Goal: Information Seeking & Learning: Learn about a topic

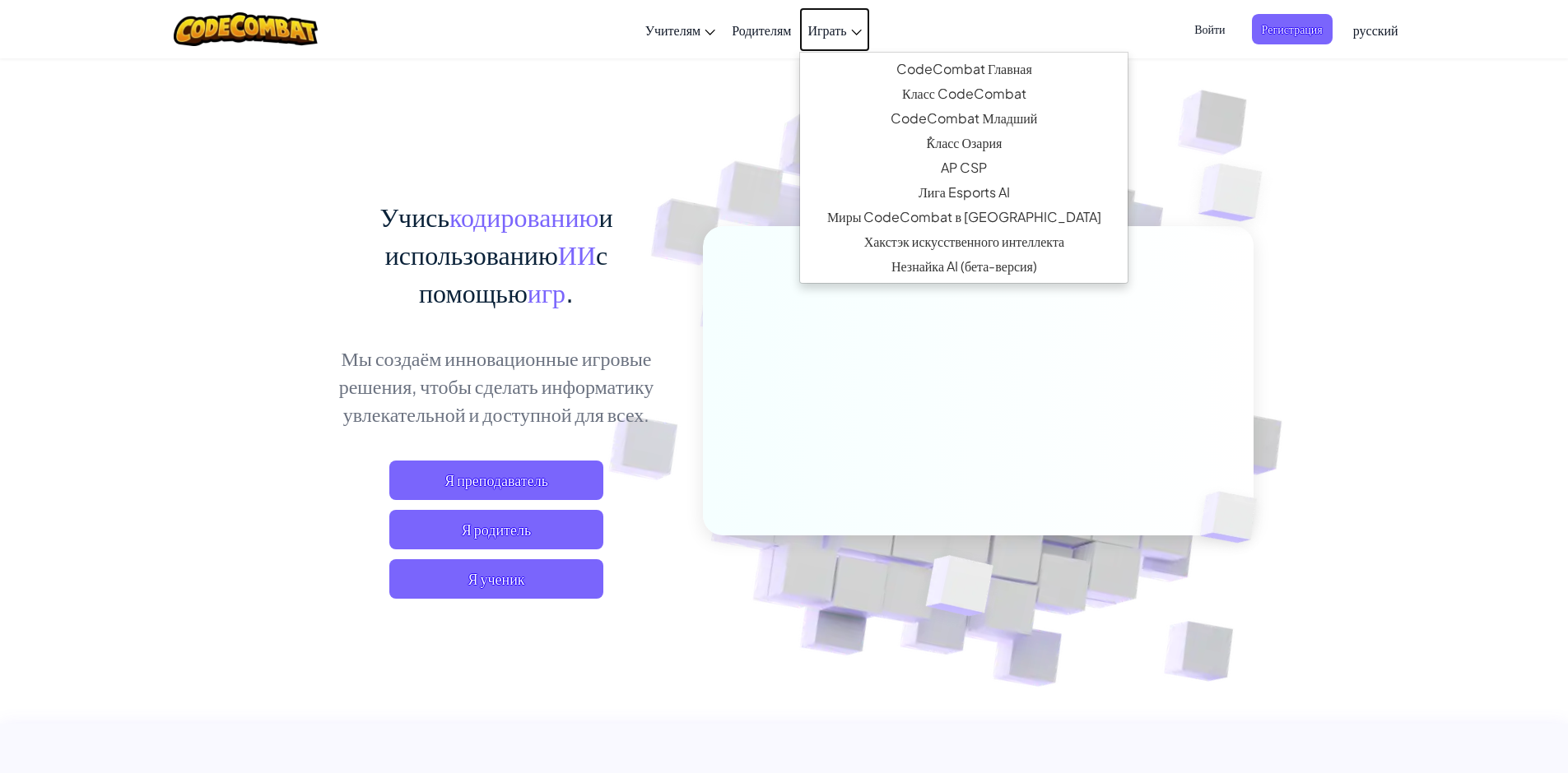
click at [828, 27] on ya-tr-span "Играть" at bounding box center [826, 29] width 38 height 17
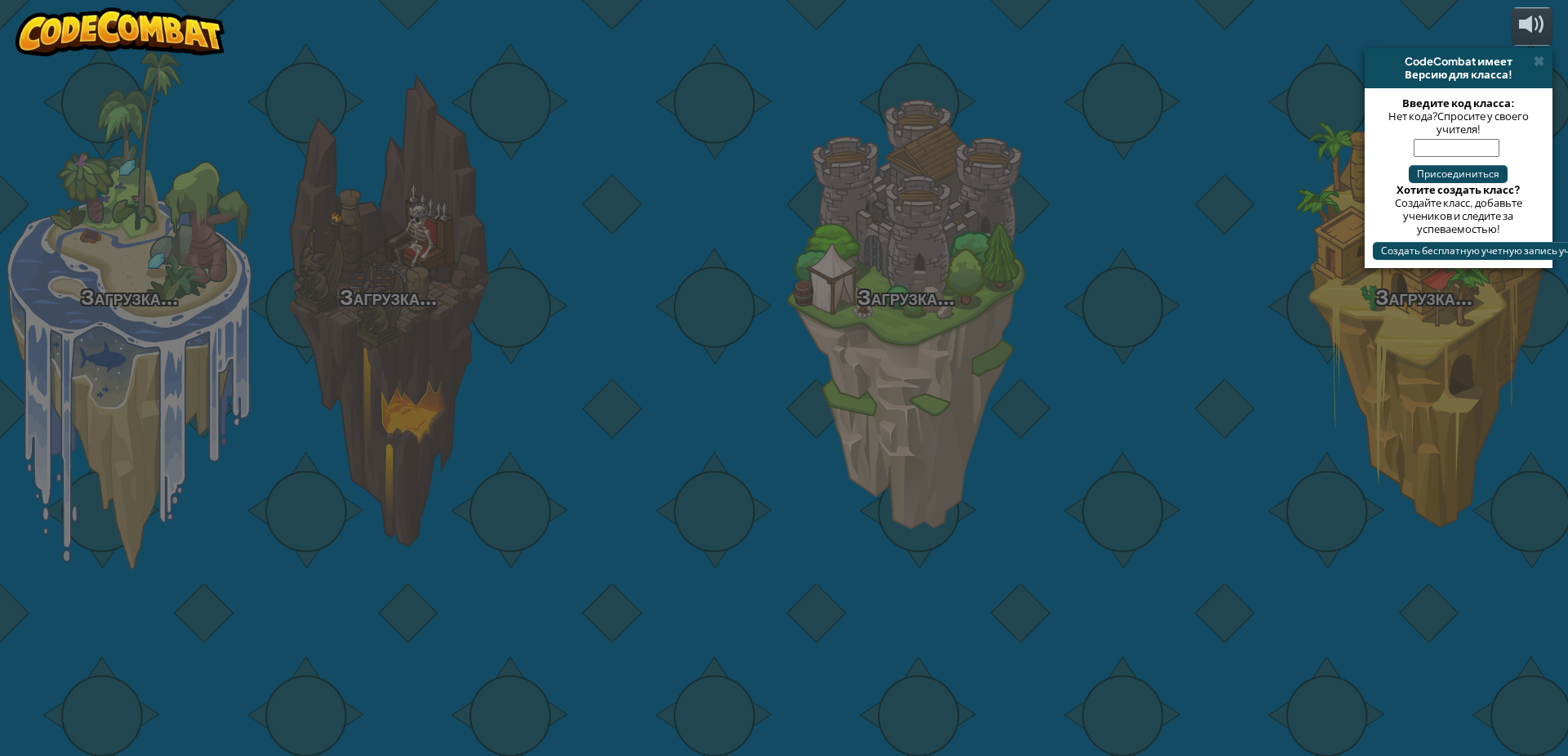
select select "ru"
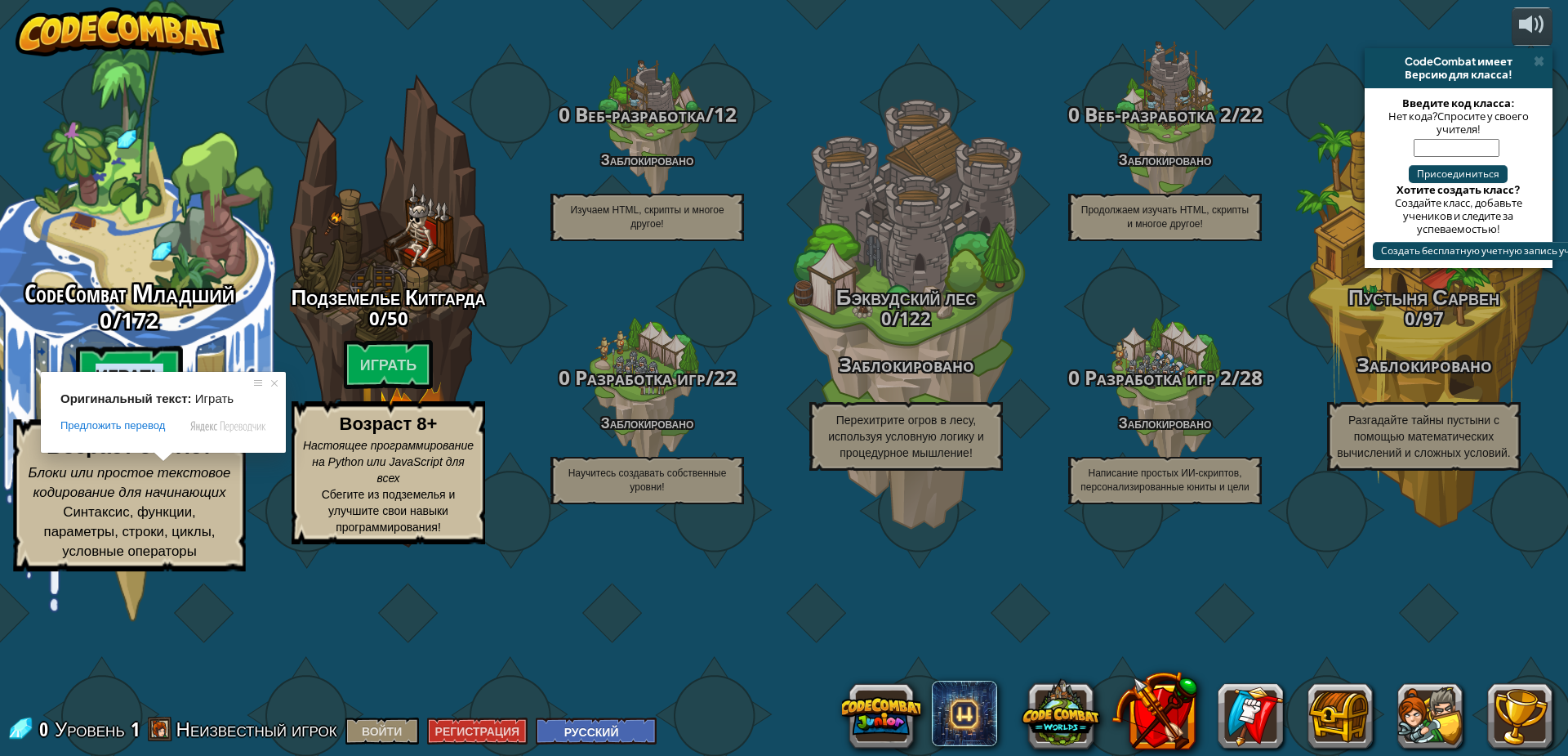
click at [134, 388] on ya-tr-span "Играть" at bounding box center [130, 375] width 69 height 24
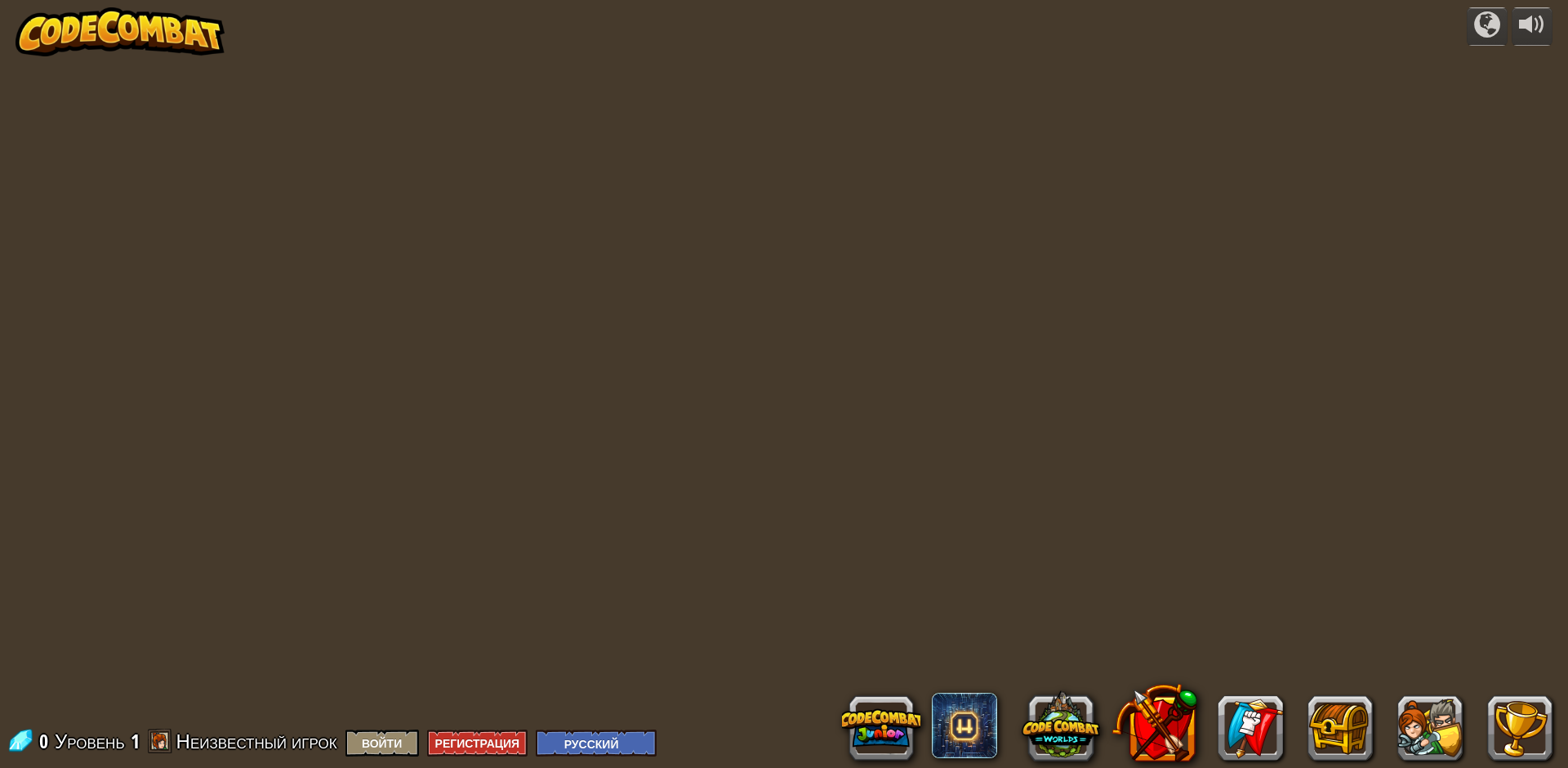
select select "ru"
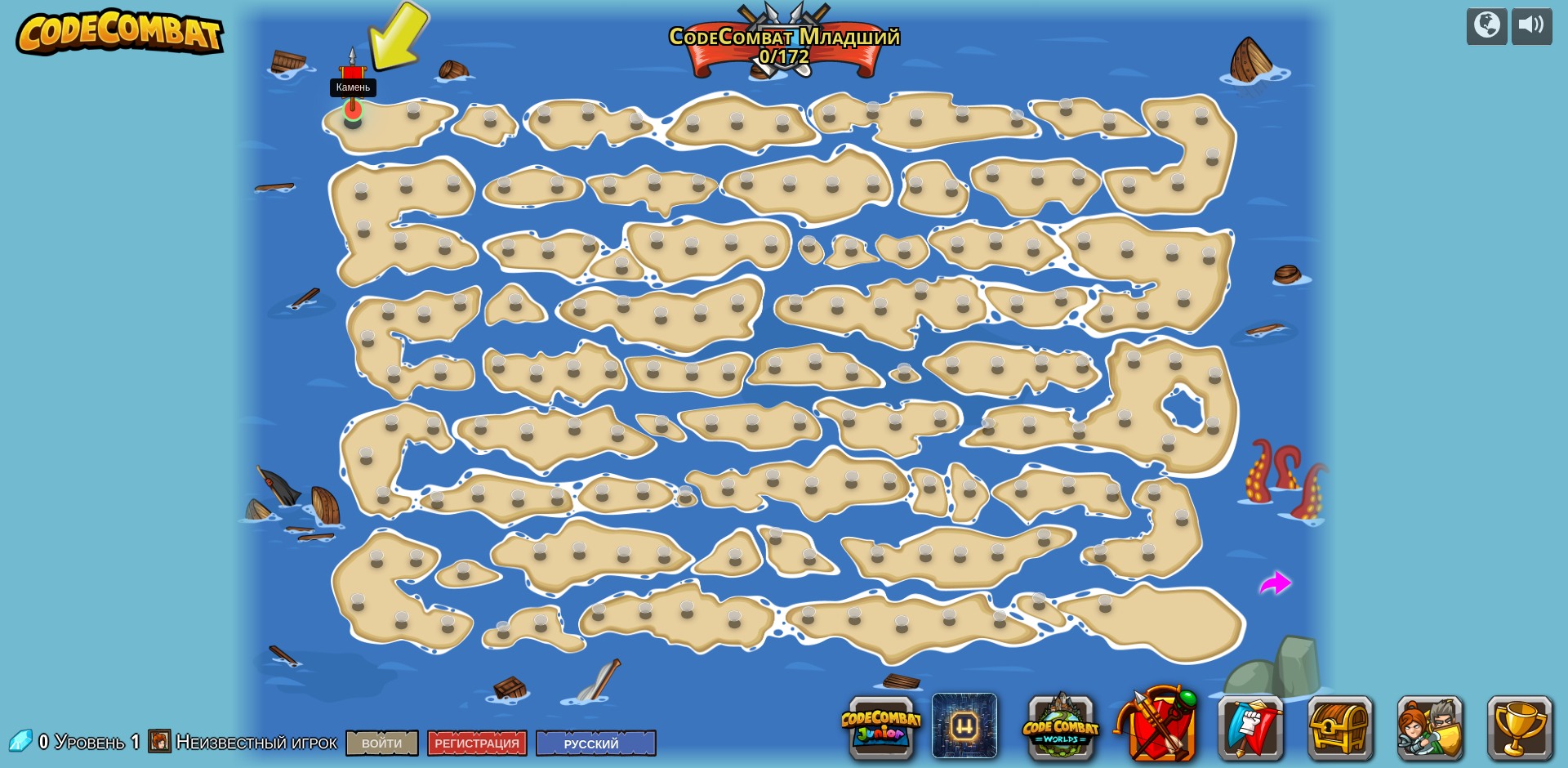
click at [352, 106] on img at bounding box center [353, 79] width 29 height 67
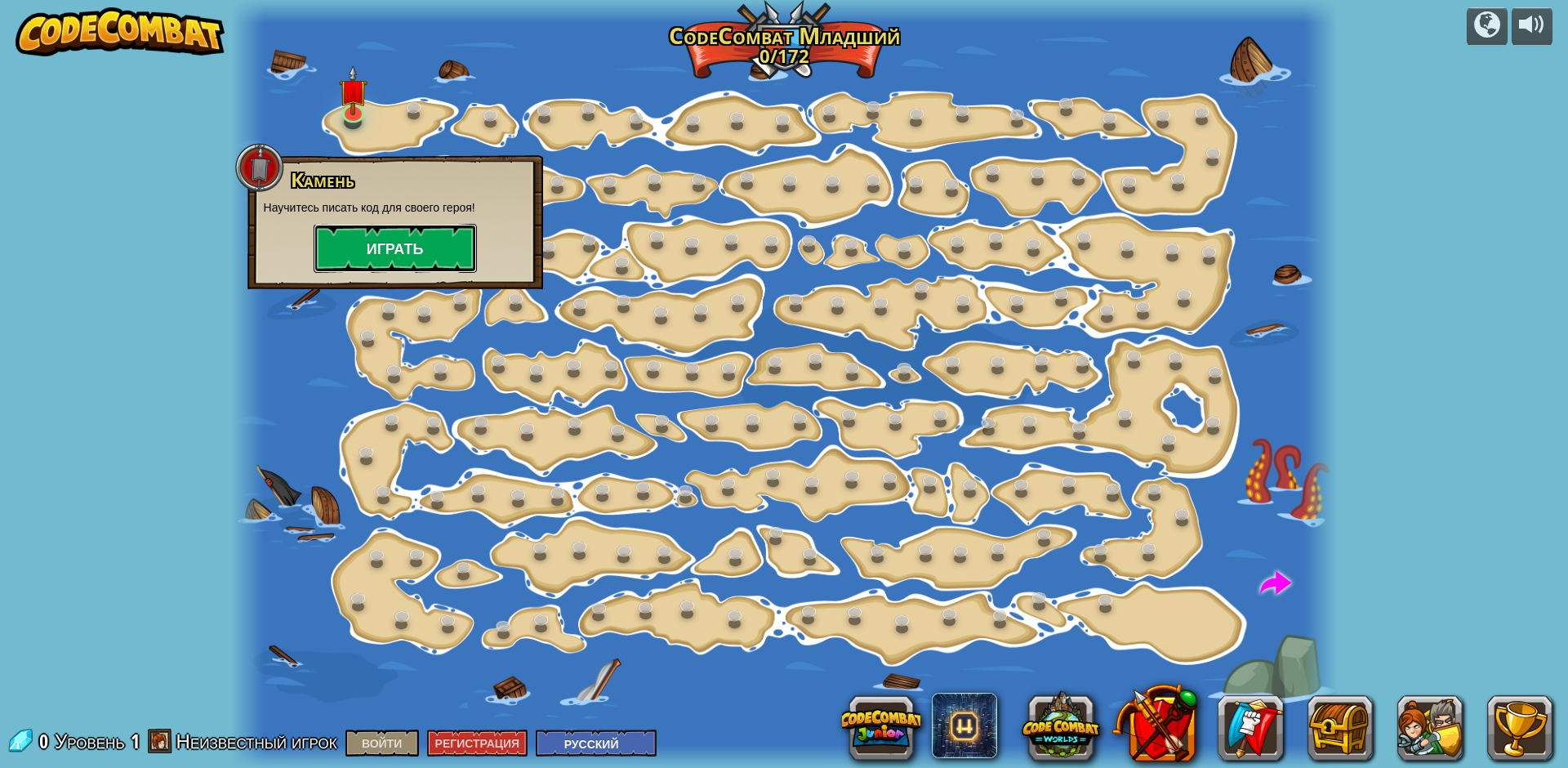
click at [390, 253] on ya-tr-span "Играть" at bounding box center [395, 248] width 57 height 21
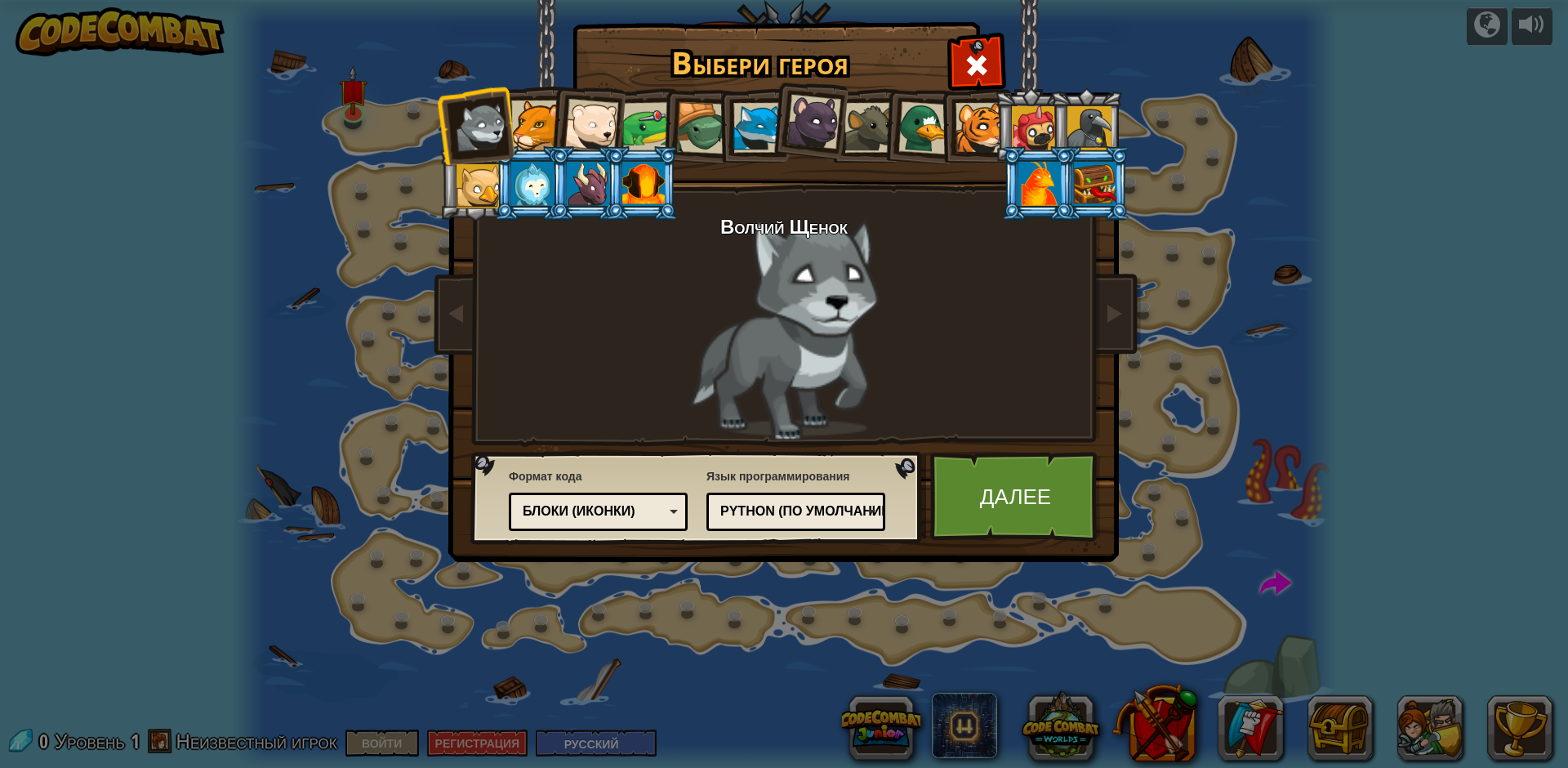
click at [815, 126] on div at bounding box center [814, 122] width 54 height 54
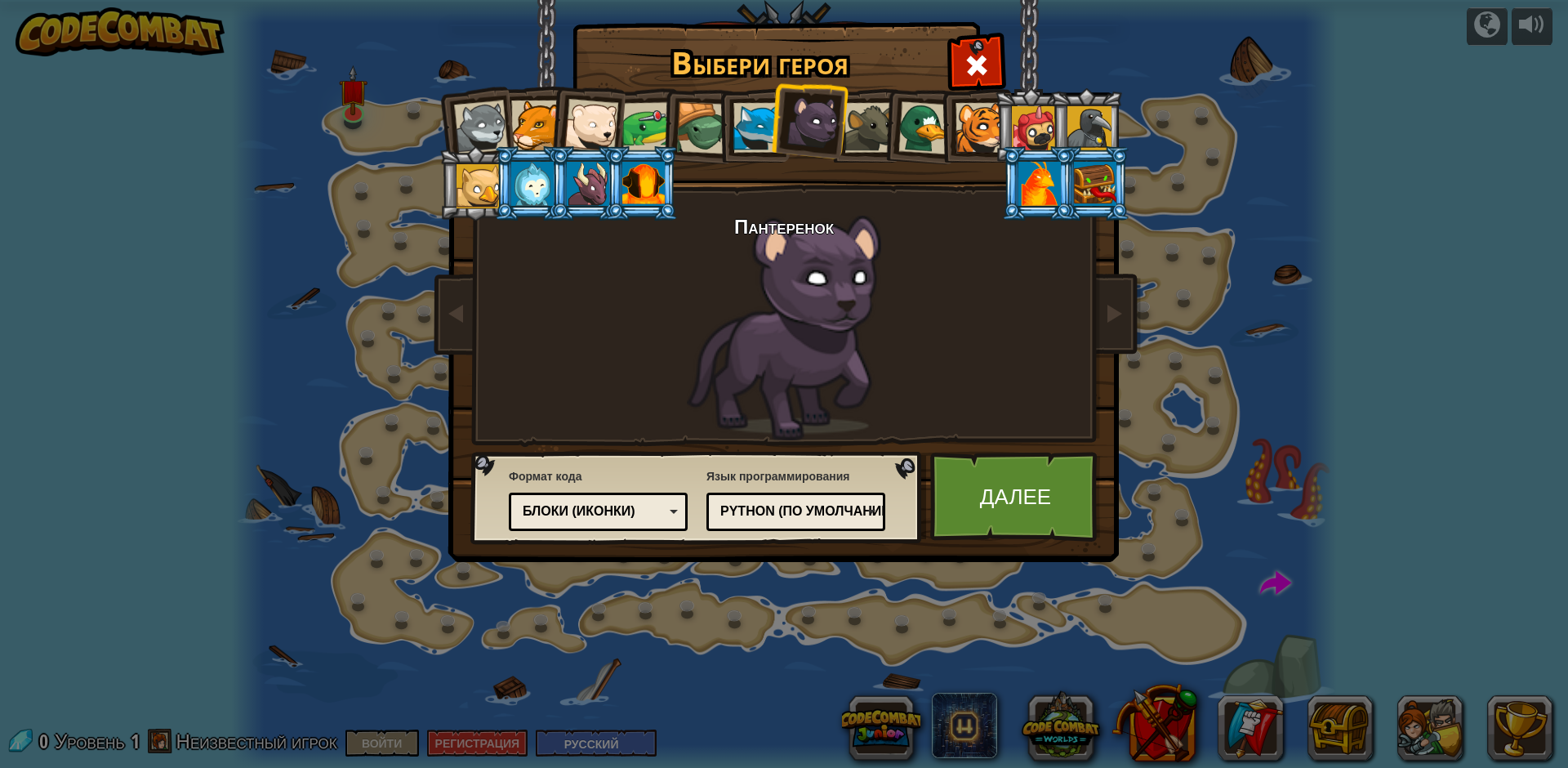
click at [637, 184] on div at bounding box center [644, 183] width 43 height 44
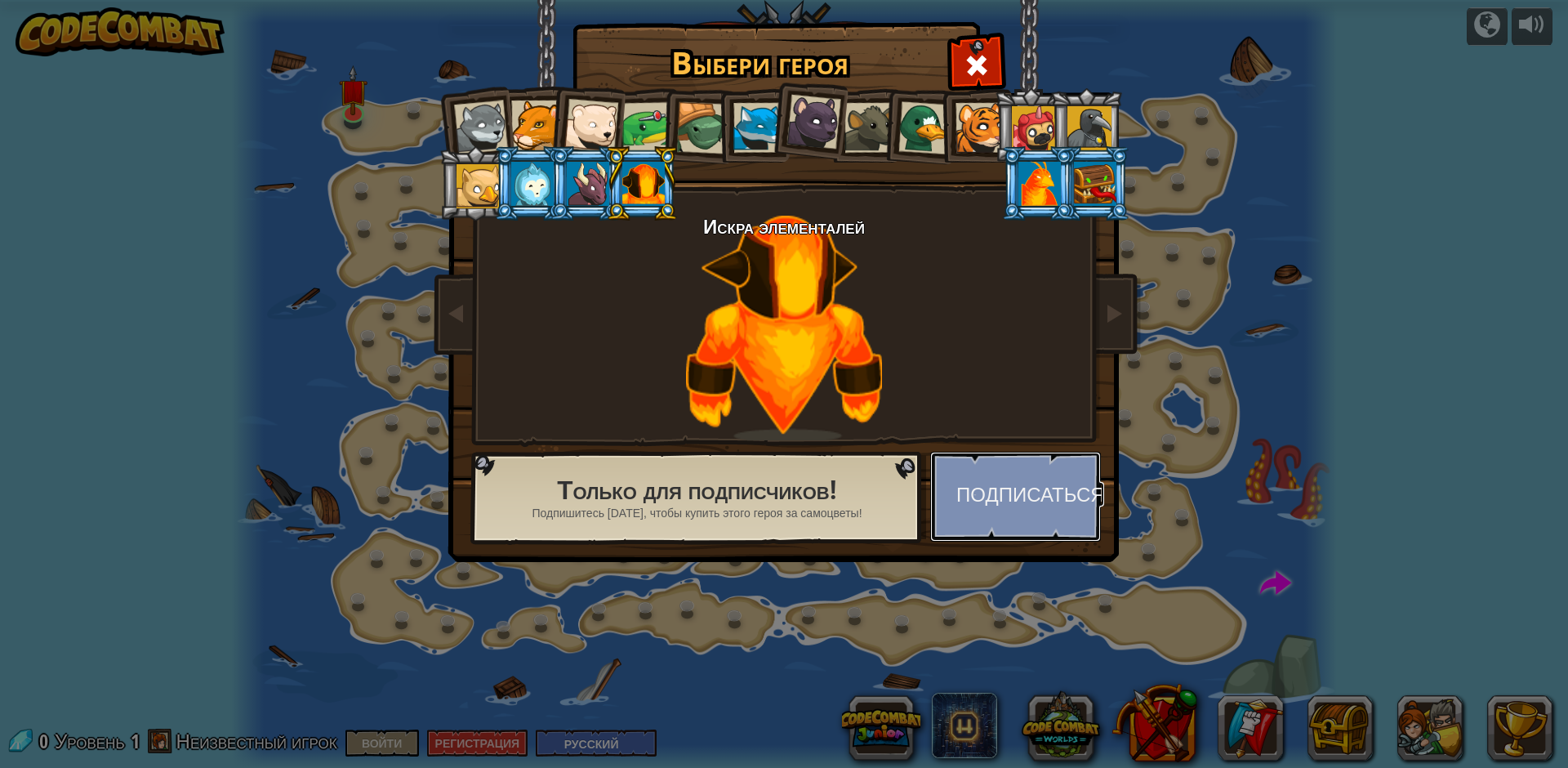
click at [1021, 502] on button "Подписаться" at bounding box center [1015, 496] width 170 height 90
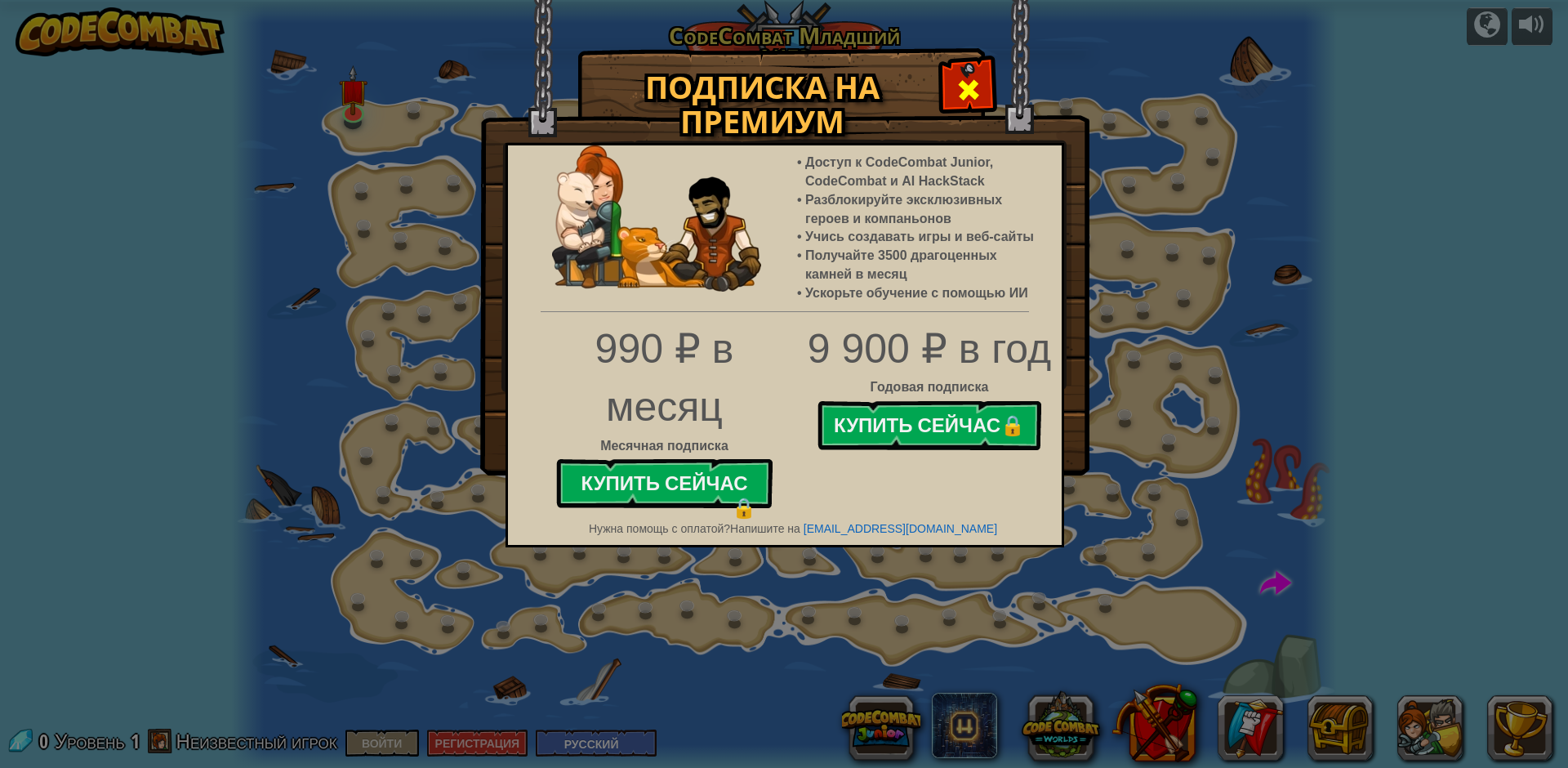
click at [963, 87] on span at bounding box center [968, 90] width 26 height 26
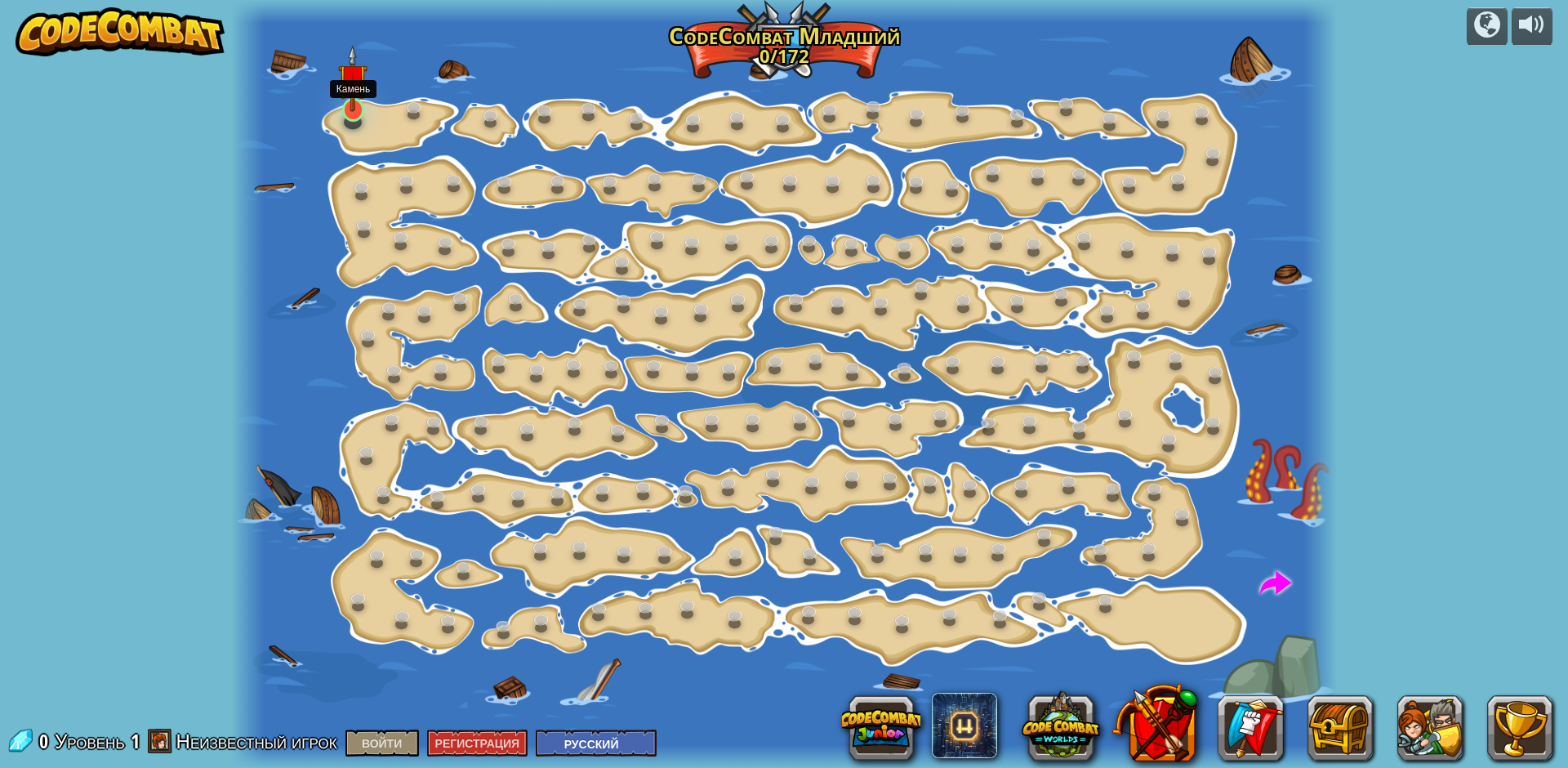
click at [350, 98] on img at bounding box center [353, 79] width 29 height 67
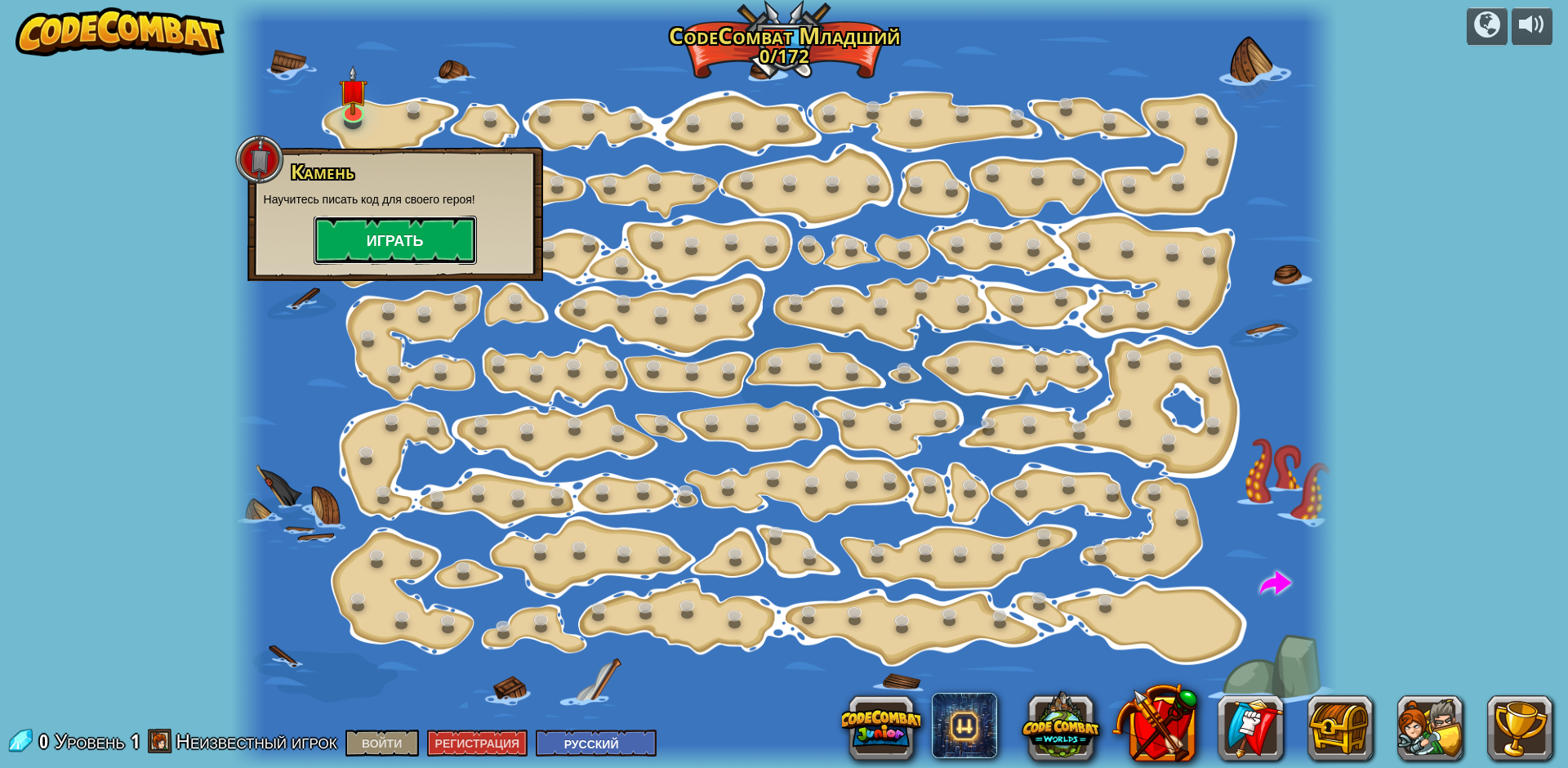
click at [384, 241] on ya-tr-span "Играть" at bounding box center [395, 240] width 57 height 21
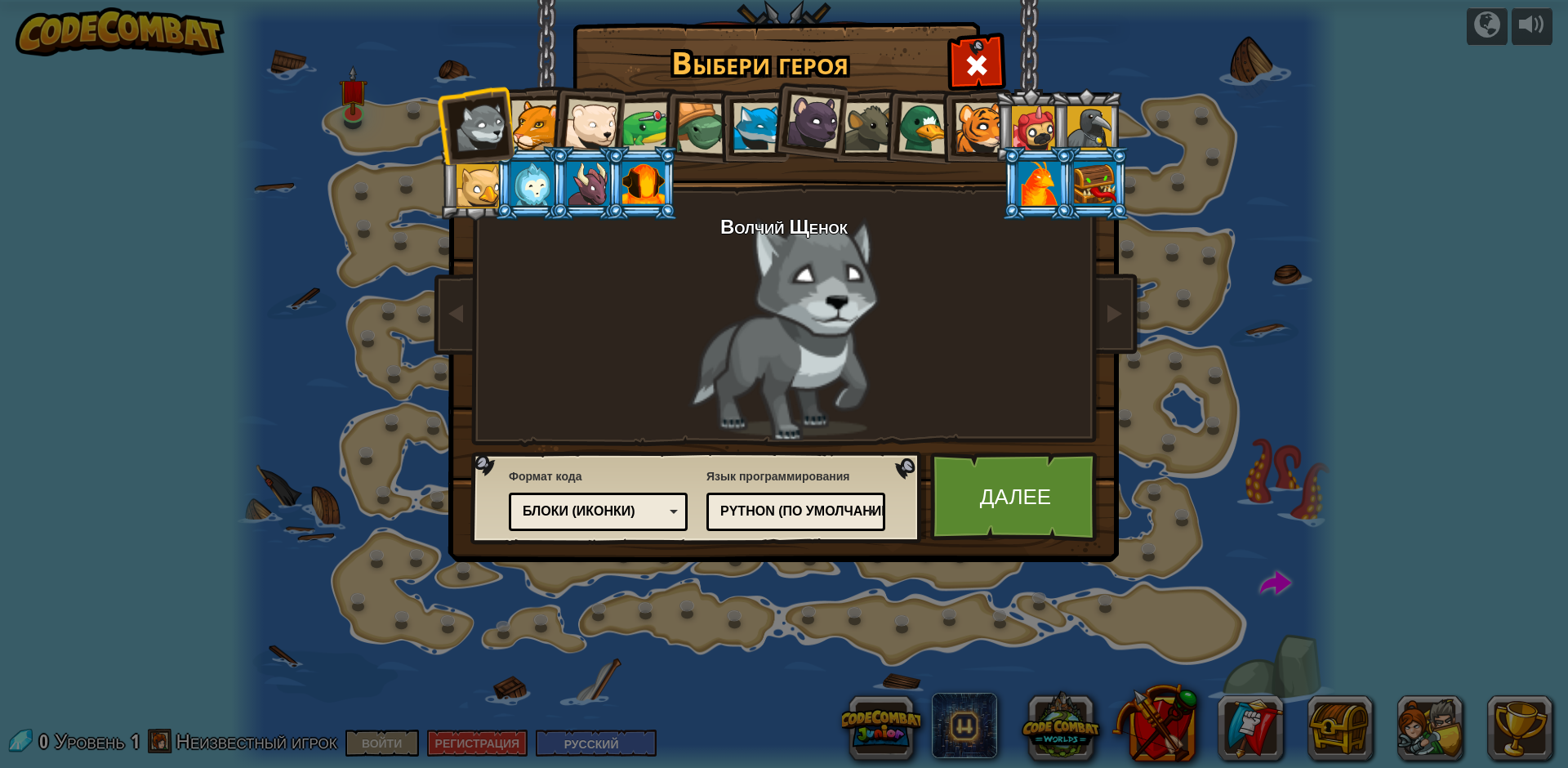
click at [603, 122] on div at bounding box center [591, 125] width 53 height 53
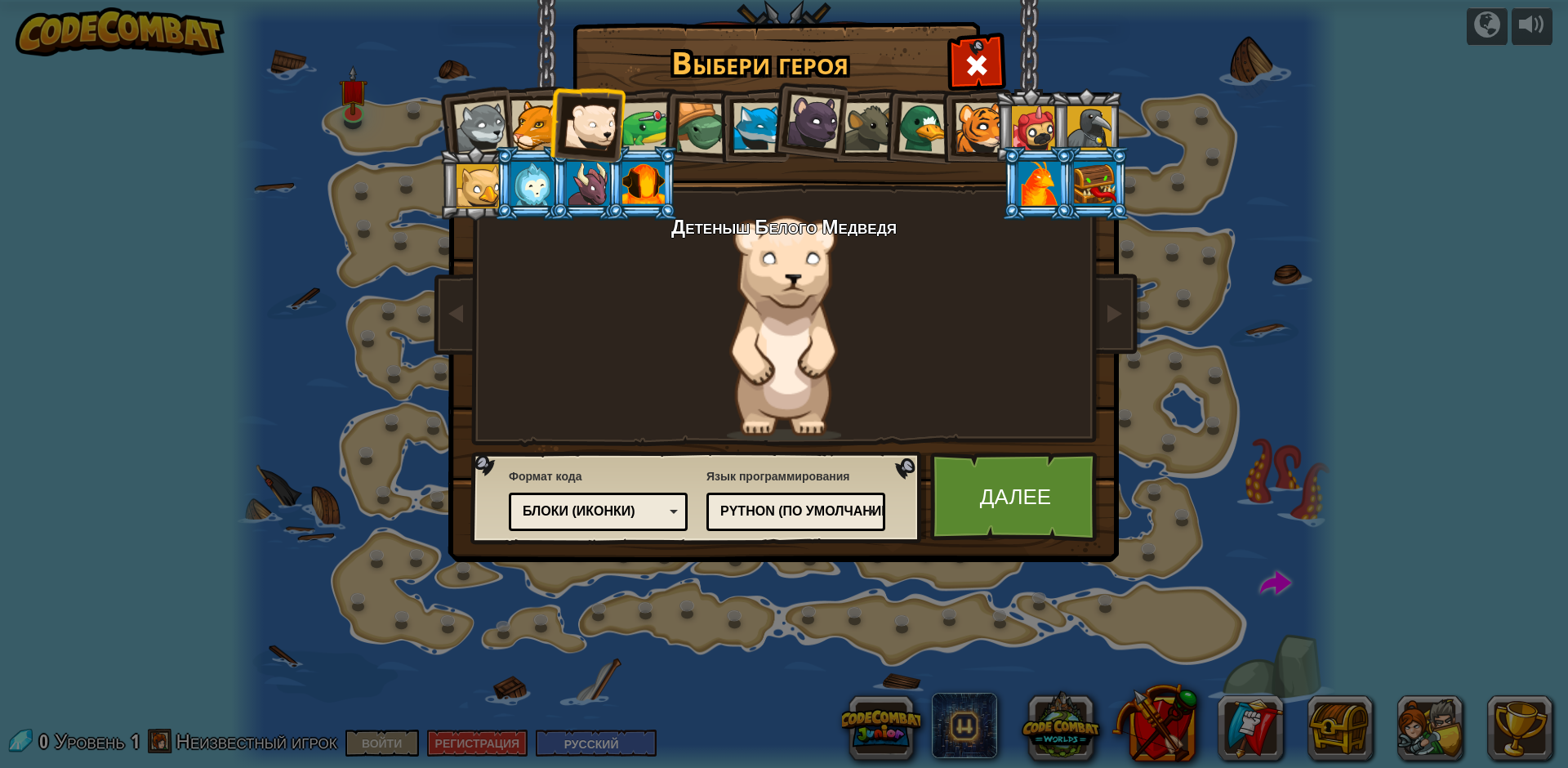
click at [819, 125] on div at bounding box center [814, 122] width 54 height 54
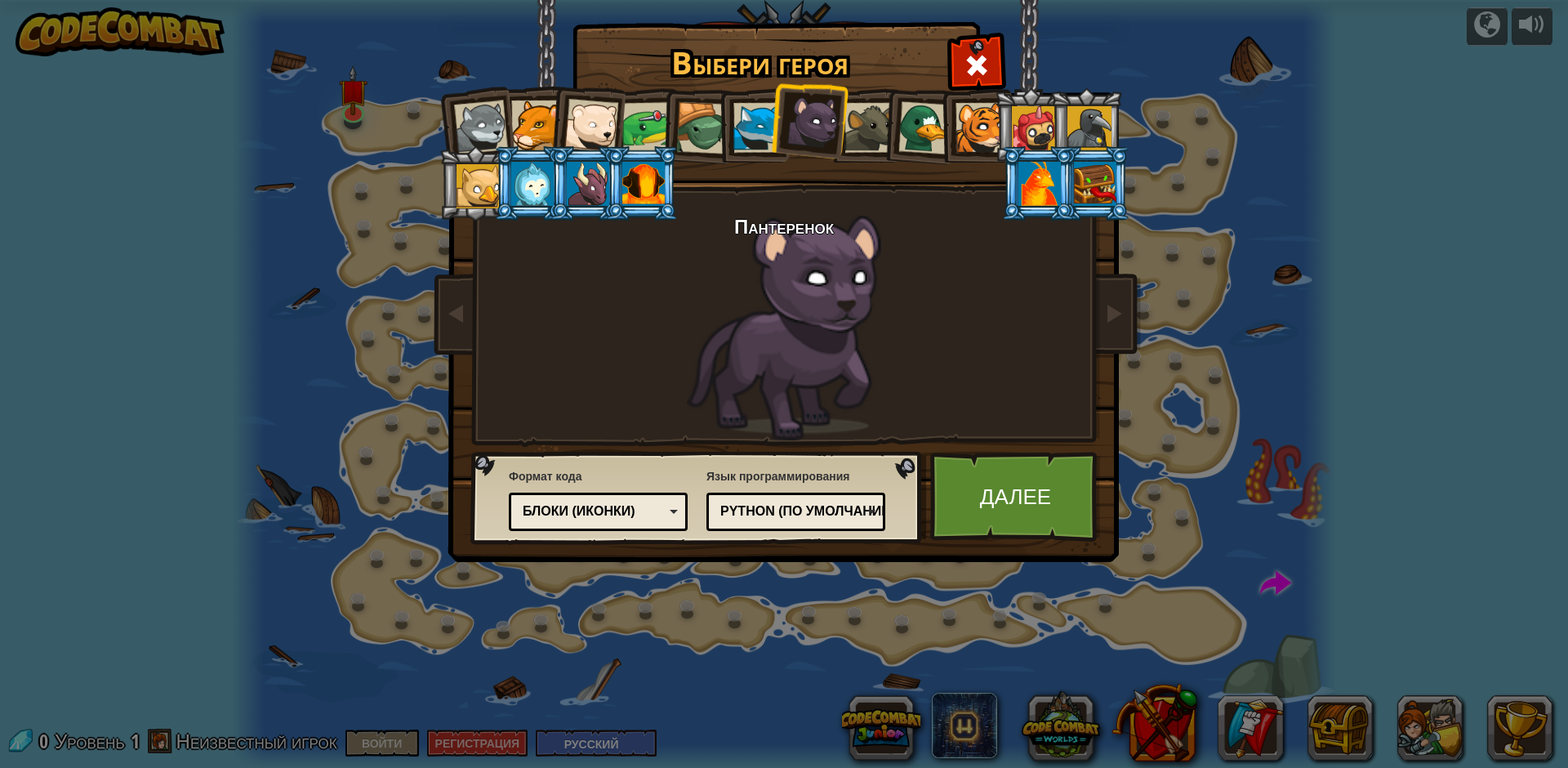
click at [659, 514] on div "Блоки (иконки)" at bounding box center [594, 511] width 141 height 19
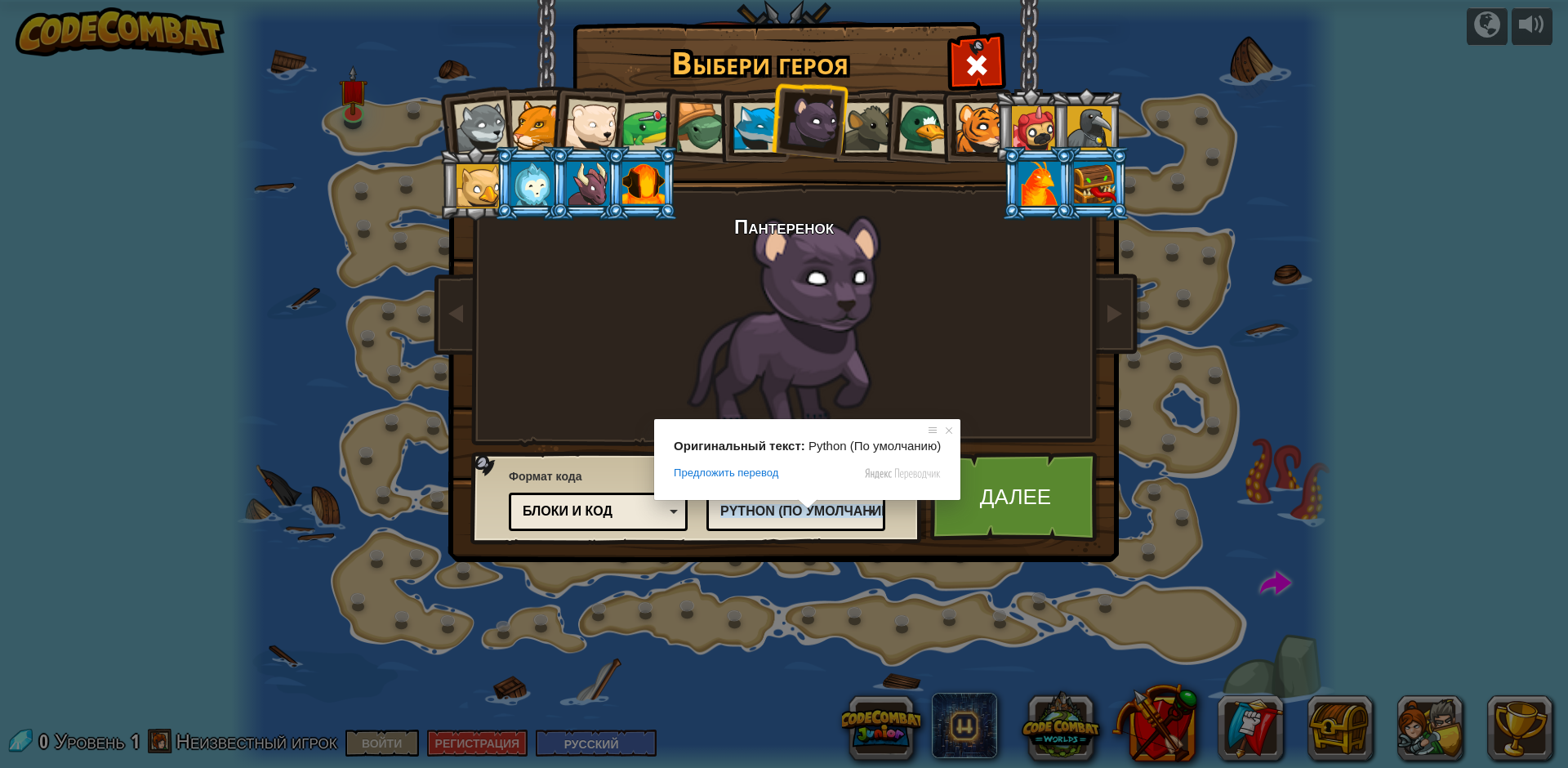
click at [822, 513] on ya-tr-span "Python (По умолчанию)" at bounding box center [809, 510] width 179 height 14
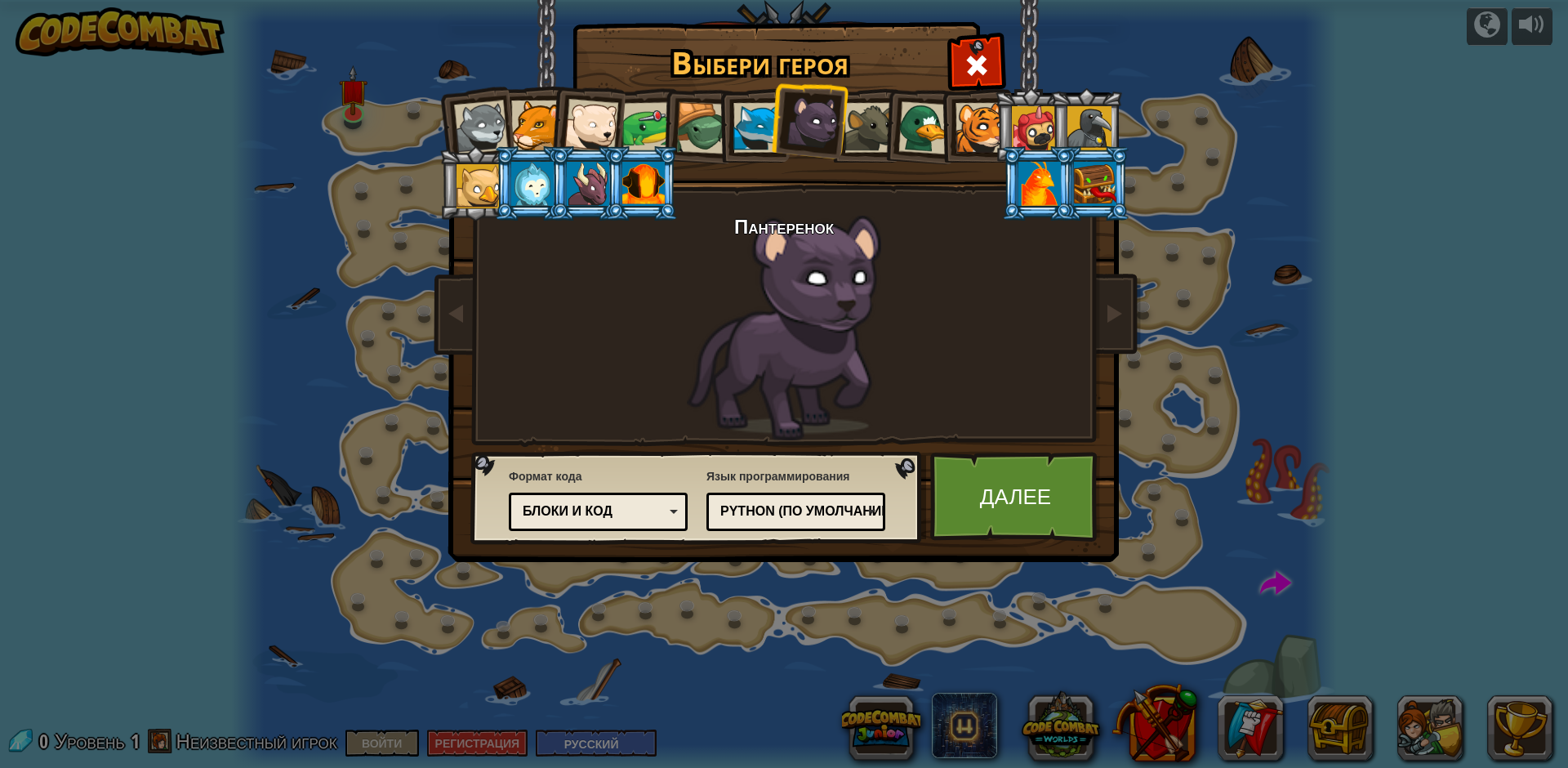
click at [809, 667] on div "Выбери героя 0 Волчий Щенок Cougar Детеныш Белого Медведя Frog Turtle Blue Fox …" at bounding box center [784, 384] width 1568 height 768
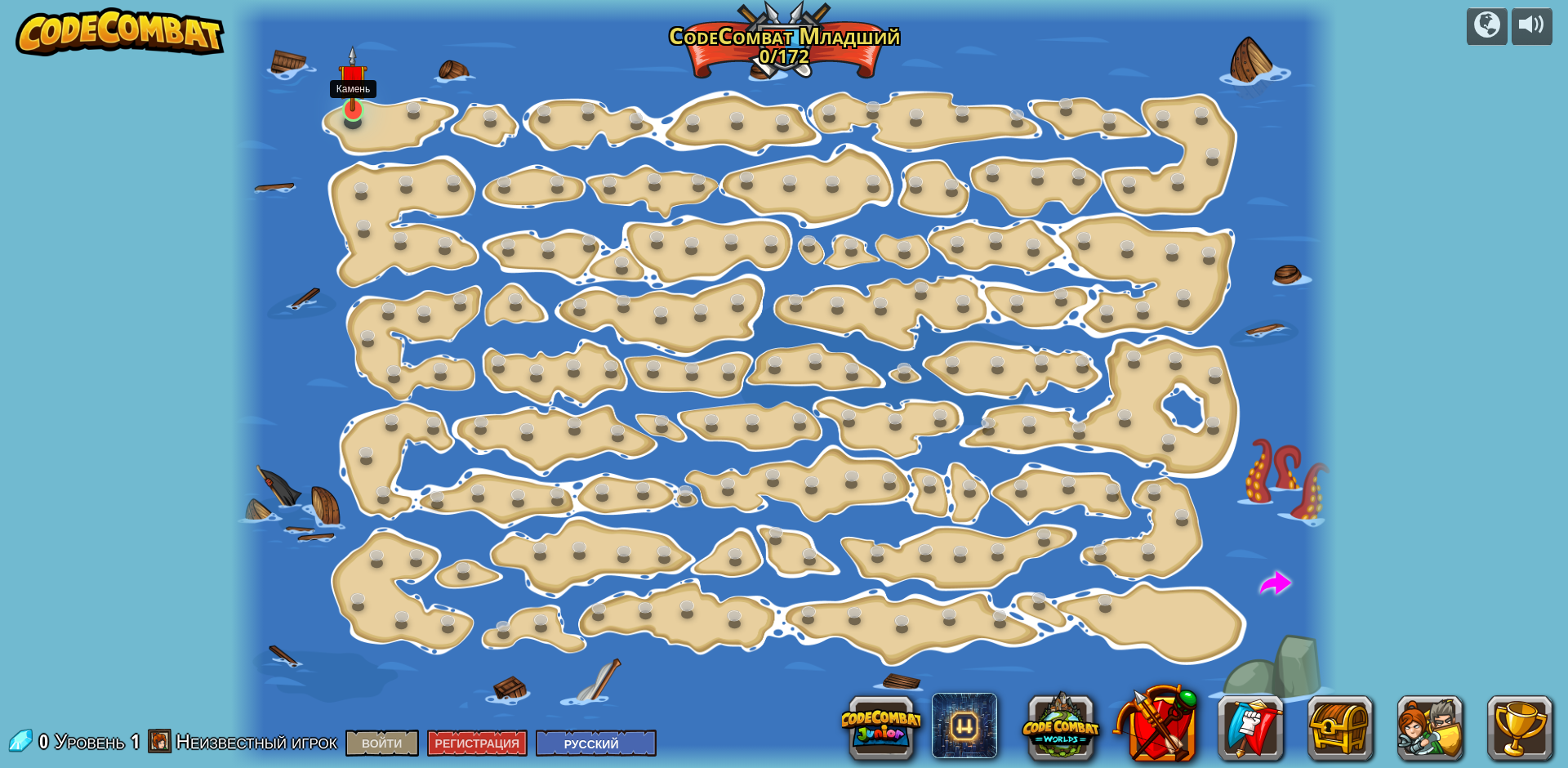
click at [347, 94] on img at bounding box center [353, 79] width 29 height 67
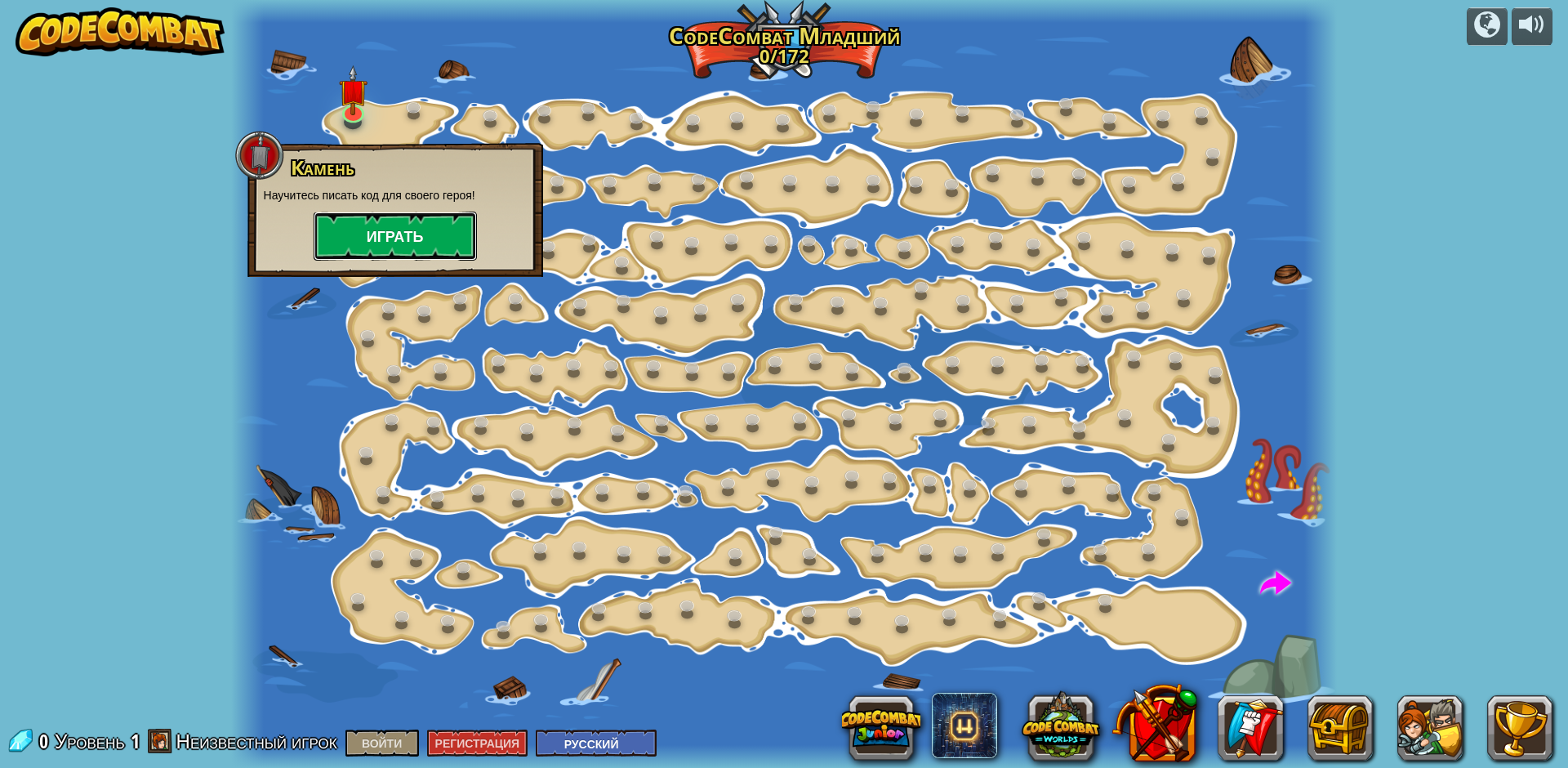
click at [432, 243] on button "Играть" at bounding box center [395, 236] width 163 height 49
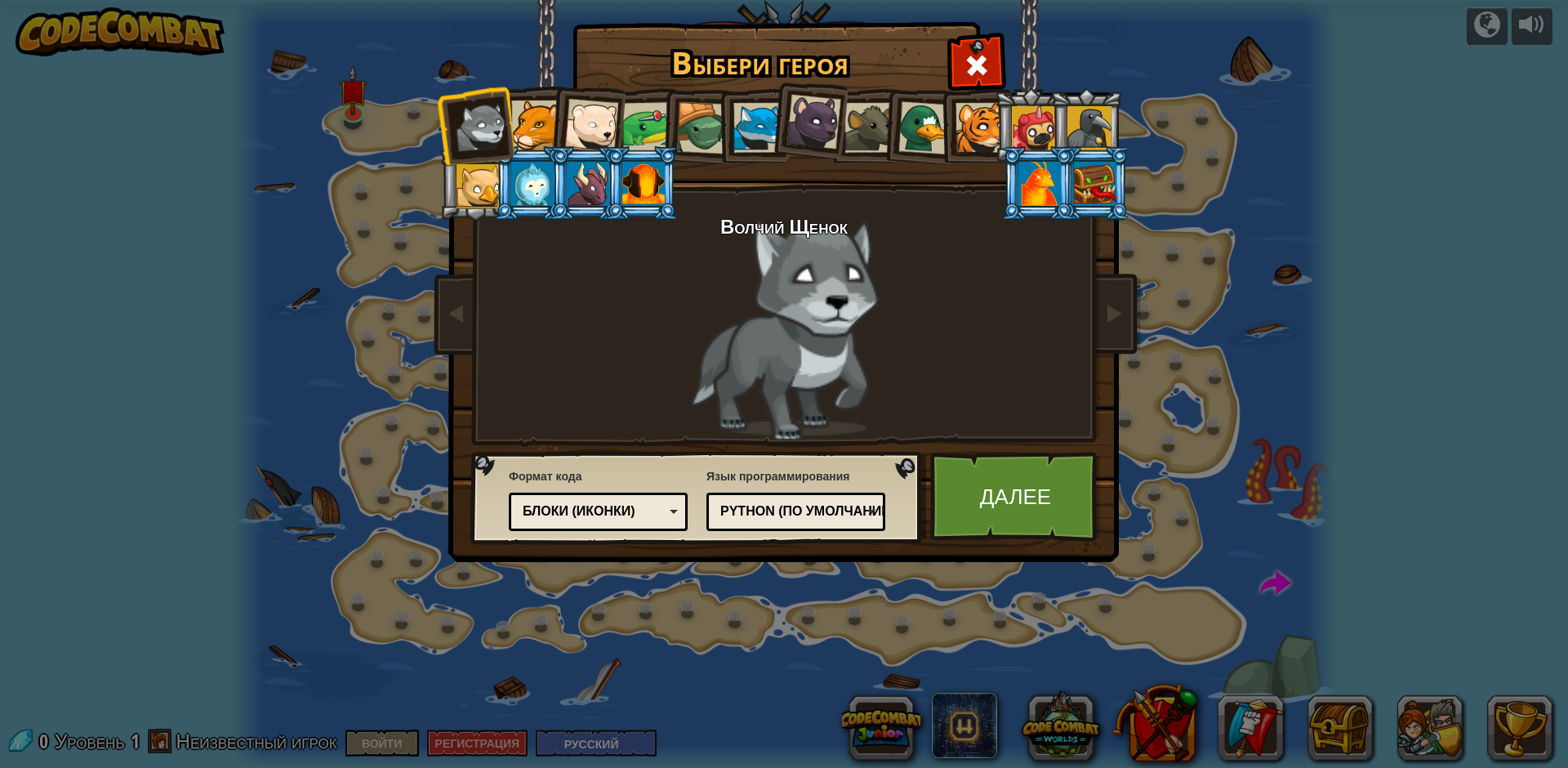
click at [822, 122] on div at bounding box center [814, 122] width 54 height 54
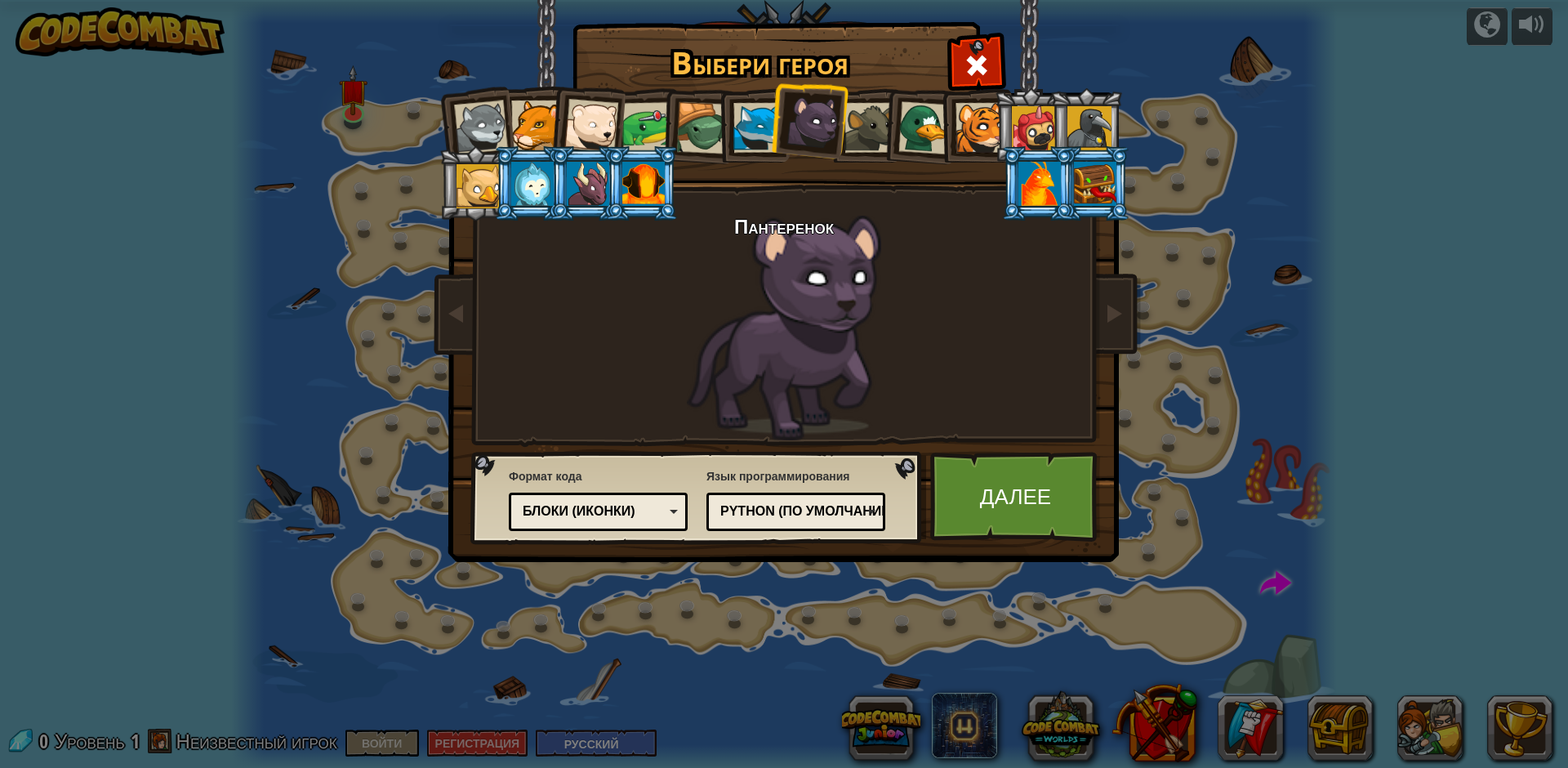
click at [609, 511] on ya-tr-span "Блоки (иконки)" at bounding box center [579, 510] width 112 height 14
click at [1035, 501] on ya-tr-span "Далее" at bounding box center [1015, 496] width 71 height 29
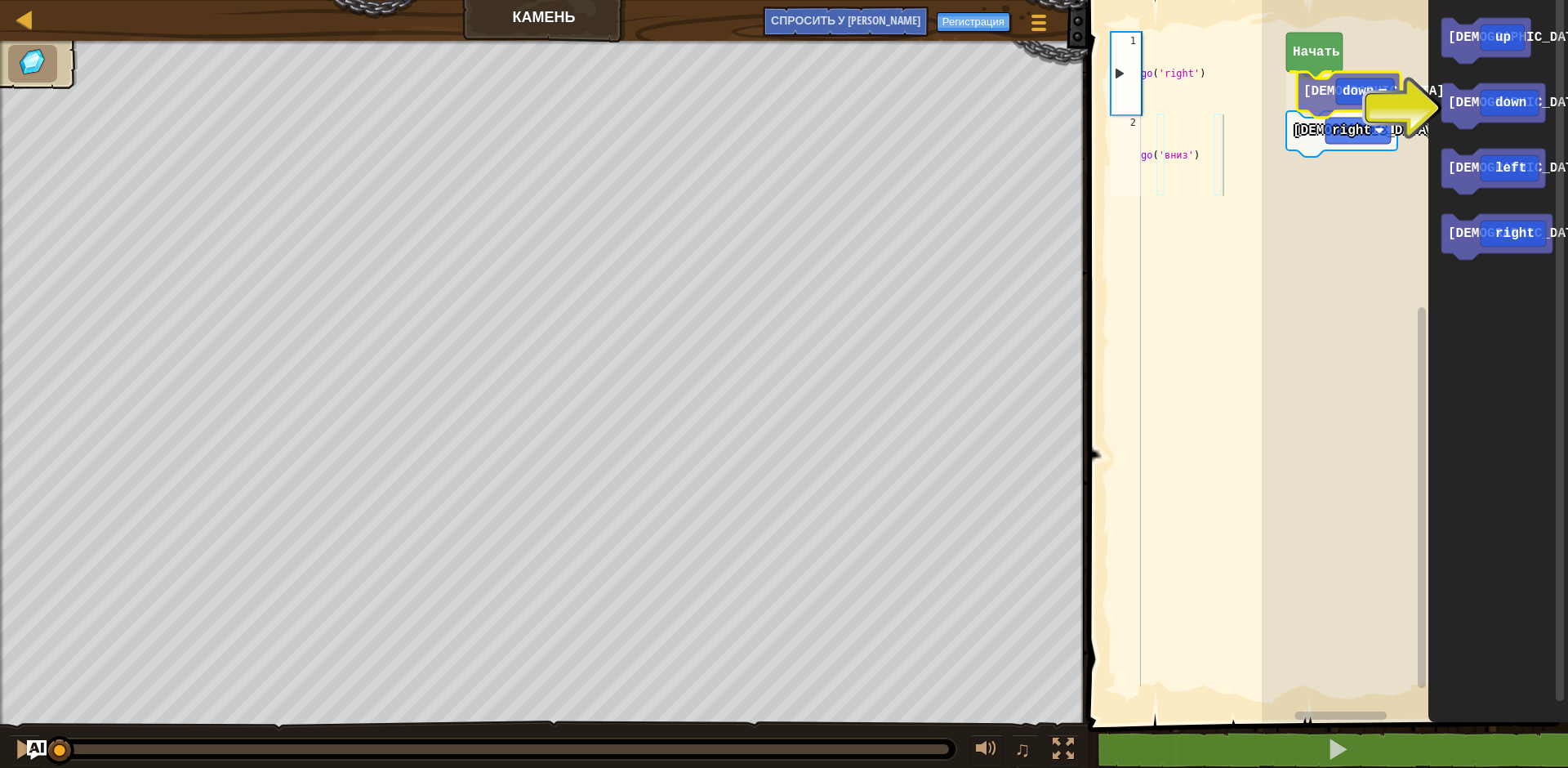
click at [1319, 105] on div "Начать иди down иди right иди up иди down [PERSON_NAME] left иди right иди down" at bounding box center [1415, 357] width 306 height 731
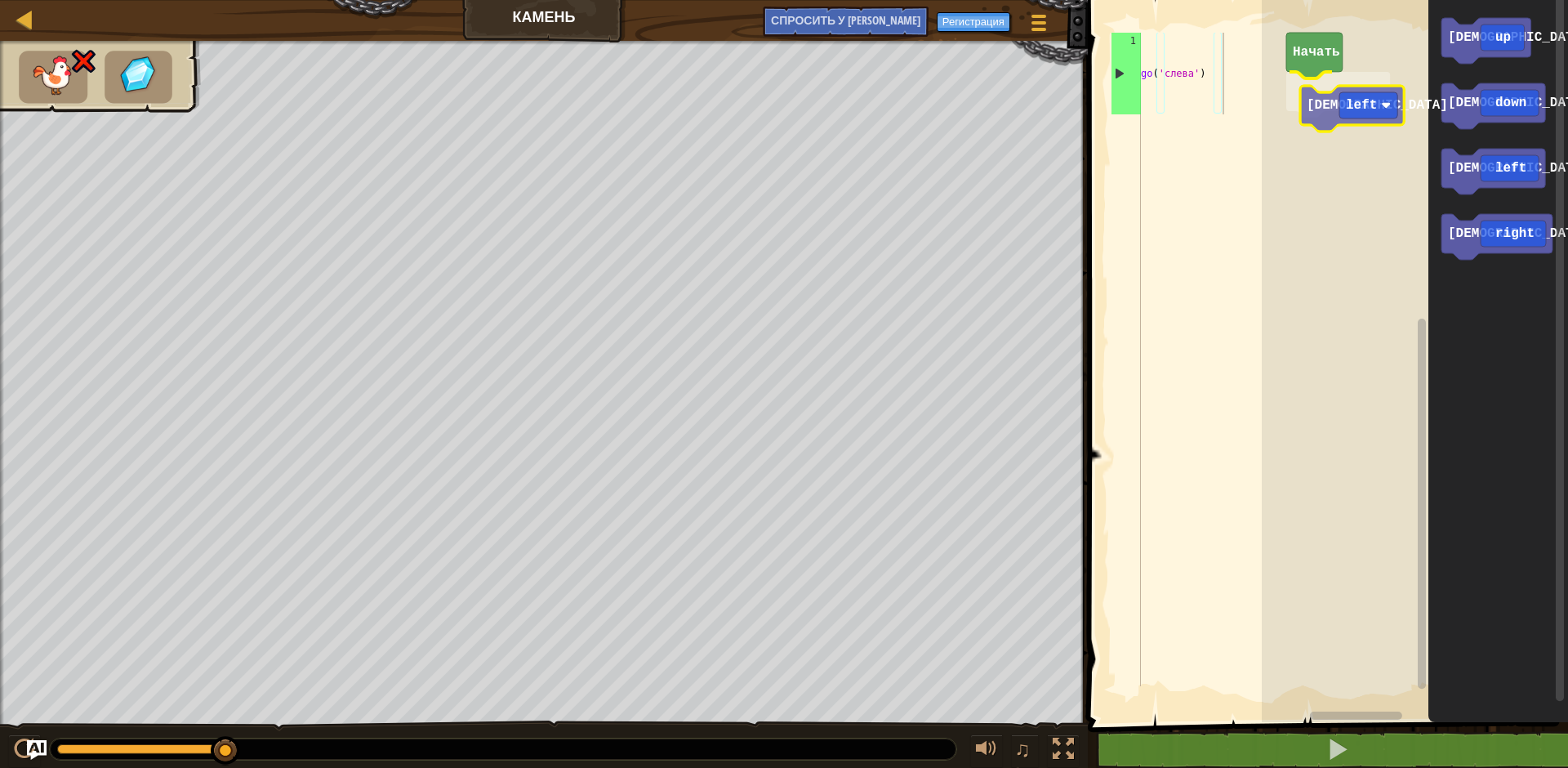
click at [1319, 107] on div "Начать иди left иди up иди down [PERSON_NAME] left иди right [DEMOGRAPHIC_DATA]…" at bounding box center [1415, 357] width 306 height 731
click at [1328, 109] on div "Начать иди up иди down иди left иди right [DEMOGRAPHIC_DATA] right" at bounding box center [1415, 357] width 306 height 731
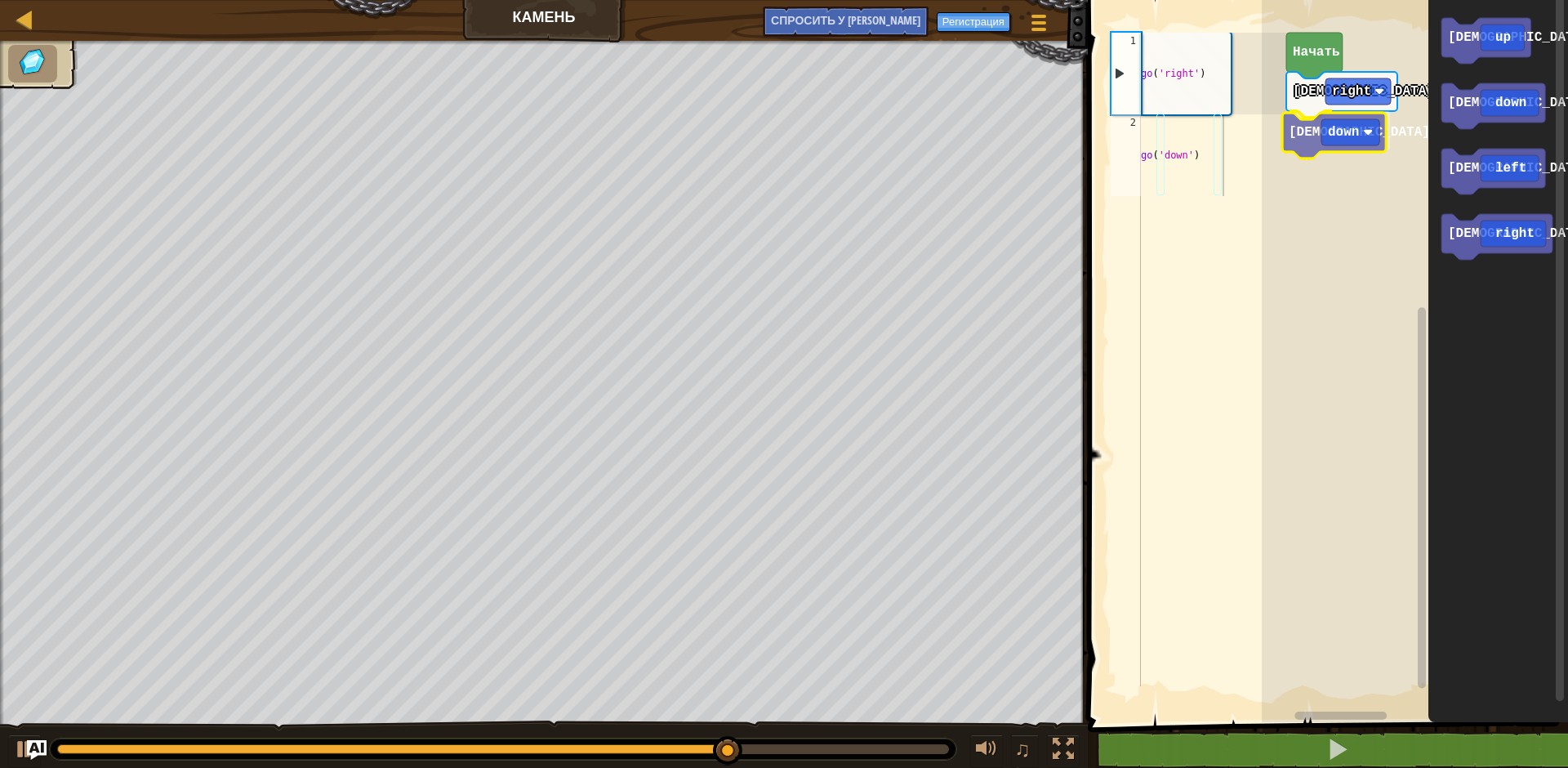
click at [1292, 136] on div "иди right иди down Начать иди up иди down [PERSON_NAME] left иди right иди down" at bounding box center [1415, 357] width 306 height 731
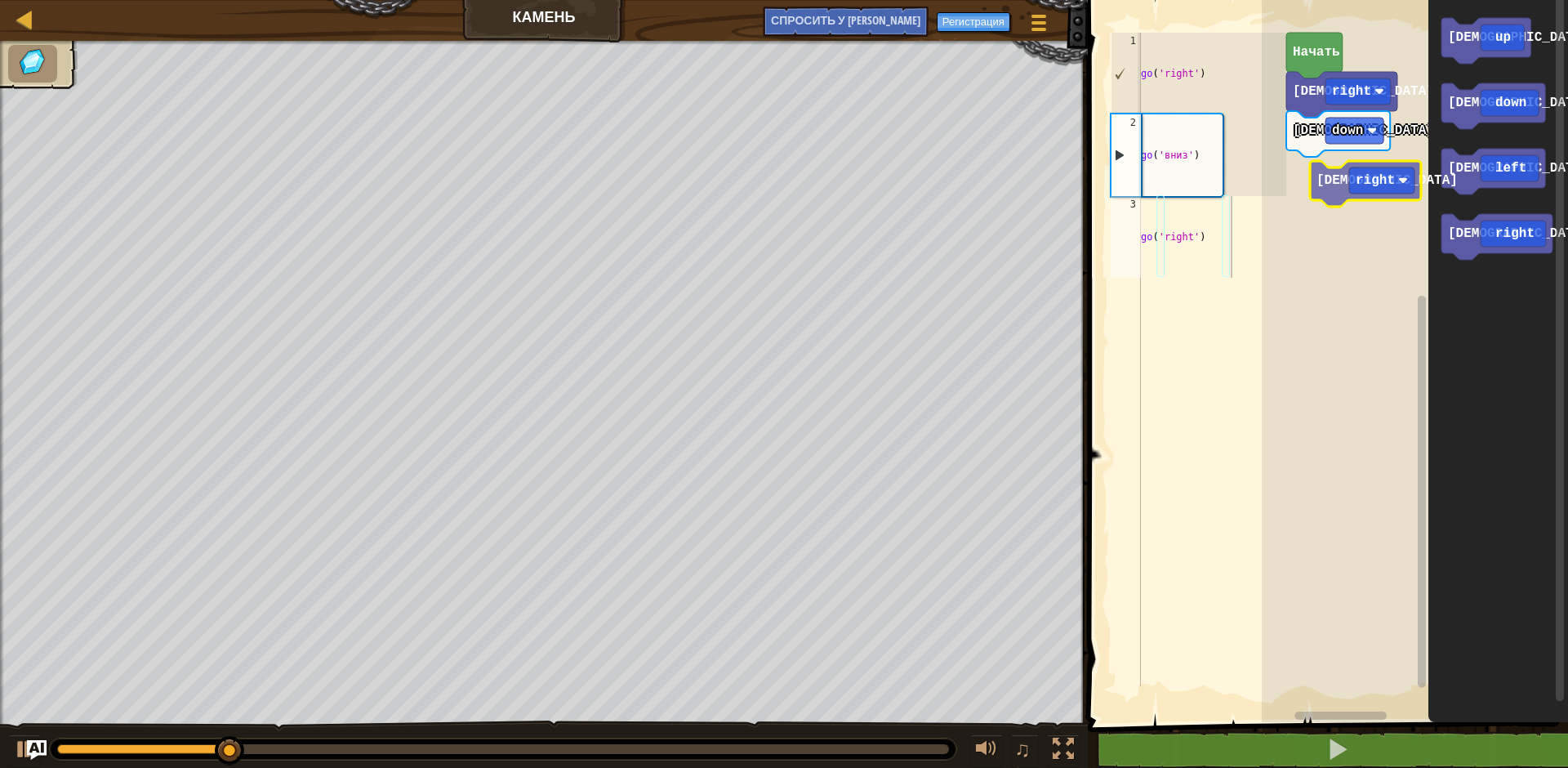
click at [1303, 173] on div "иди right иди down Начать иди up иди down иди left иди right [DEMOGRAPHIC_DATA]…" at bounding box center [1415, 357] width 306 height 731
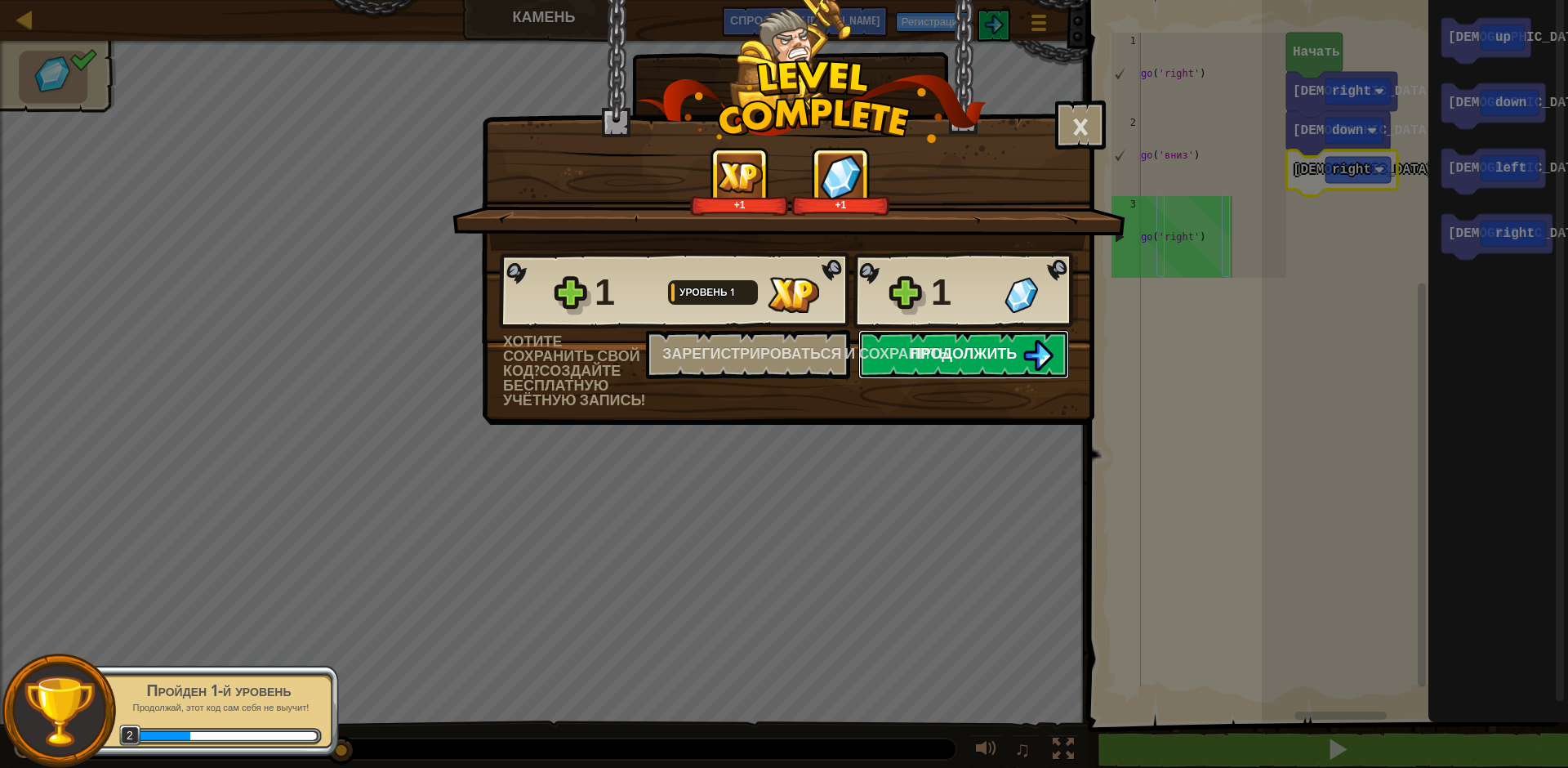
click at [1013, 355] on span "Продолжить" at bounding box center [964, 353] width 107 height 21
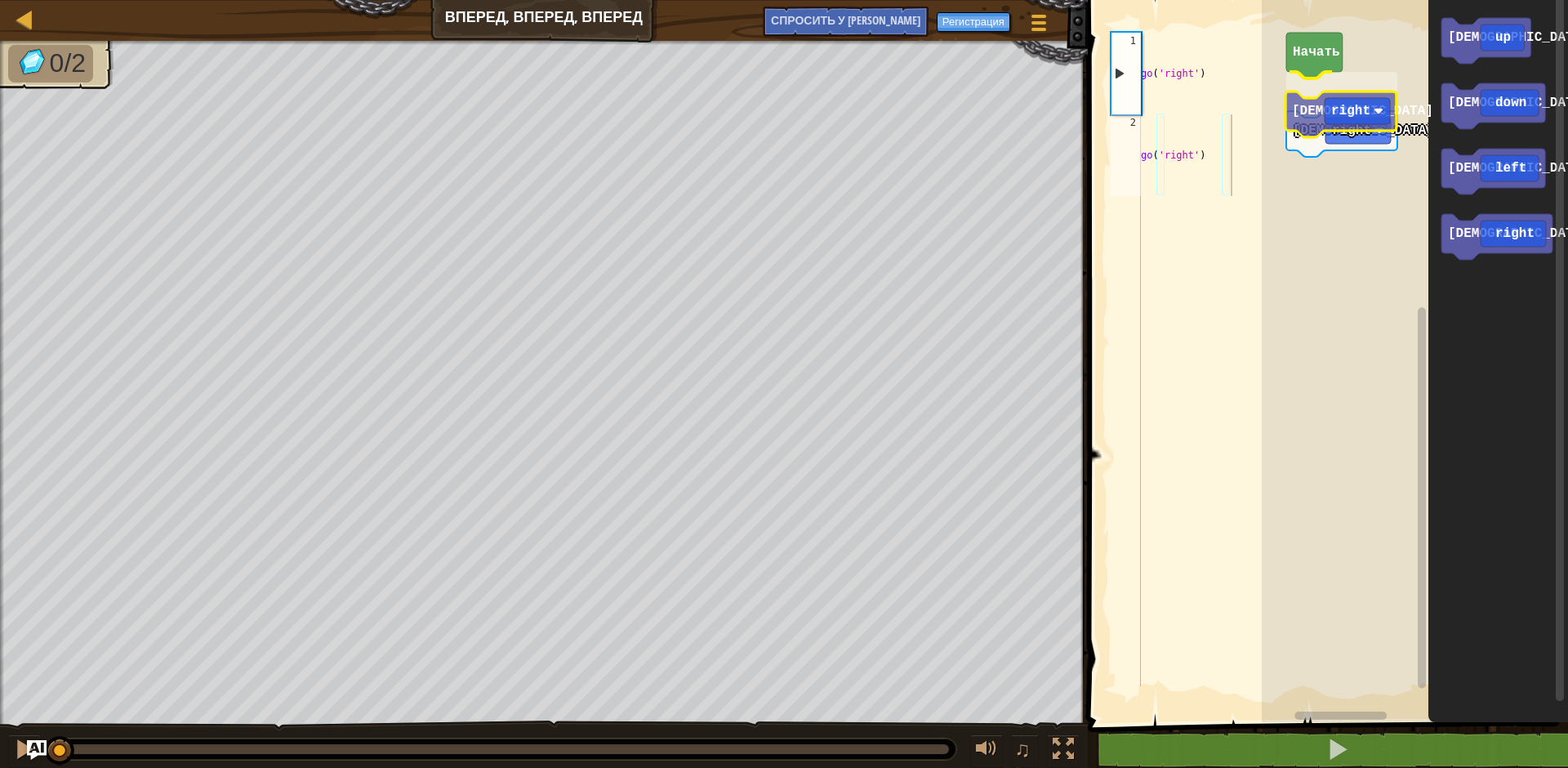
click at [1321, 116] on div "Начать иди right иди right иди up иди down [PERSON_NAME] left иди right [DEMOGR…" at bounding box center [1415, 357] width 306 height 731
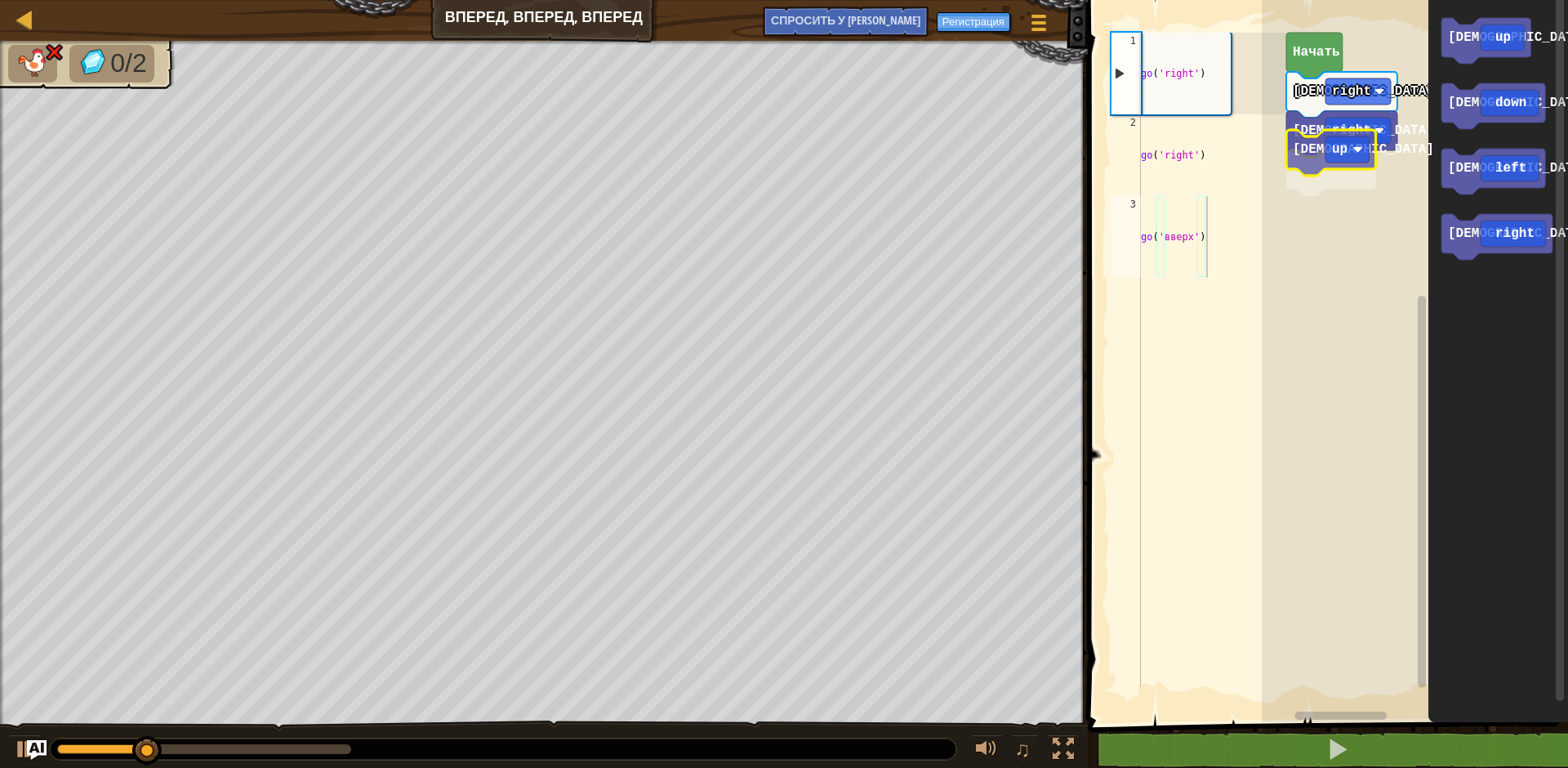
click at [1331, 135] on div "Начать иди right [DEMOGRAPHIC_DATA] right иди up иди up иди down [PERSON_NAME] …" at bounding box center [1415, 357] width 306 height 731
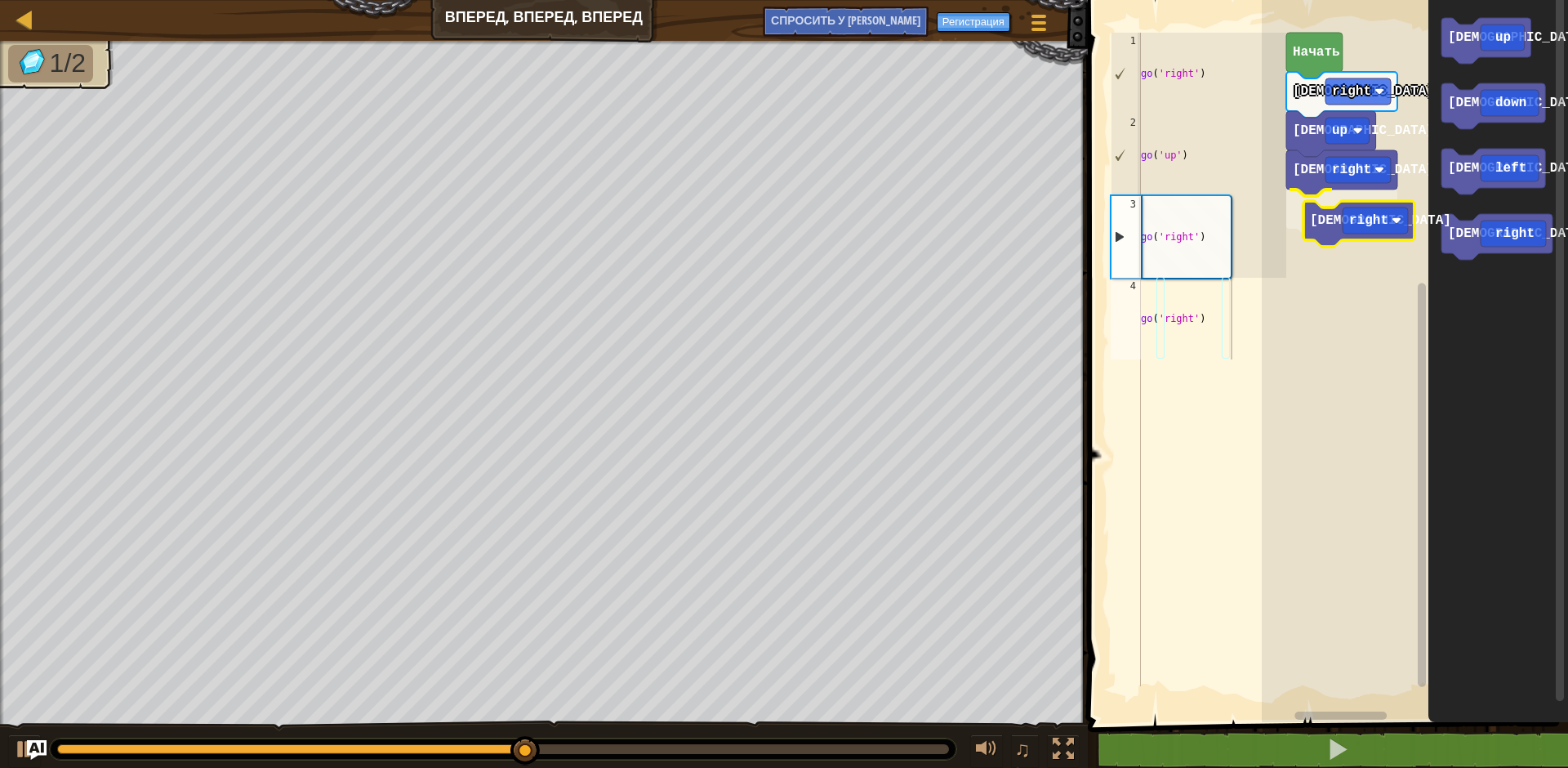
click at [1334, 224] on div "Начать иди right иди up иди right [DEMOGRAPHIC_DATA] right иди up иди down иди …" at bounding box center [1415, 357] width 306 height 731
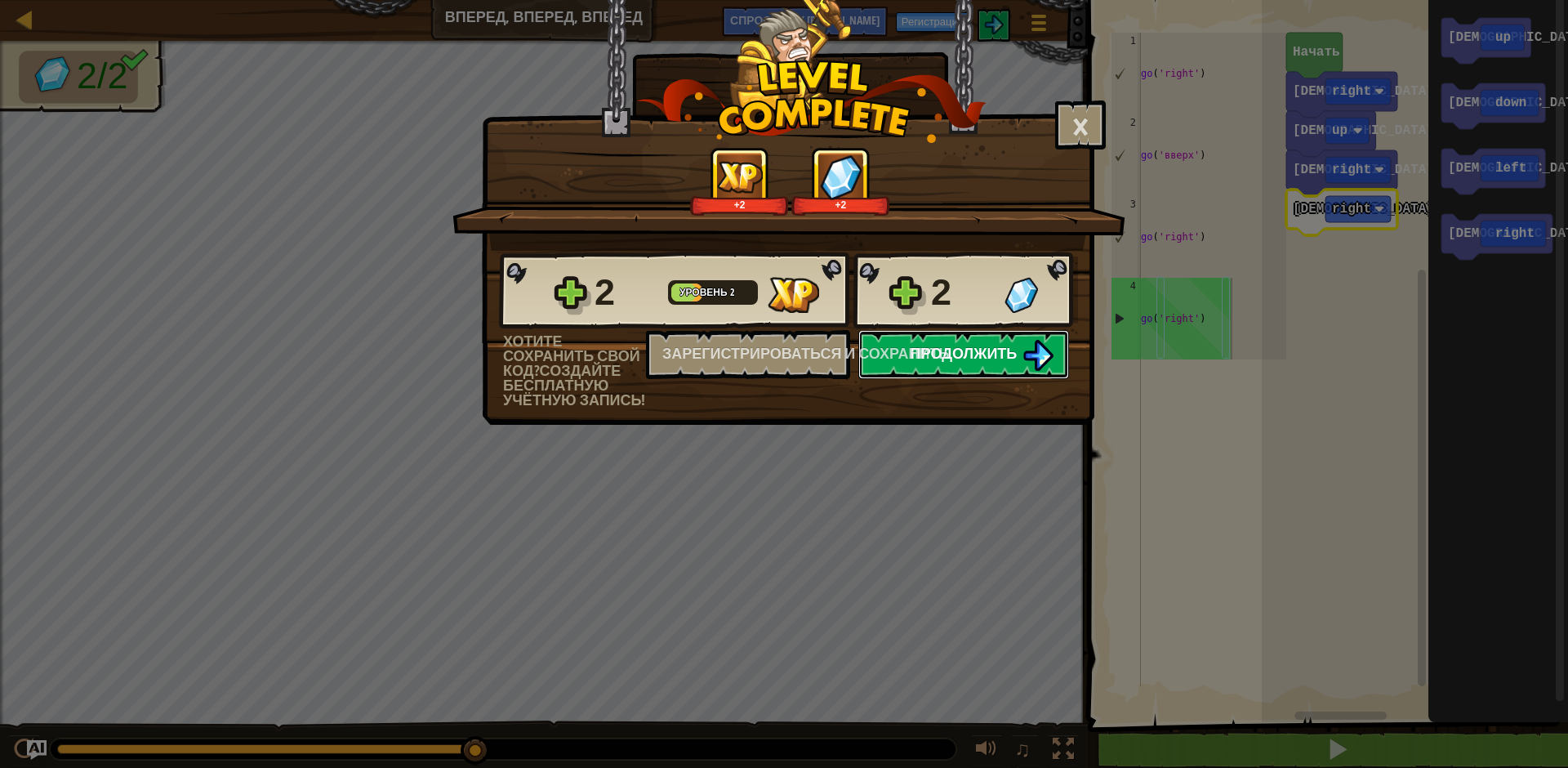
click at [1013, 355] on span "Продолжить" at bounding box center [964, 353] width 107 height 21
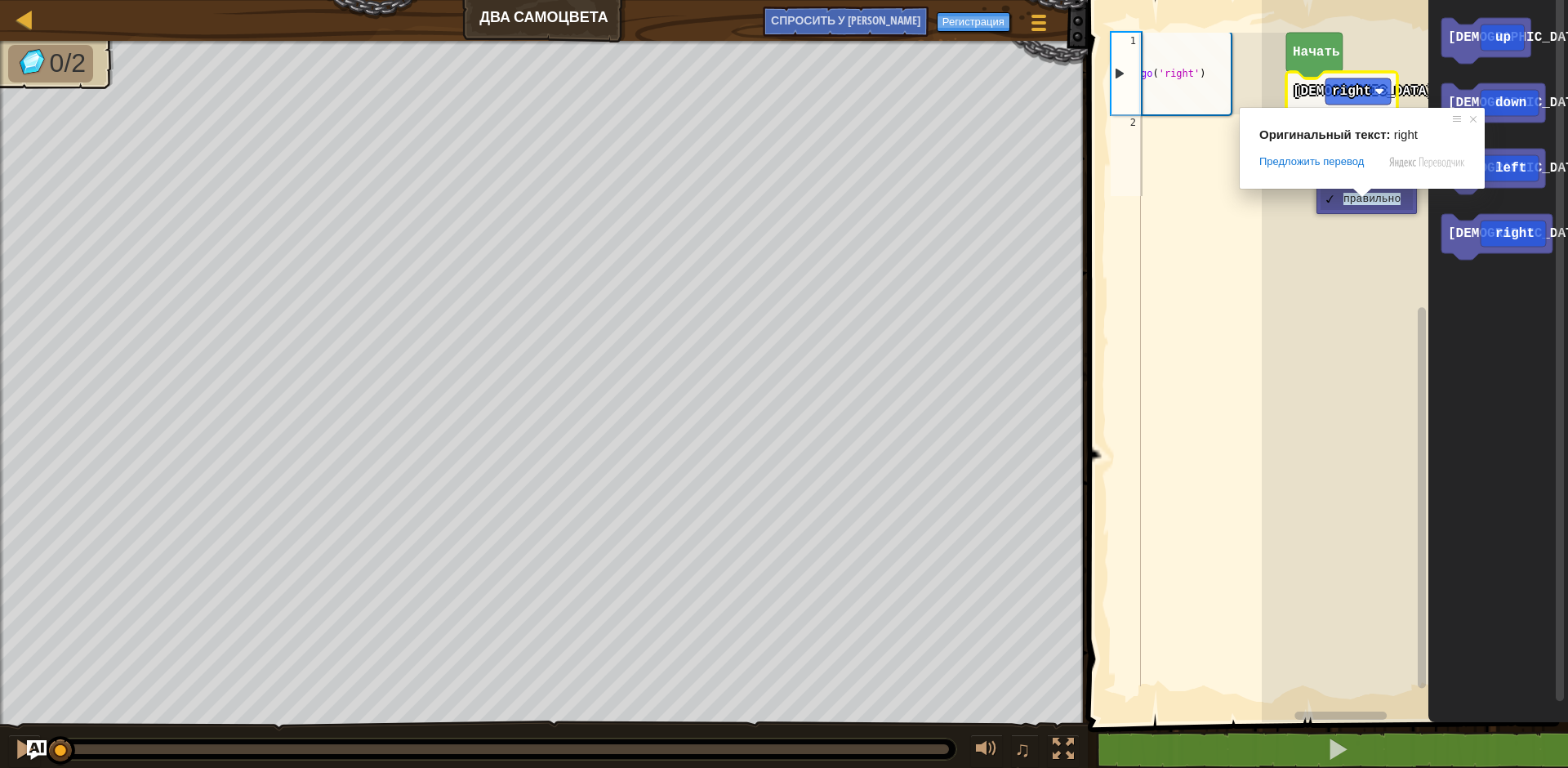
click at [1361, 194] on span at bounding box center [1361, 192] width 21 height 10
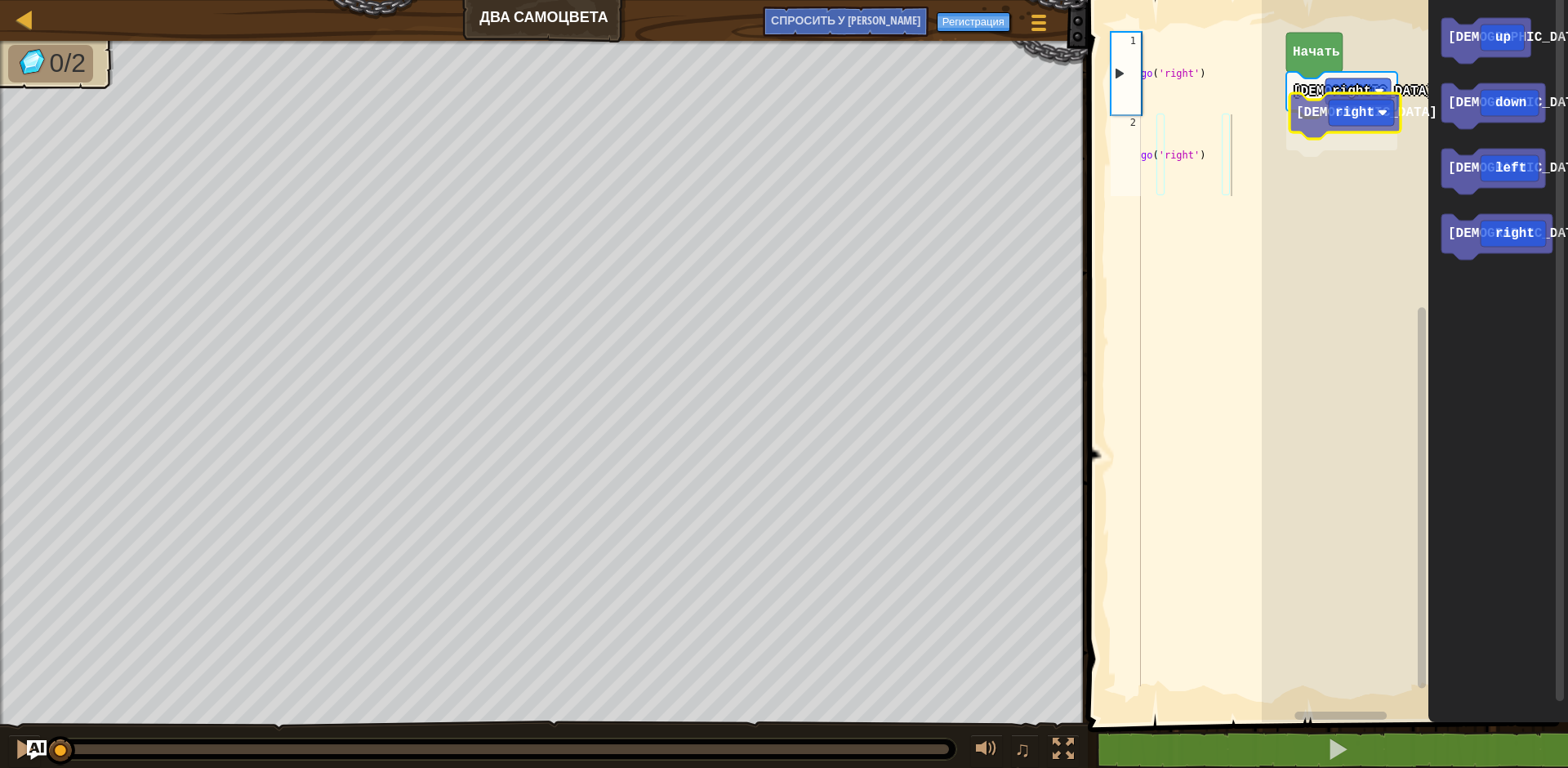
click at [1311, 118] on div "Начать иди right иди right иди up иди down [PERSON_NAME] left иди right [DEMOGR…" at bounding box center [1415, 357] width 306 height 731
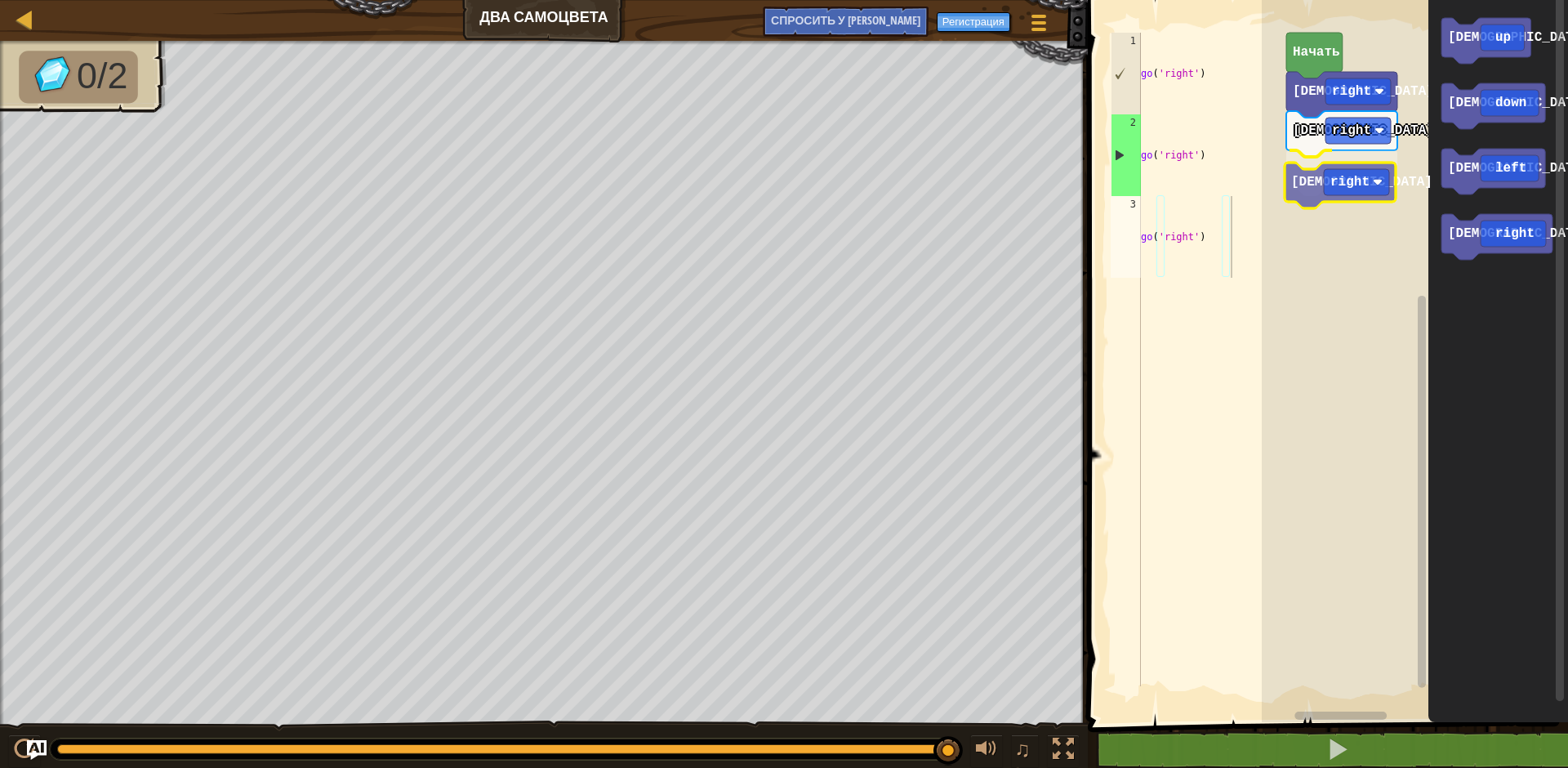
click at [1303, 184] on div "Начать иди right [DEMOGRAPHIC_DATA] right [DEMOGRAPHIC_DATA] right иди up иди d…" at bounding box center [1415, 357] width 306 height 731
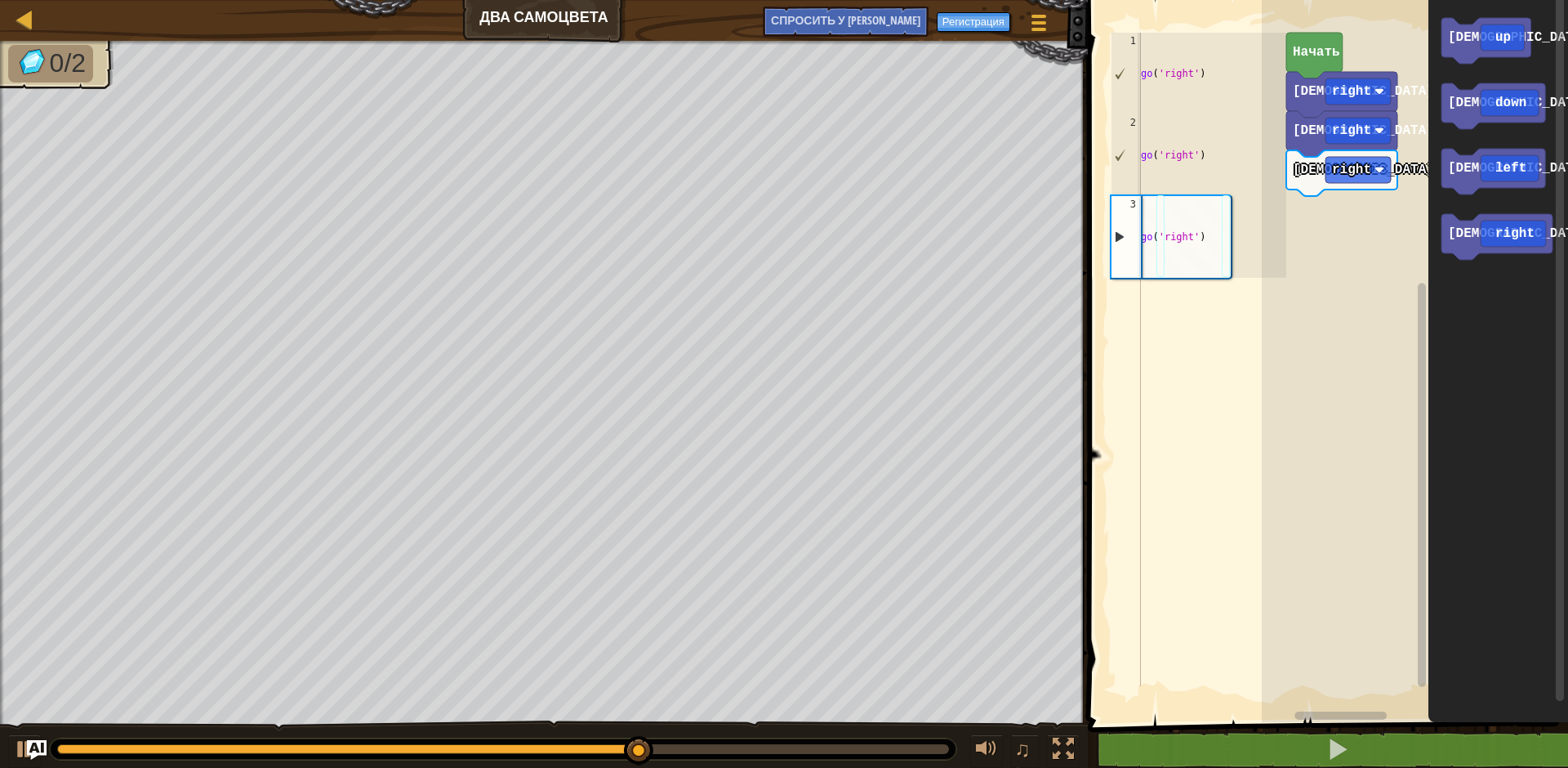
click at [1352, 196] on div "Начать иди right [DEMOGRAPHIC_DATA] right [DEMOGRAPHIC_DATA] right иди up иди d…" at bounding box center [1415, 357] width 306 height 731
click at [1427, 122] on div "Начать иди right [DEMOGRAPHIC_DATA] right [DEMOGRAPHIC_DATA] right иди up иди d…" at bounding box center [1415, 357] width 306 height 731
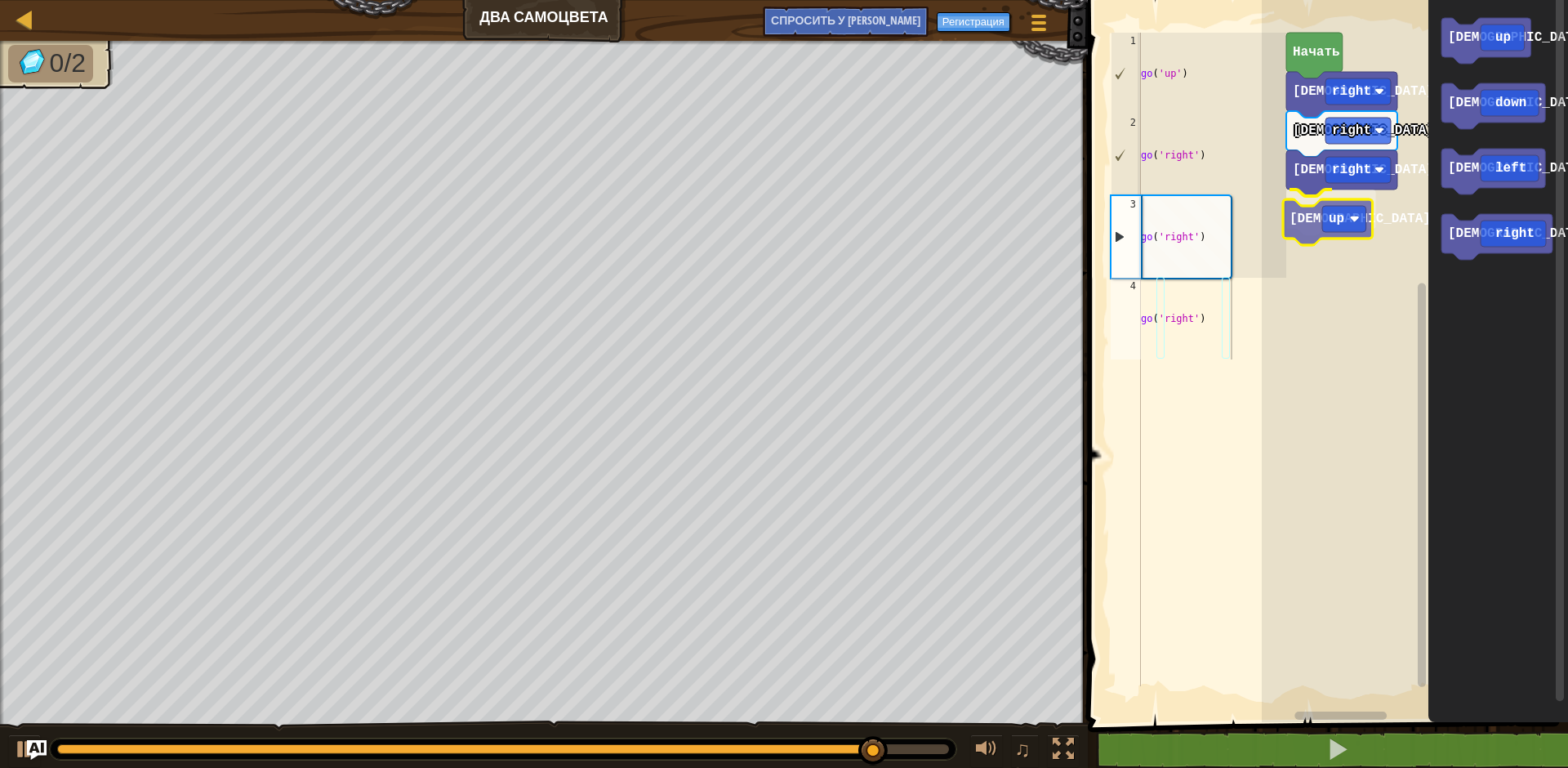
click at [1326, 224] on div "Начать иди right [DEMOGRAPHIC_DATA] right [DEMOGRAPHIC_DATA] right иди up иди u…" at bounding box center [1415, 357] width 306 height 731
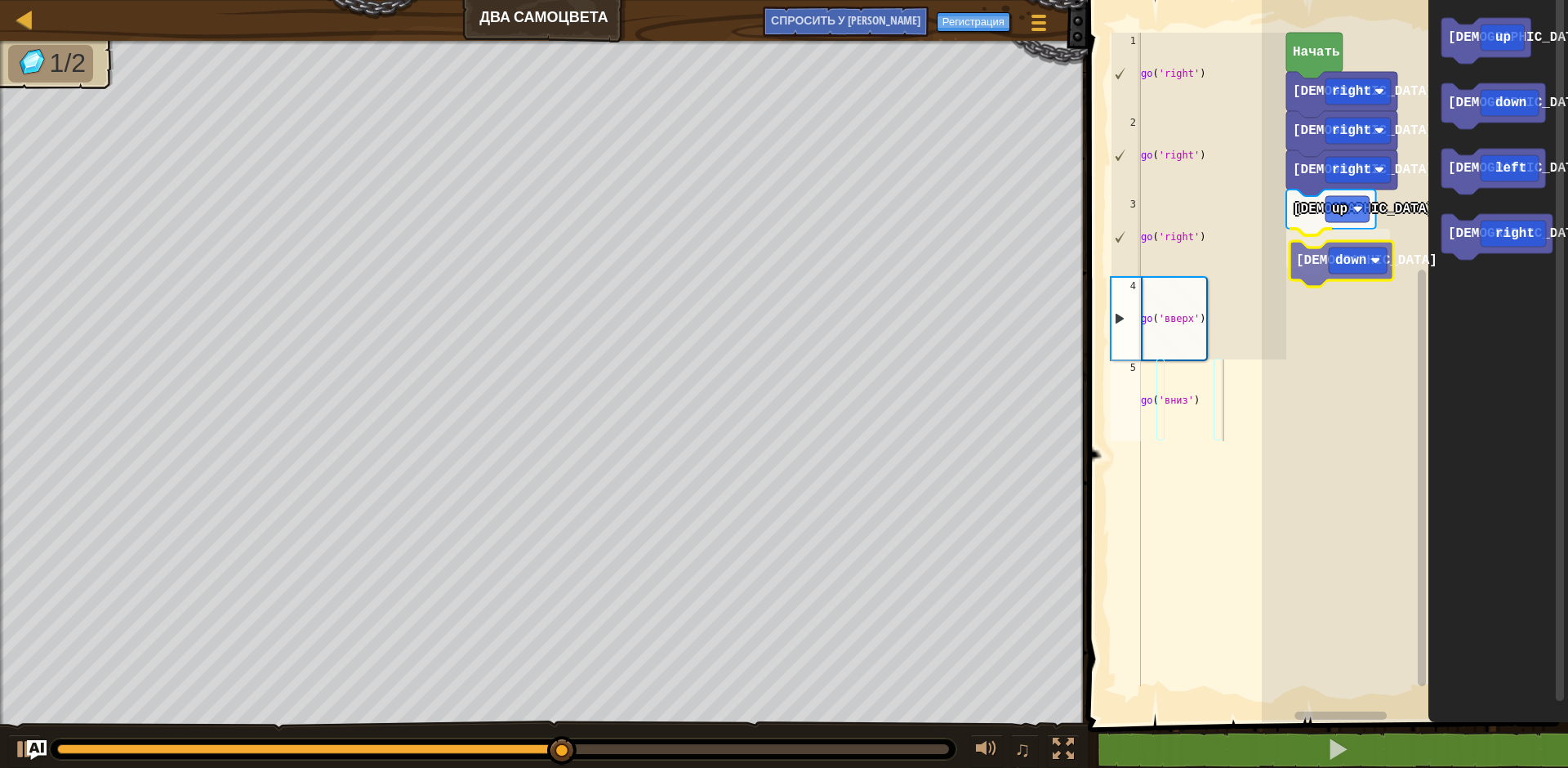
click at [1304, 267] on div "Начать иди right иди right [DEMOGRAPHIC_DATA] right иди up иди down иди up иди …" at bounding box center [1415, 357] width 306 height 731
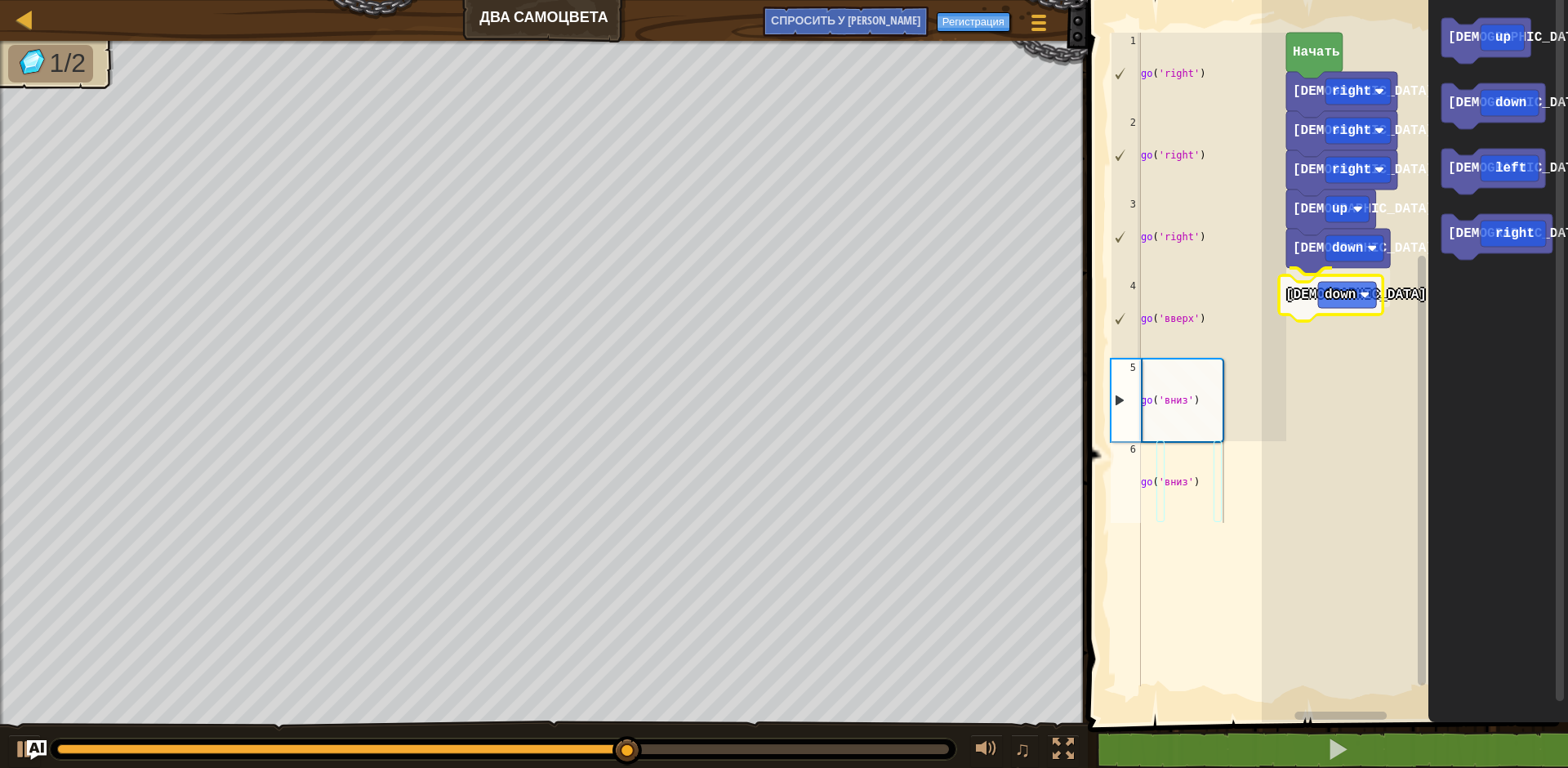
click at [1313, 303] on div "Начать иди right иди right [DEMOGRAPHIC_DATA] right иди up иди down иди down ид…" at bounding box center [1415, 357] width 306 height 731
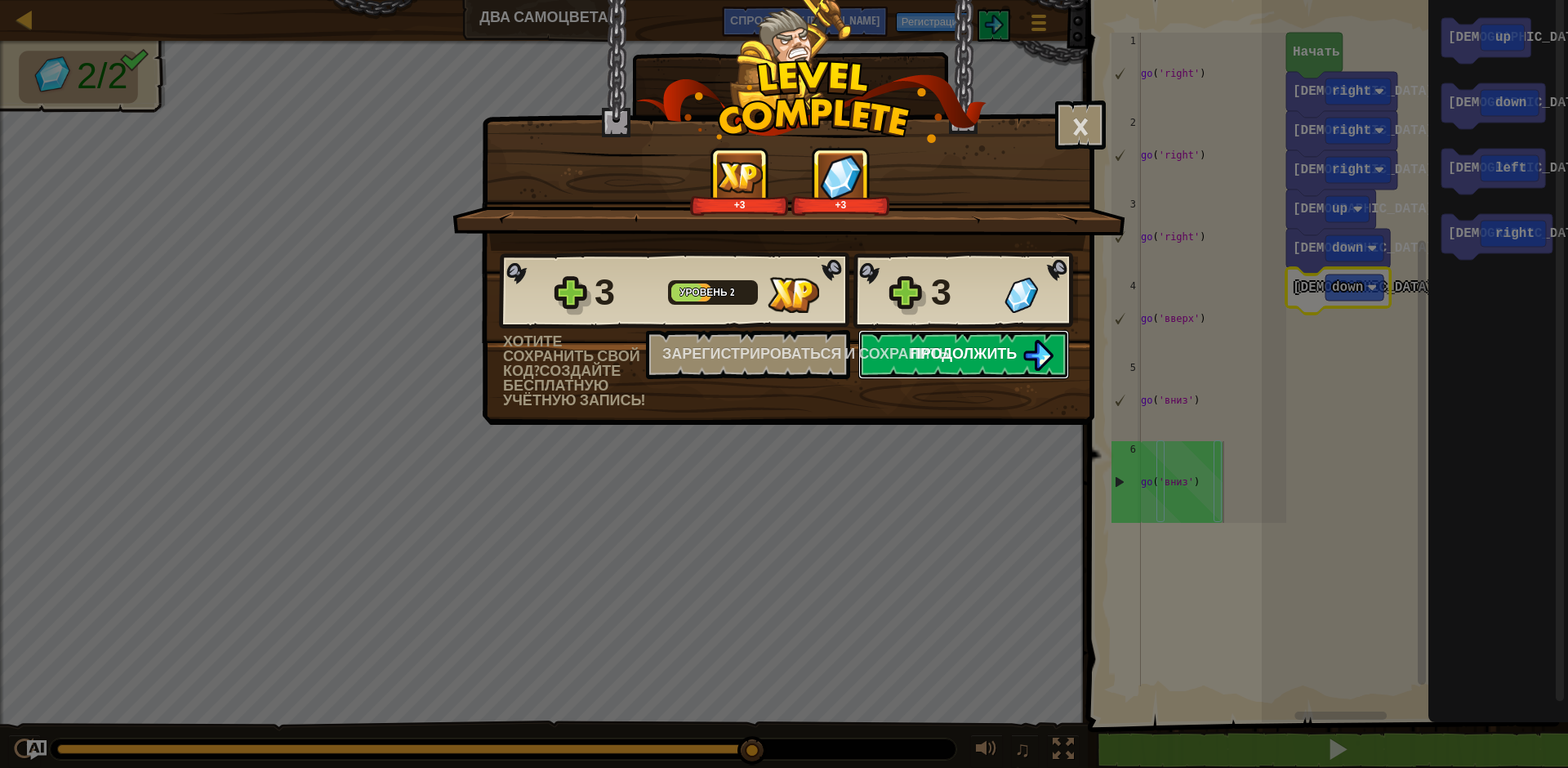
click at [968, 360] on span "Продолжить" at bounding box center [964, 353] width 107 height 21
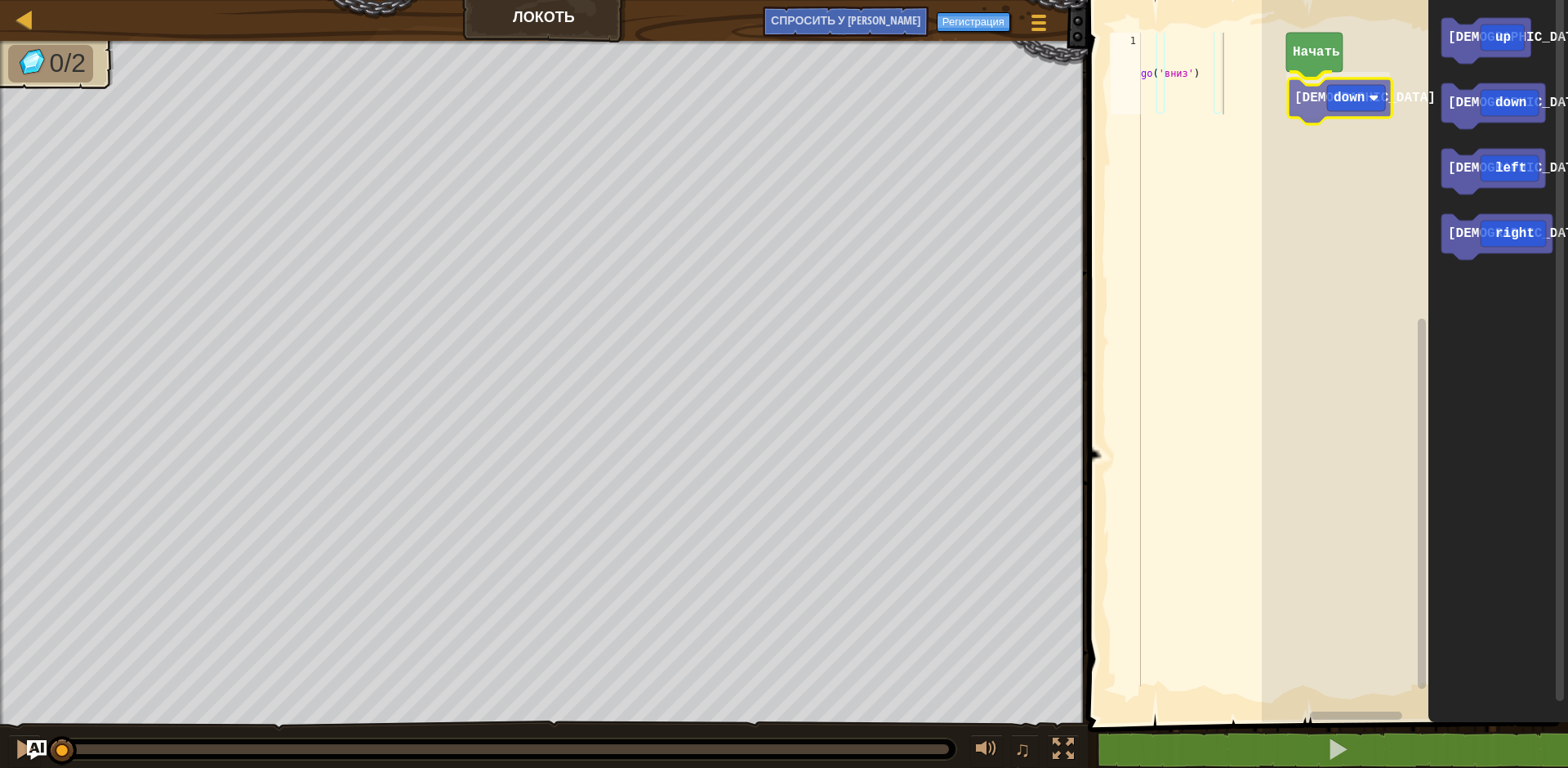
click at [1311, 106] on div "Начать иди down иди up иди down [PERSON_NAME] left иди right [DEMOGRAPHIC_DATA]…" at bounding box center [1415, 357] width 306 height 731
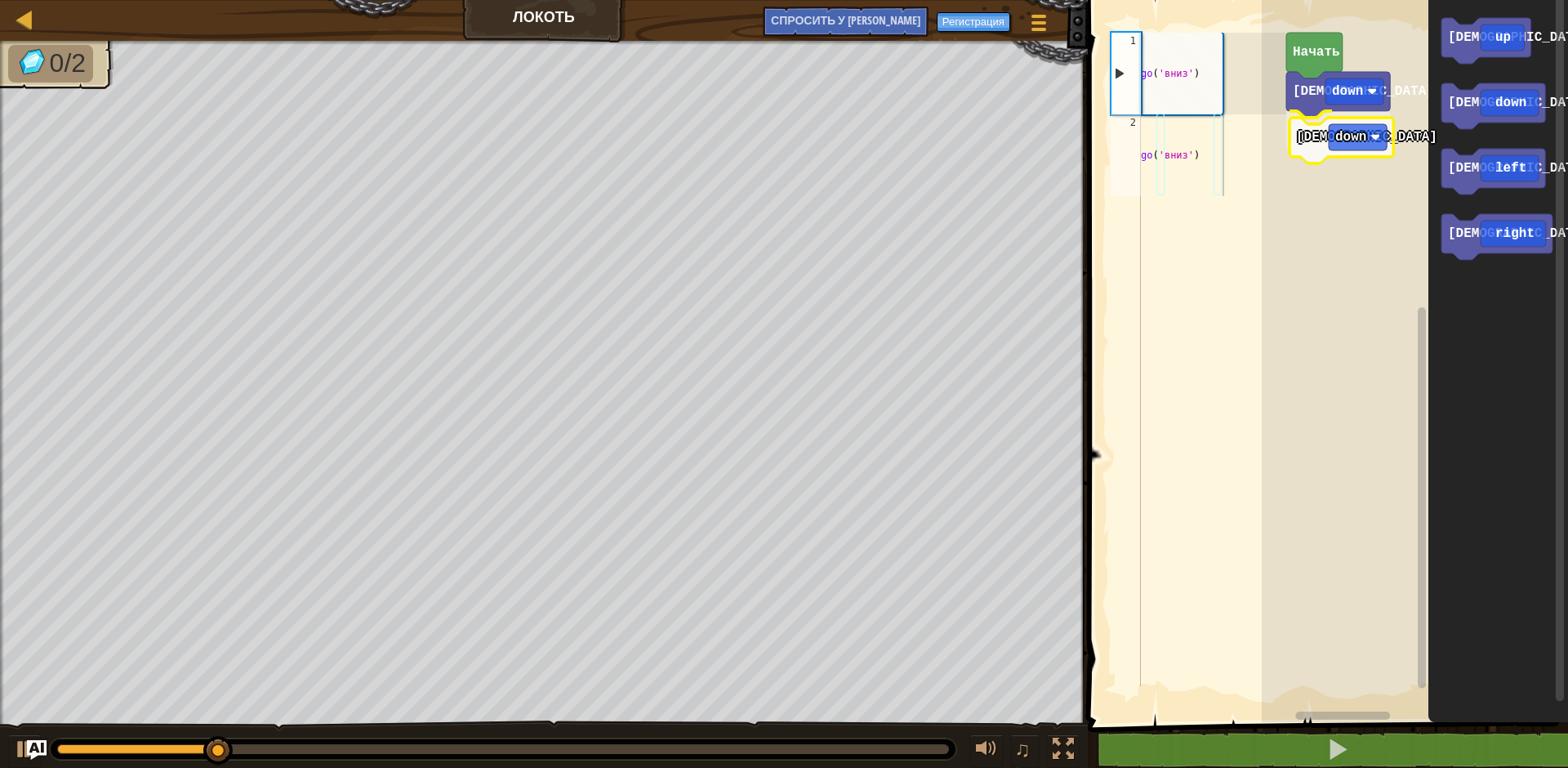
click at [1318, 148] on div "иди down иди down Начать иди up иди down [PERSON_NAME] left [DEMOGRAPHIC_DATA] …" at bounding box center [1415, 357] width 306 height 731
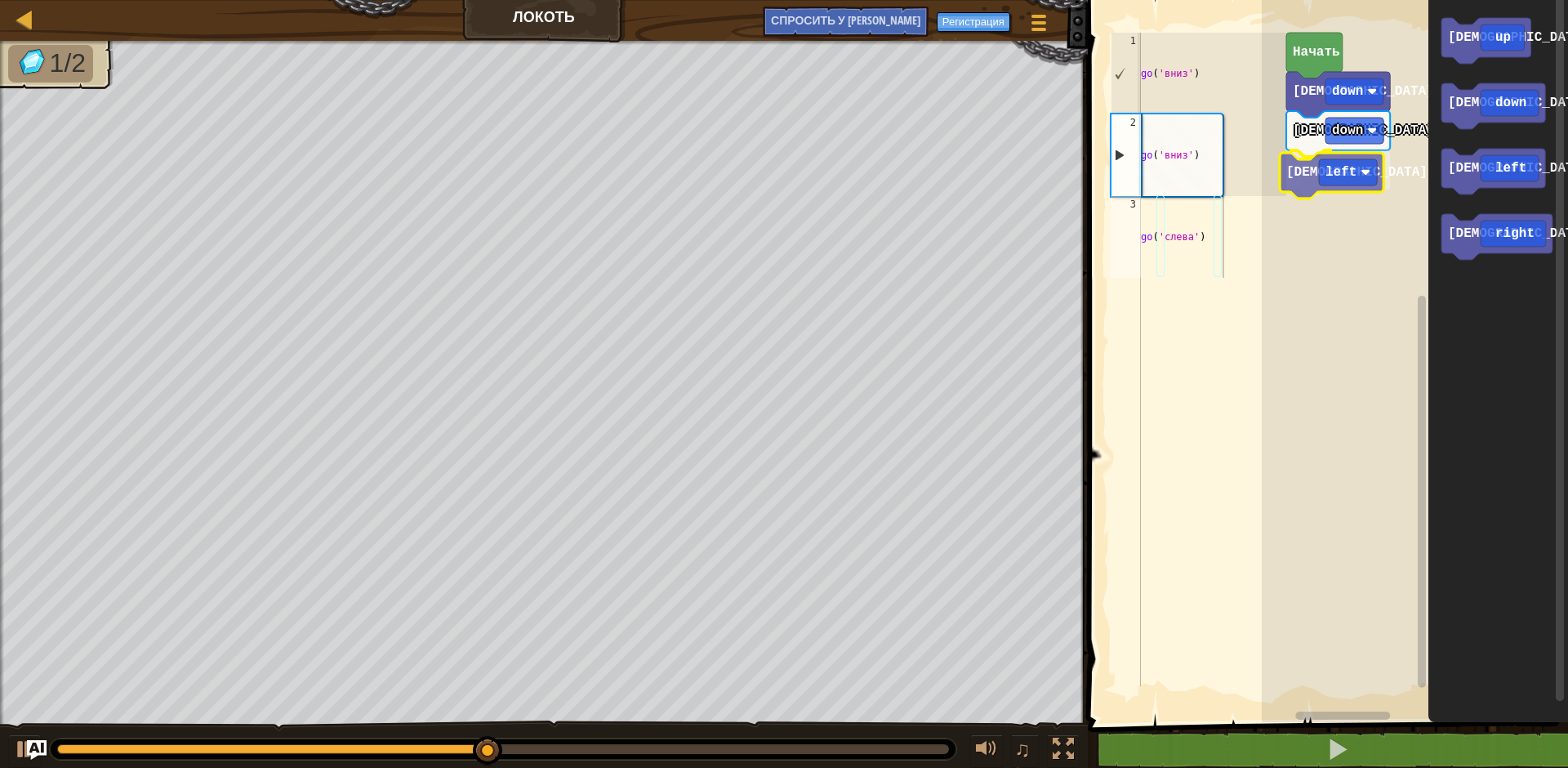
click at [1307, 184] on div "иди down иди down [PERSON_NAME] left Начать иди up иди down [PERSON_NAME] left …" at bounding box center [1415, 357] width 306 height 731
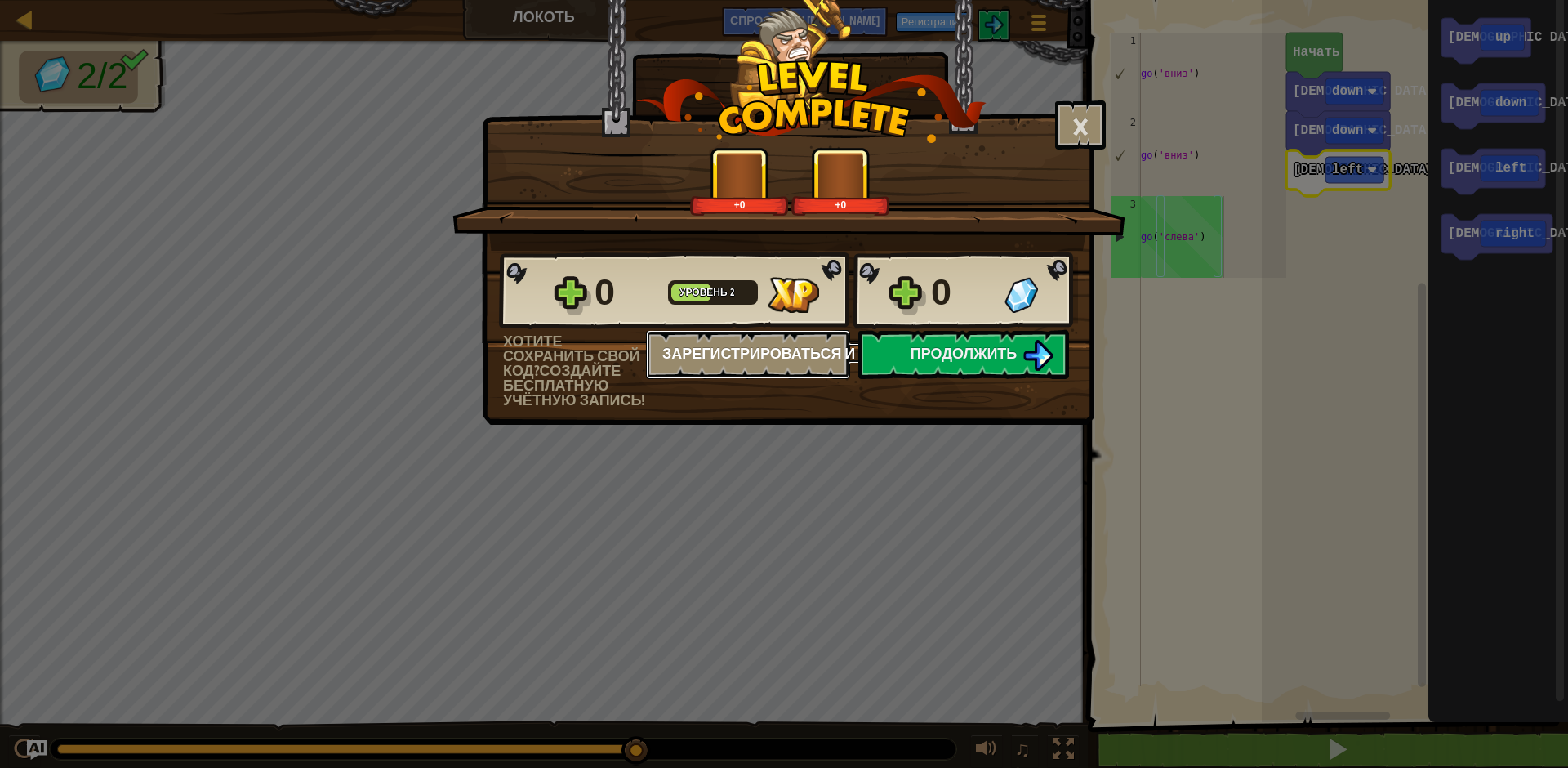
click at [924, 357] on div "0 Уровень 2 0 Хотите сохранить свой код? Создайте бесплатную учётную запись! За…" at bounding box center [789, 329] width 611 height 157
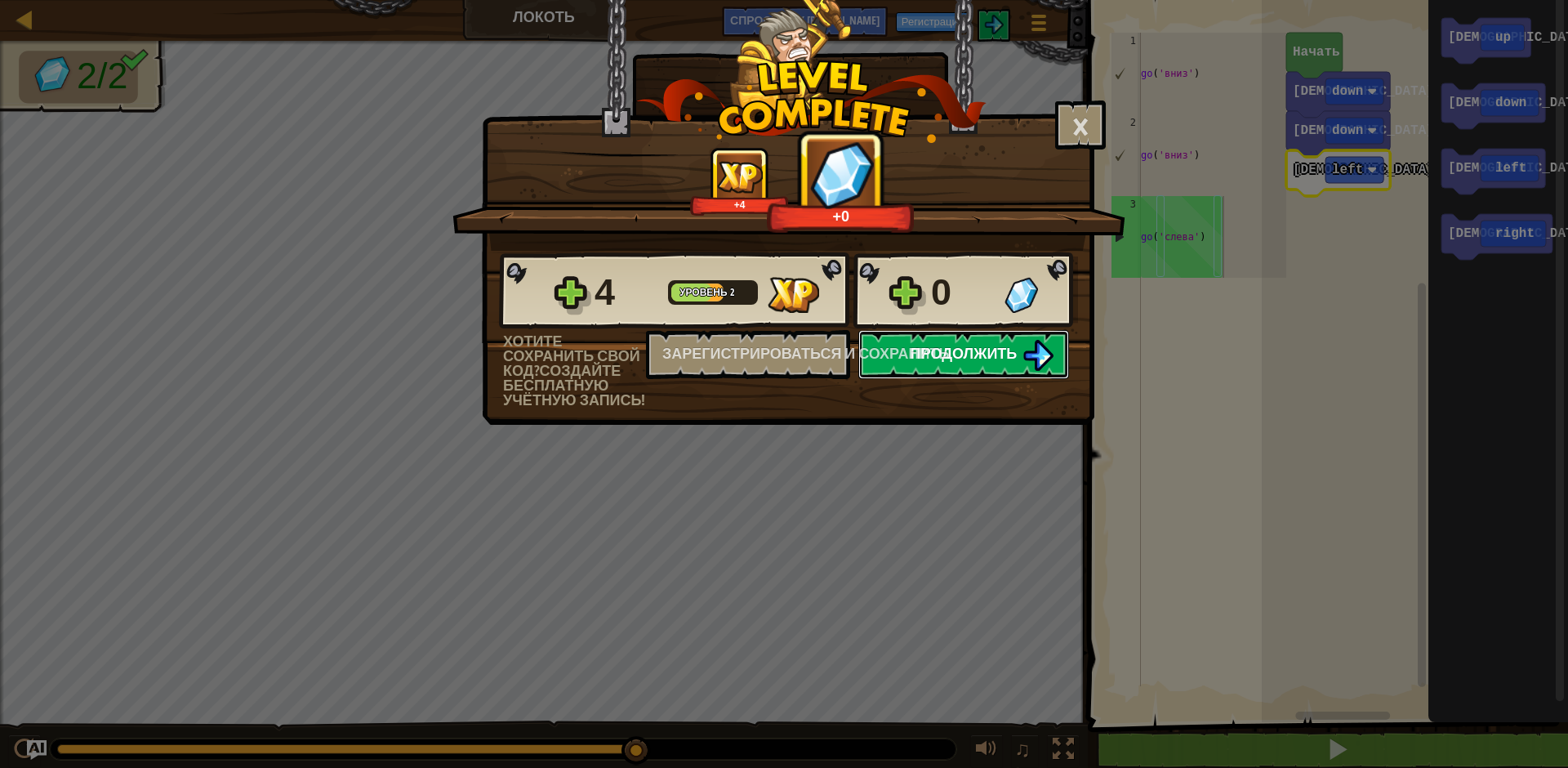
click at [962, 355] on span "Продолжить" at bounding box center [964, 353] width 107 height 21
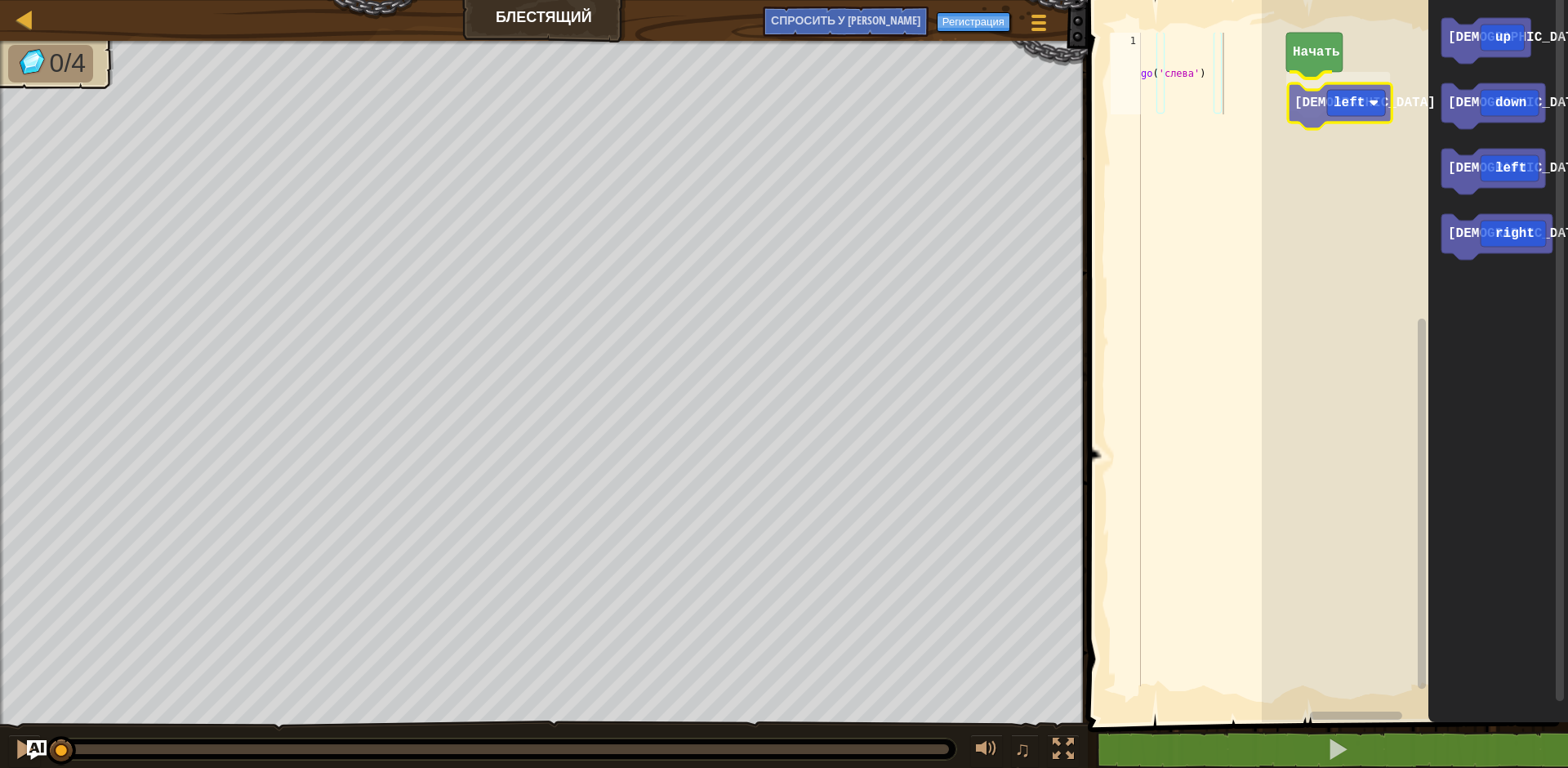
click at [1312, 106] on div "Начать иди left иди up иди down [PERSON_NAME] left иди right [DEMOGRAPHIC_DATA]…" at bounding box center [1415, 357] width 306 height 731
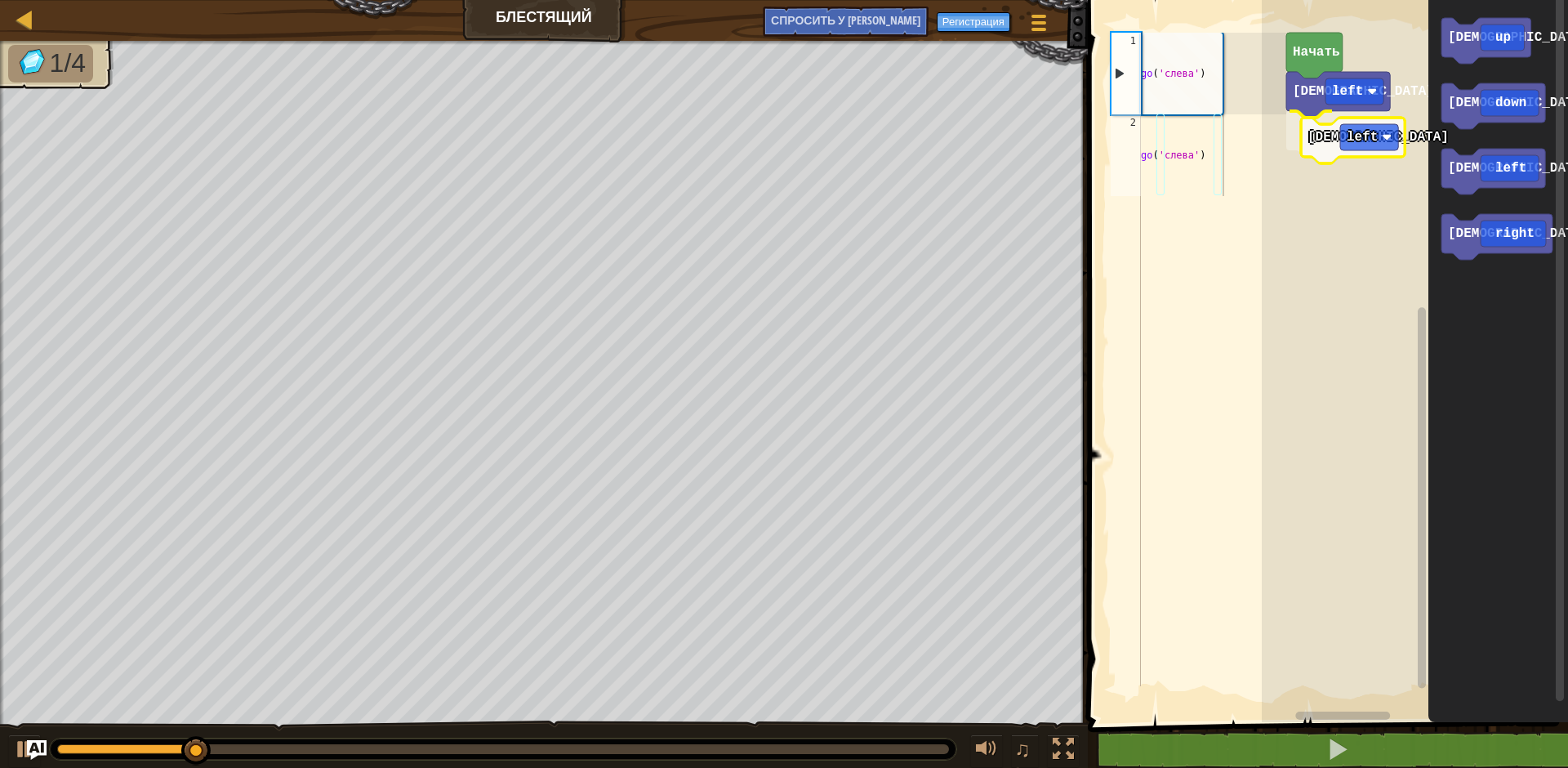
click at [1311, 142] on div "[PERSON_NAME] left [PERSON_NAME] left Начать иди up иди down иди left [DEMOGRAP…" at bounding box center [1415, 357] width 306 height 731
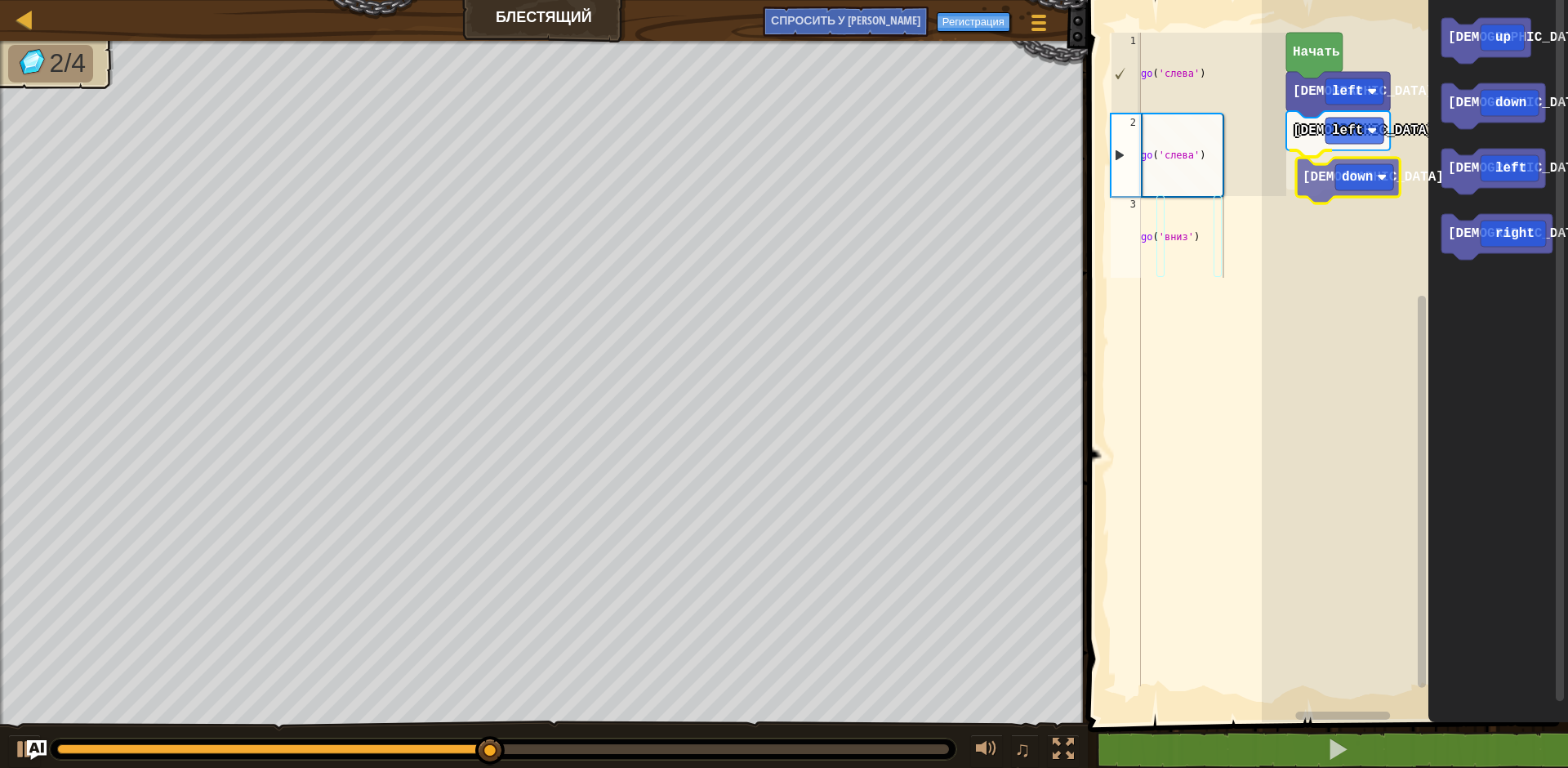
click at [1311, 180] on div "[PERSON_NAME] left иди left иди down Начать иди up иди down [PERSON_NAME] left …" at bounding box center [1415, 357] width 306 height 731
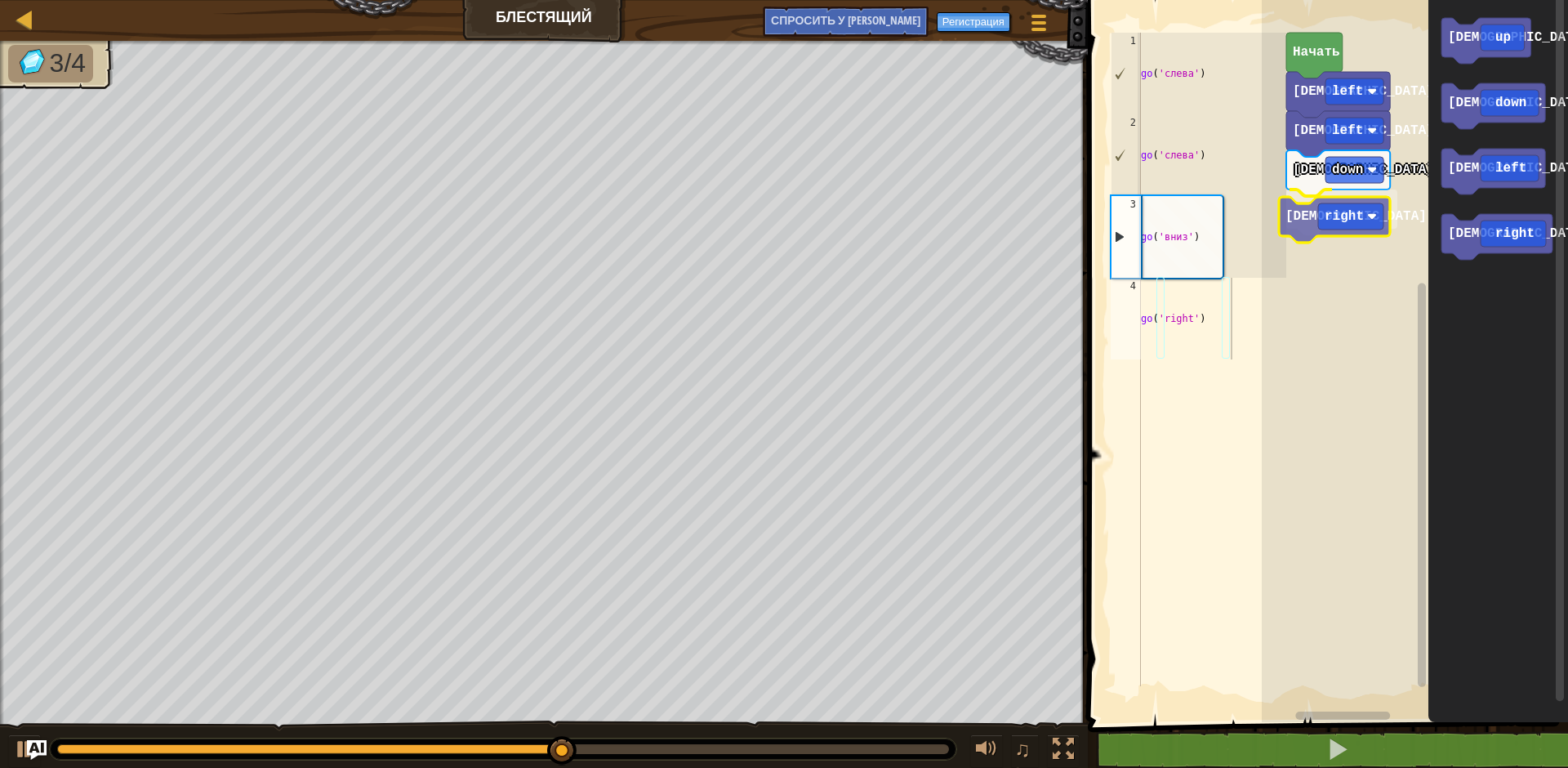
click at [1310, 216] on div "[PERSON_NAME] left [PERSON_NAME] left иди down иди right Начать иди up иди down…" at bounding box center [1415, 357] width 306 height 731
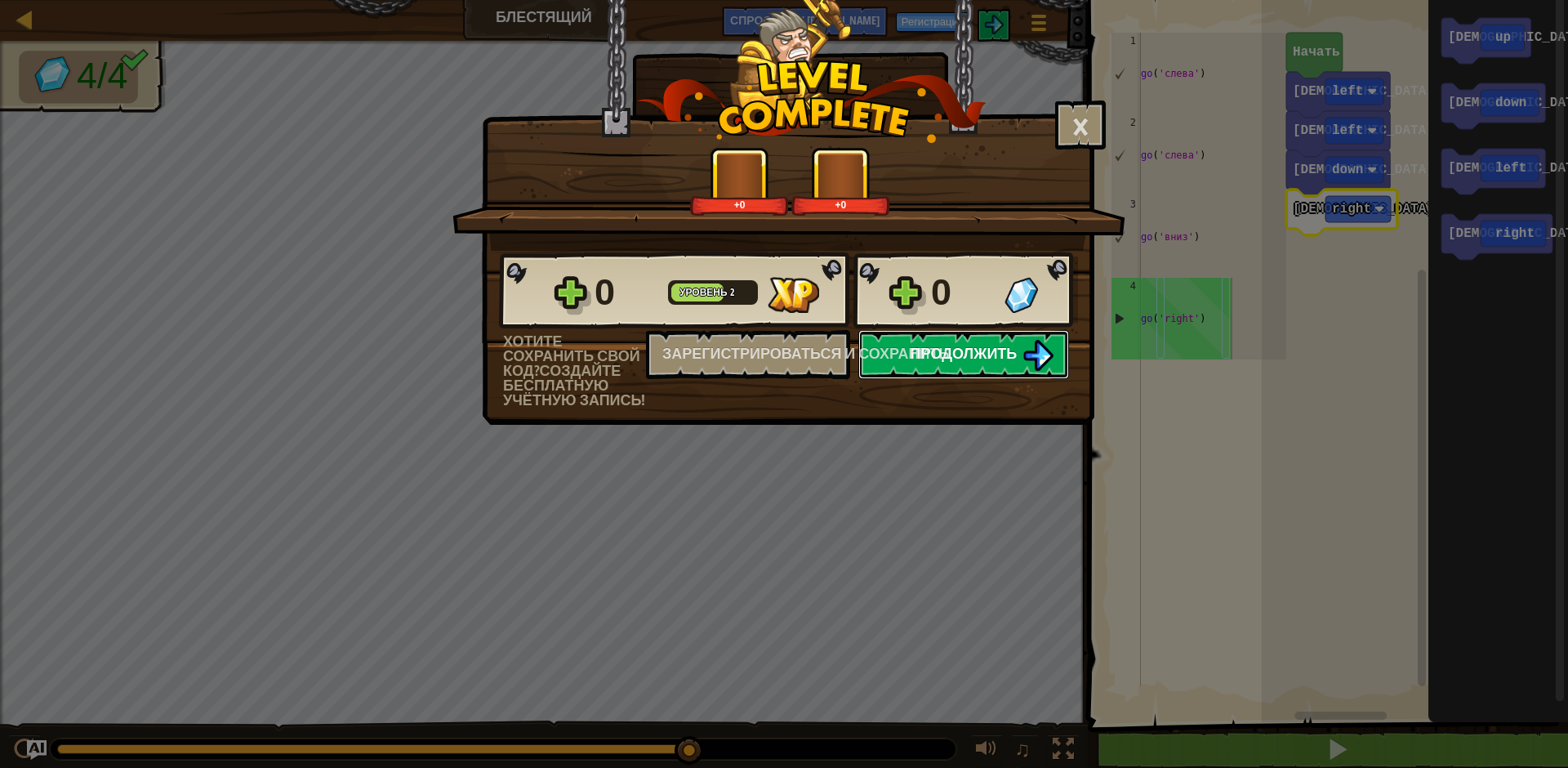
click at [964, 355] on span "Продолжить" at bounding box center [964, 353] width 107 height 21
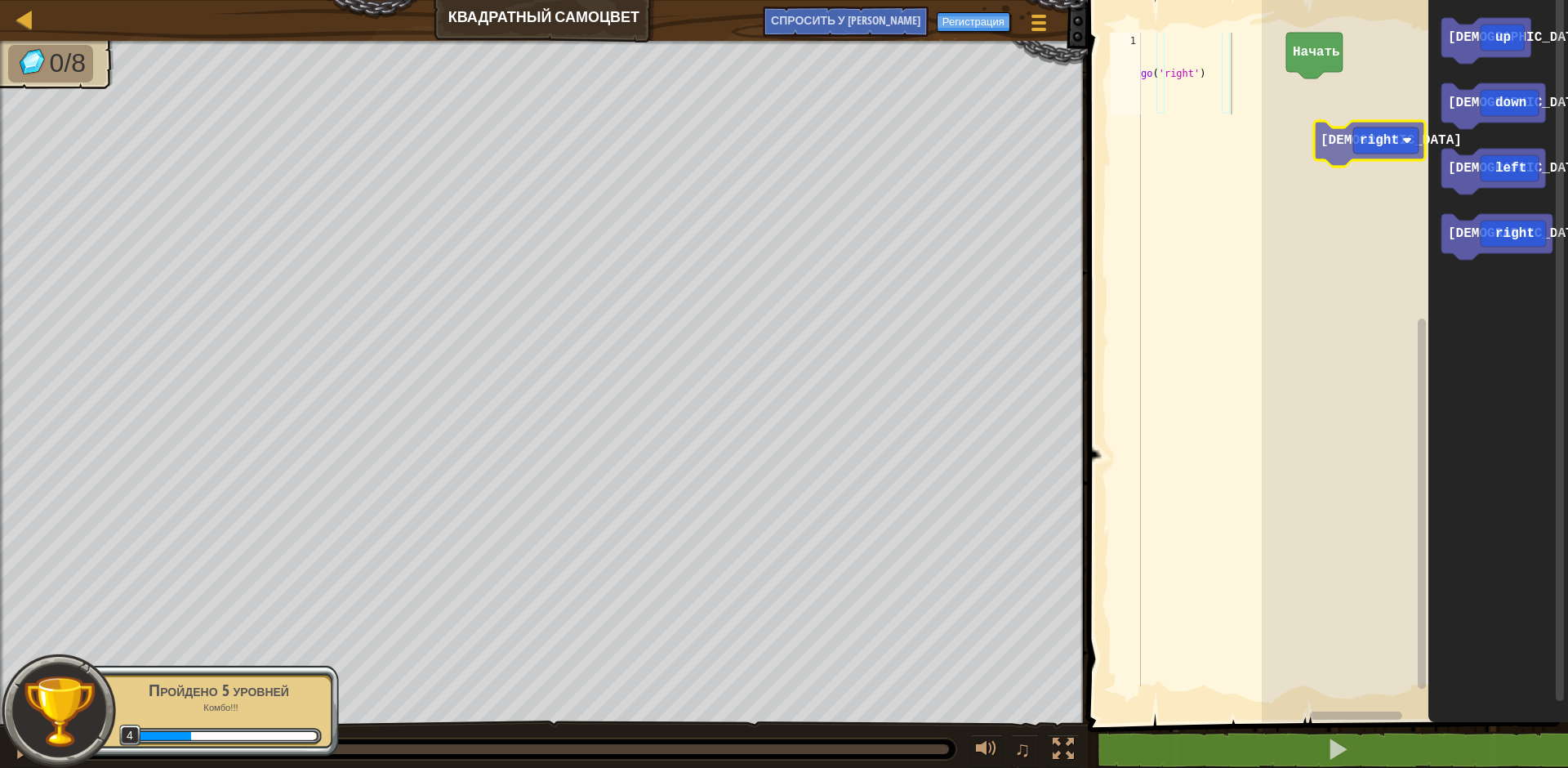
click at [1312, 112] on div "Начать иди up иди down иди left иди right [DEMOGRAPHIC_DATA] right" at bounding box center [1415, 357] width 306 height 731
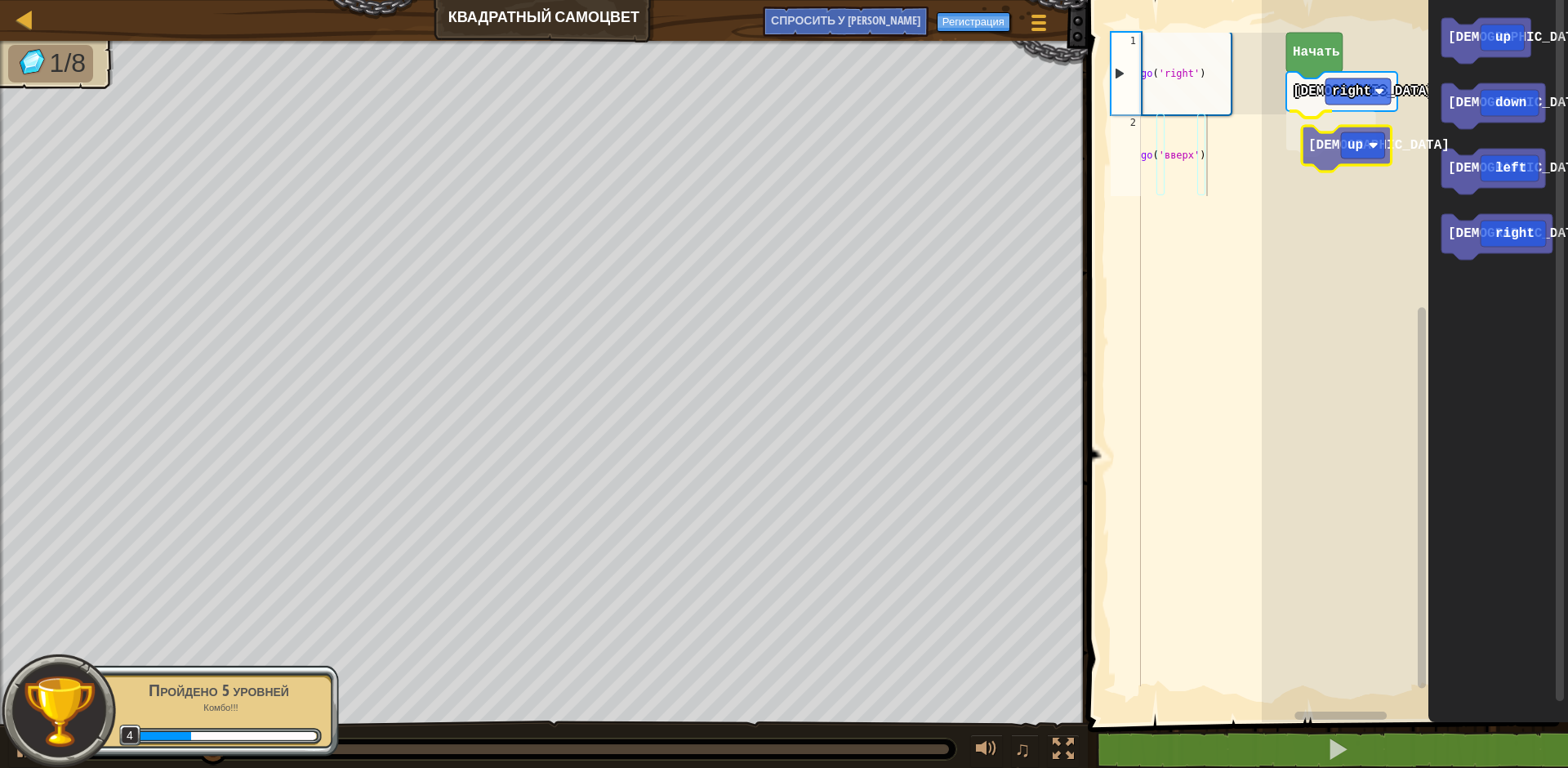
click at [1319, 147] on div "иди right иди up Начать иди up иди down [PERSON_NAME] left иди right иди up" at bounding box center [1415, 357] width 306 height 731
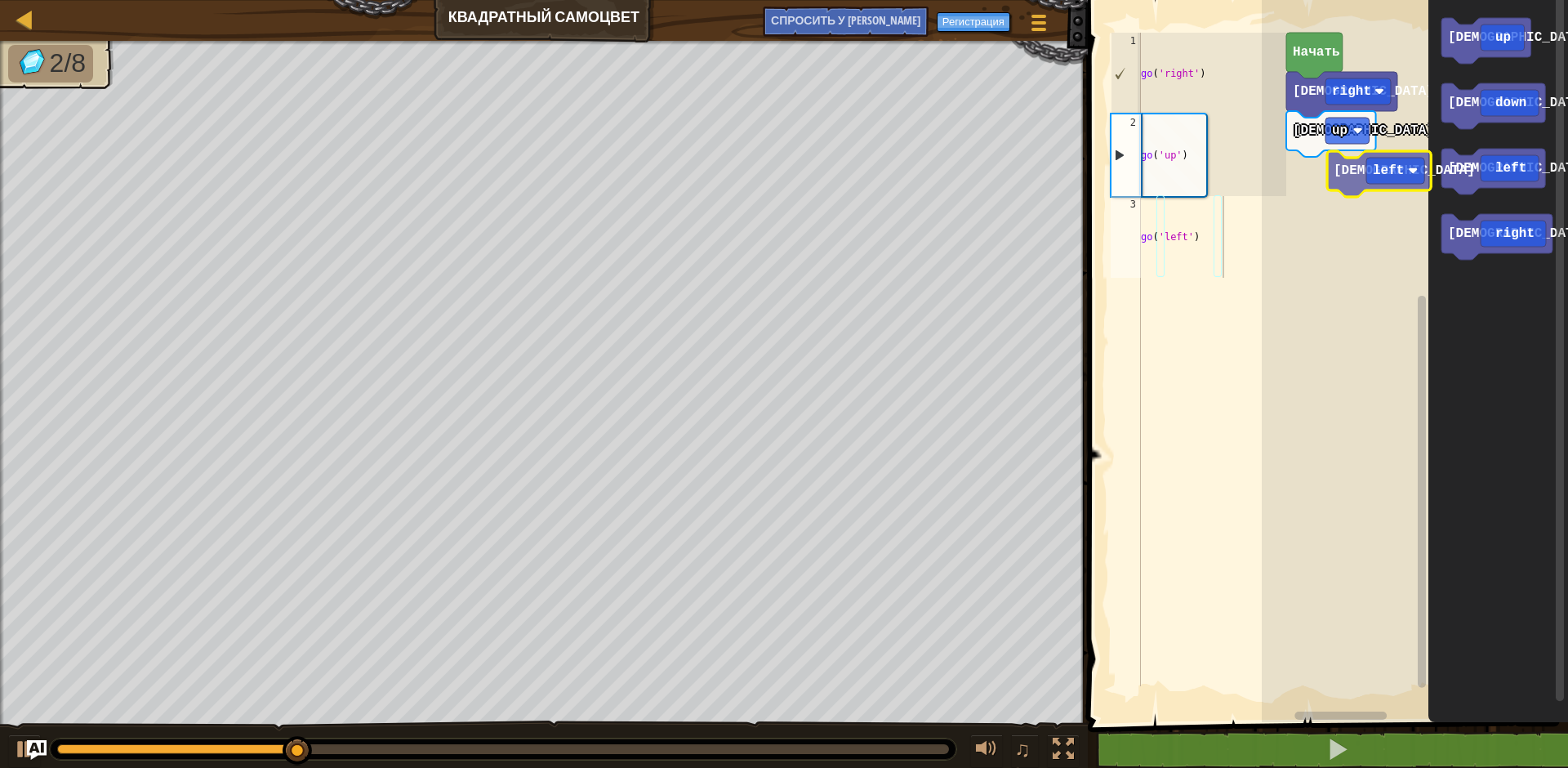
click at [1306, 197] on div "иди right иди up Начать иди up иди down иди left [DEMOGRAPHIC_DATA] right [DEMO…" at bounding box center [1415, 357] width 306 height 731
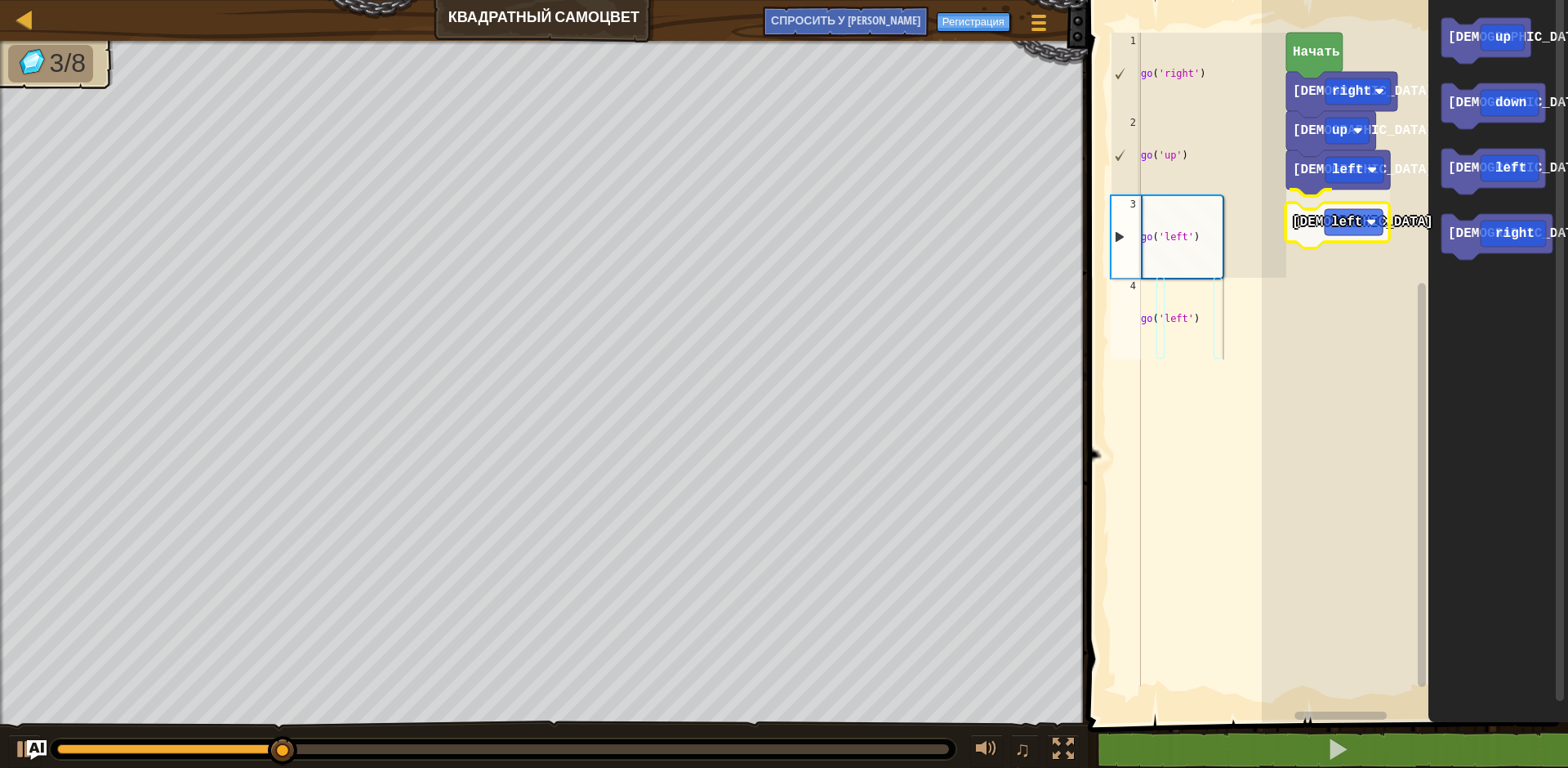
click at [1309, 228] on div "[DEMOGRAPHIC_DATA] right [DEMOGRAPHIC_DATA] up [PERSON_NAME] left иди left Нача…" at bounding box center [1415, 357] width 306 height 731
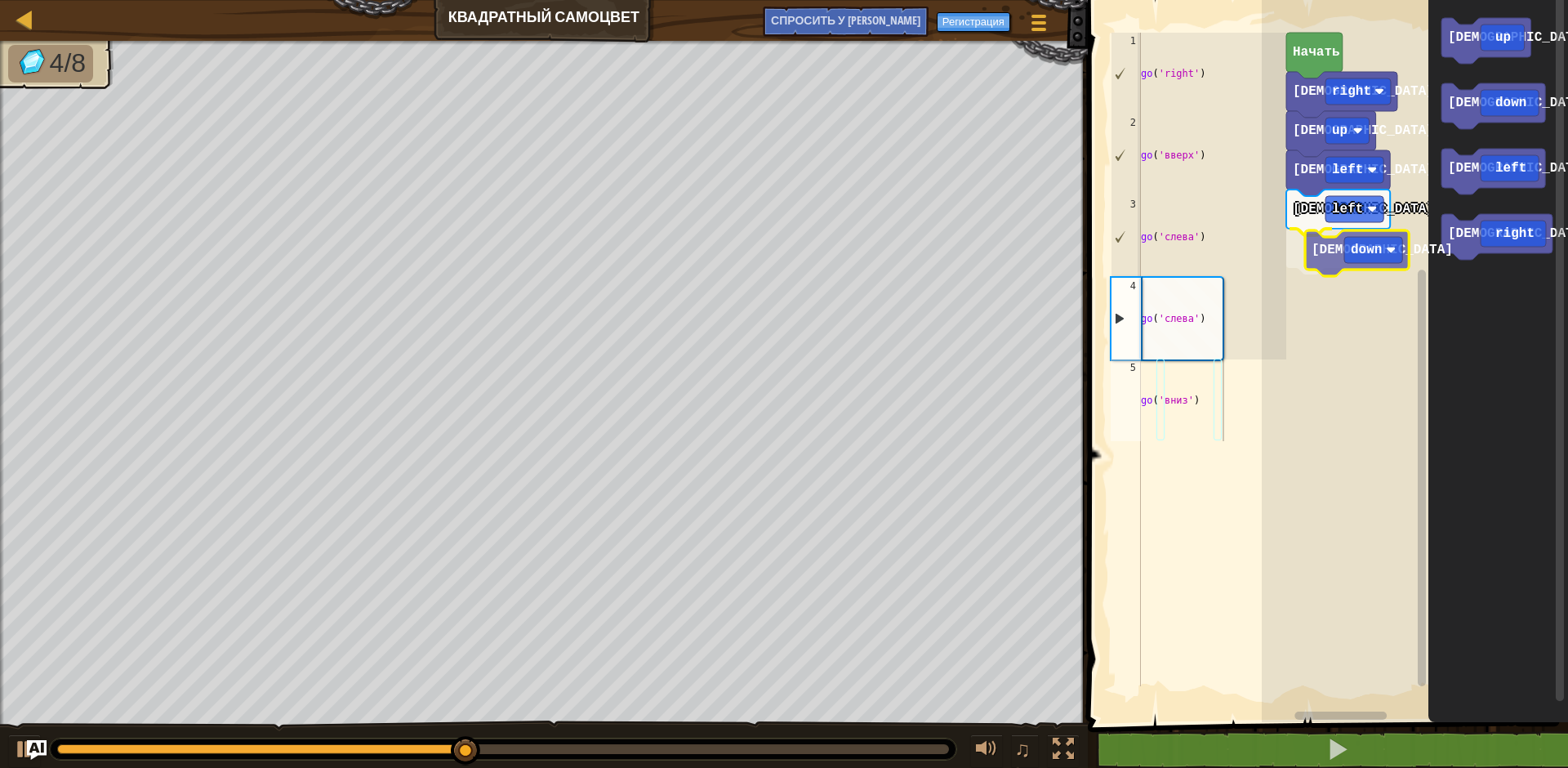
click at [1317, 257] on div "иди right [DEMOGRAPHIC_DATA] up [PERSON_NAME] left иди left иди down Начать иди…" at bounding box center [1415, 357] width 306 height 731
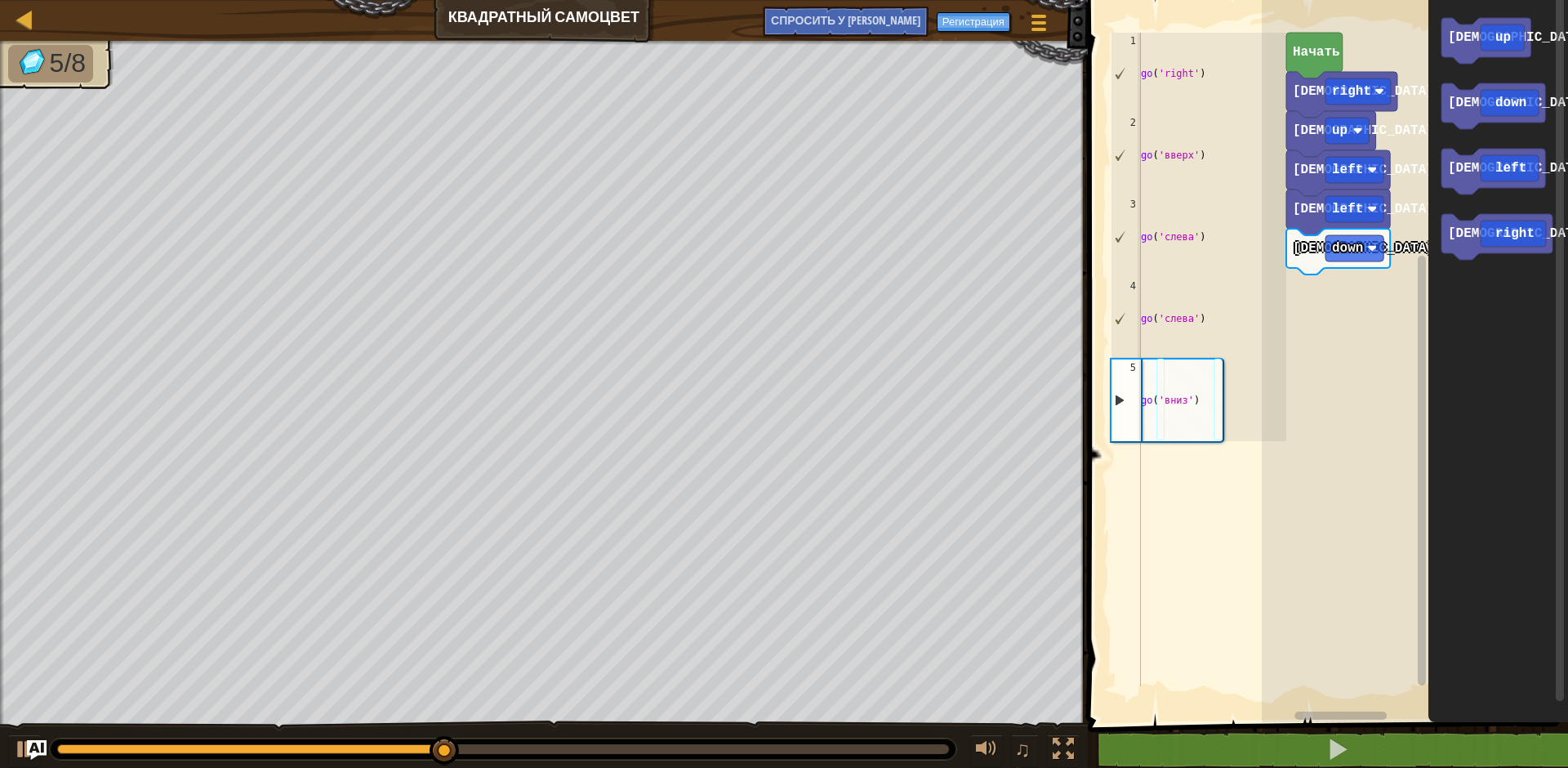
click at [1332, 287] on div "[DEMOGRAPHIC_DATA] right [DEMOGRAPHIC_DATA] up [PERSON_NAME] left иди left иди …" at bounding box center [1415, 357] width 306 height 731
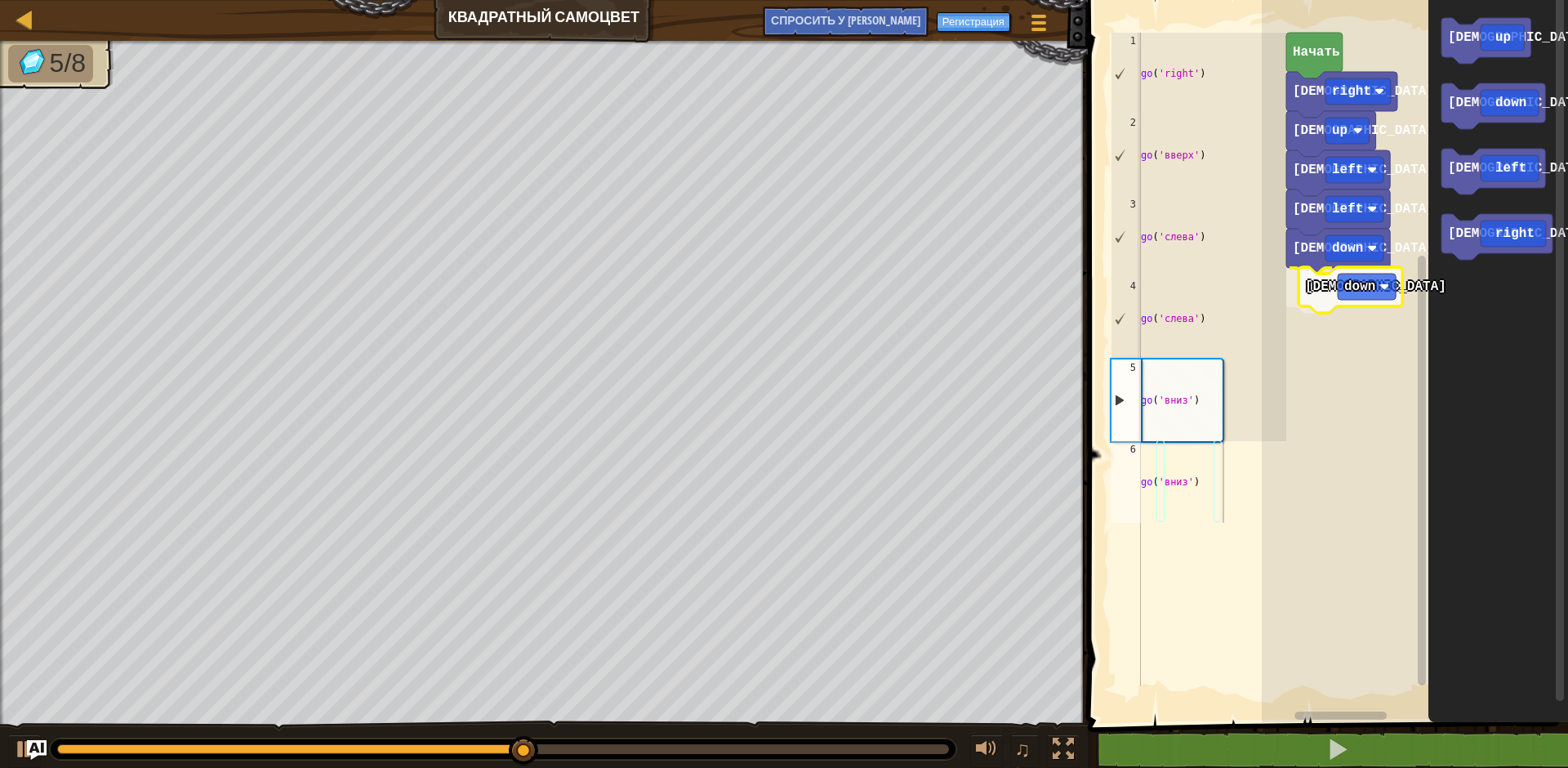
click at [1316, 306] on div "иди right [DEMOGRAPHIC_DATA] up [PERSON_NAME] left [PERSON_NAME] left иди down …" at bounding box center [1415, 357] width 306 height 731
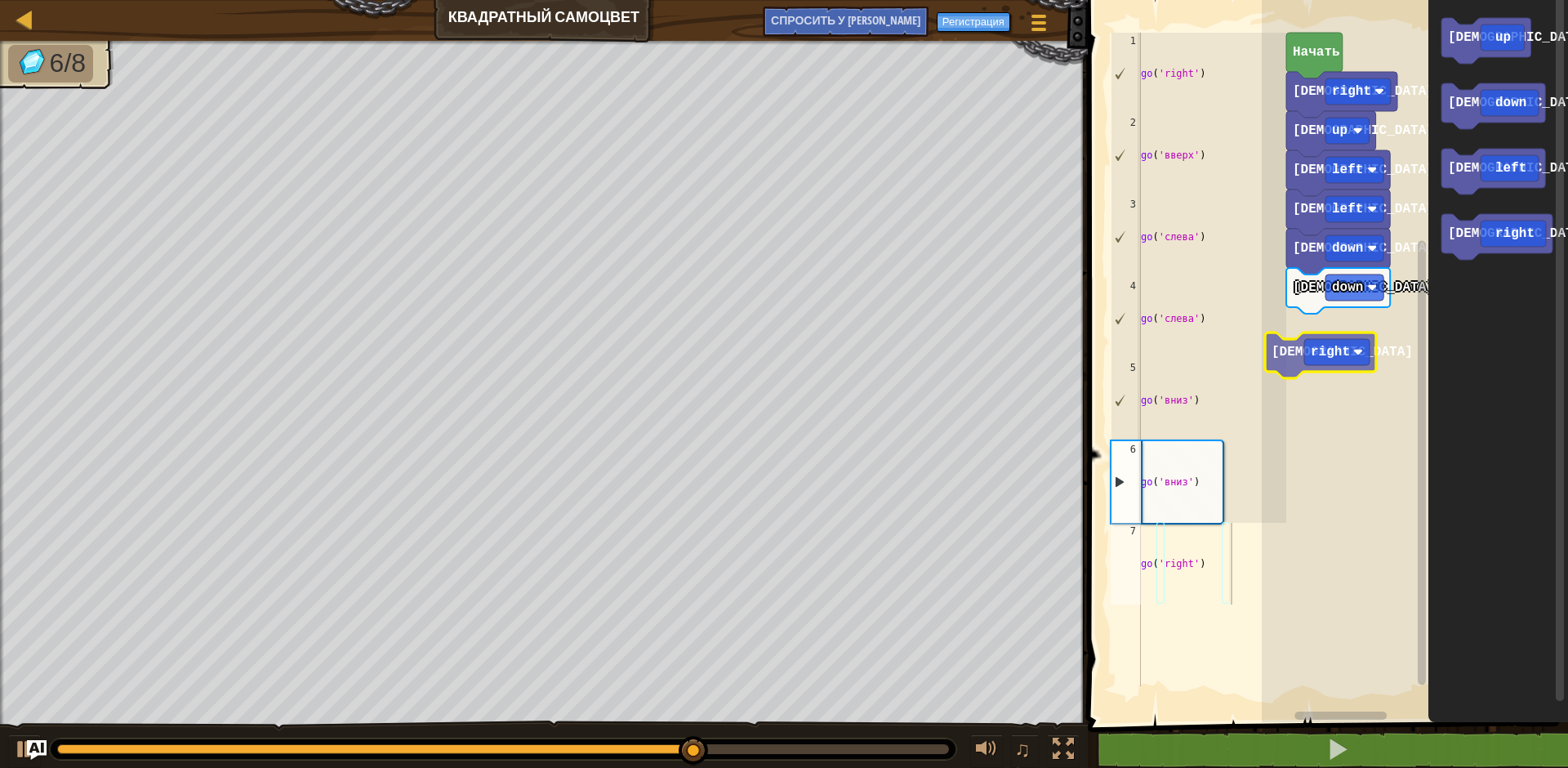
click at [1318, 335] on div "иди right [DEMOGRAPHIC_DATA] up [PERSON_NAME] left [PERSON_NAME] left иди down …" at bounding box center [1415, 357] width 306 height 731
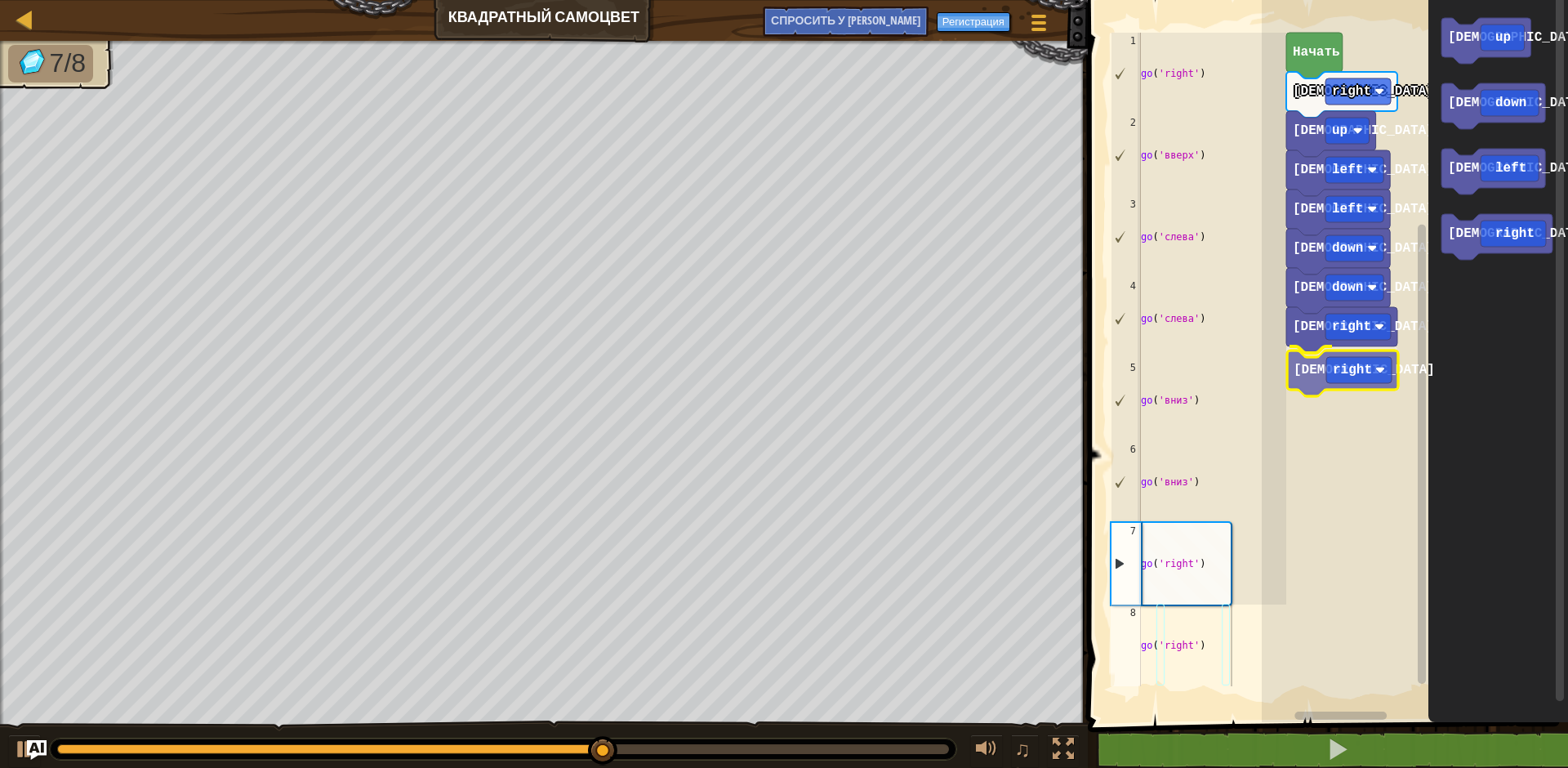
click at [1316, 378] on div "иди right [DEMOGRAPHIC_DATA] up [PERSON_NAME] left [PERSON_NAME] left иди down …" at bounding box center [1415, 357] width 306 height 731
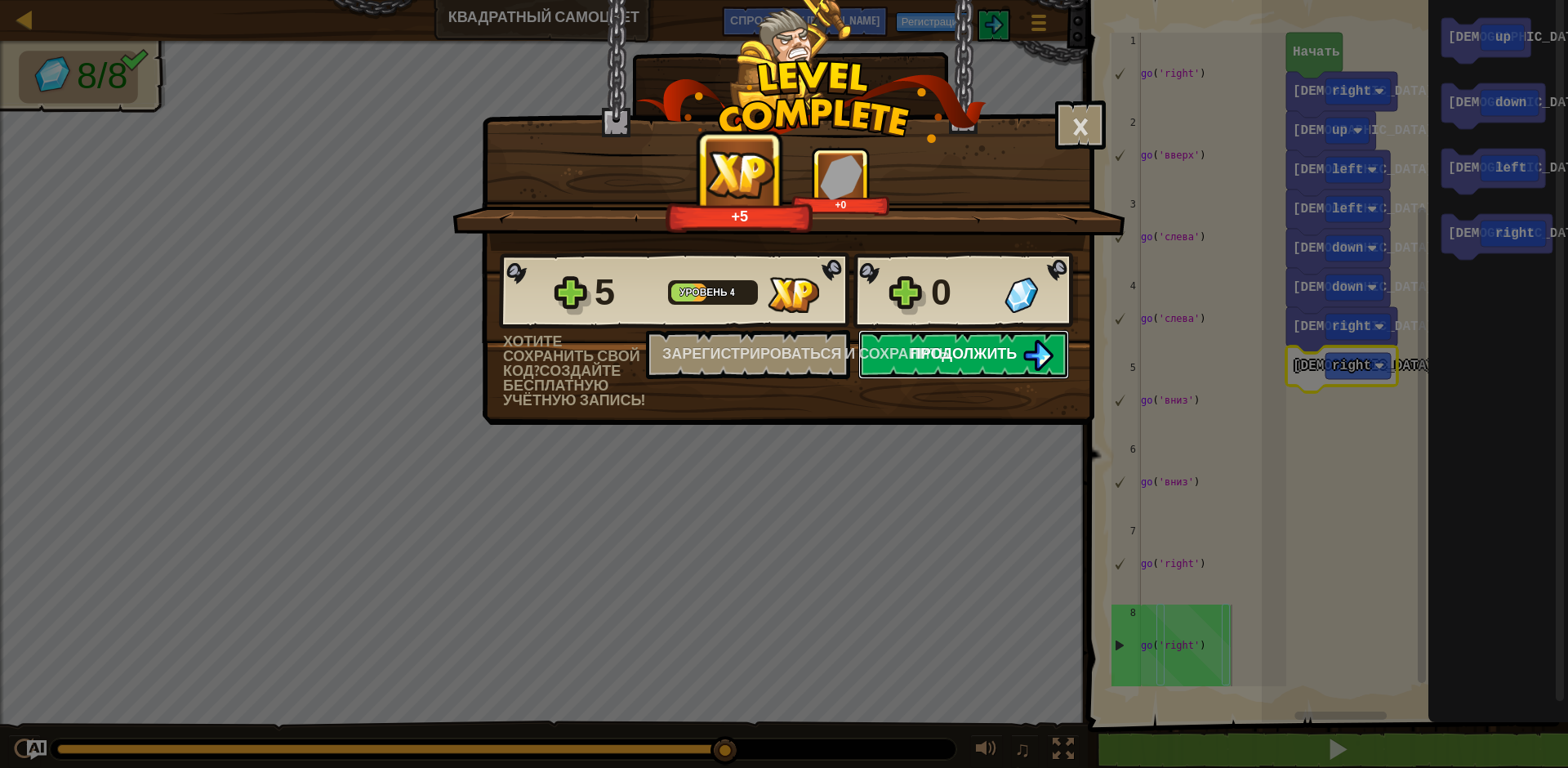
click at [1006, 360] on span "Продолжить" at bounding box center [964, 353] width 107 height 21
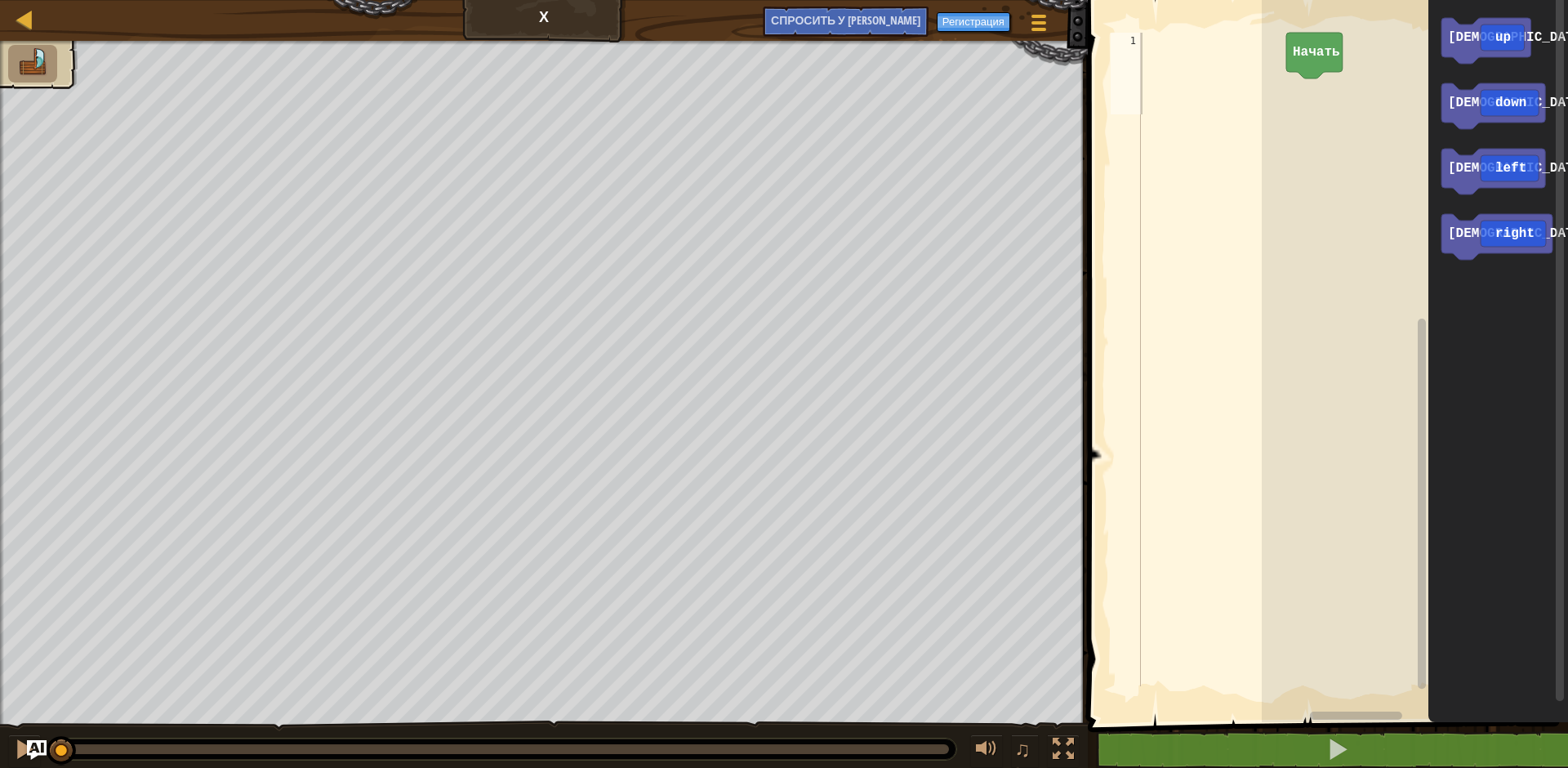
click at [1325, 95] on div "Начать иди up иди down иди left иди right" at bounding box center [1415, 357] width 306 height 731
click at [1333, 99] on div "Начать иди up иди up иди down [PERSON_NAME] left иди right [DEMOGRAPHIC_DATA] up" at bounding box center [1415, 357] width 306 height 731
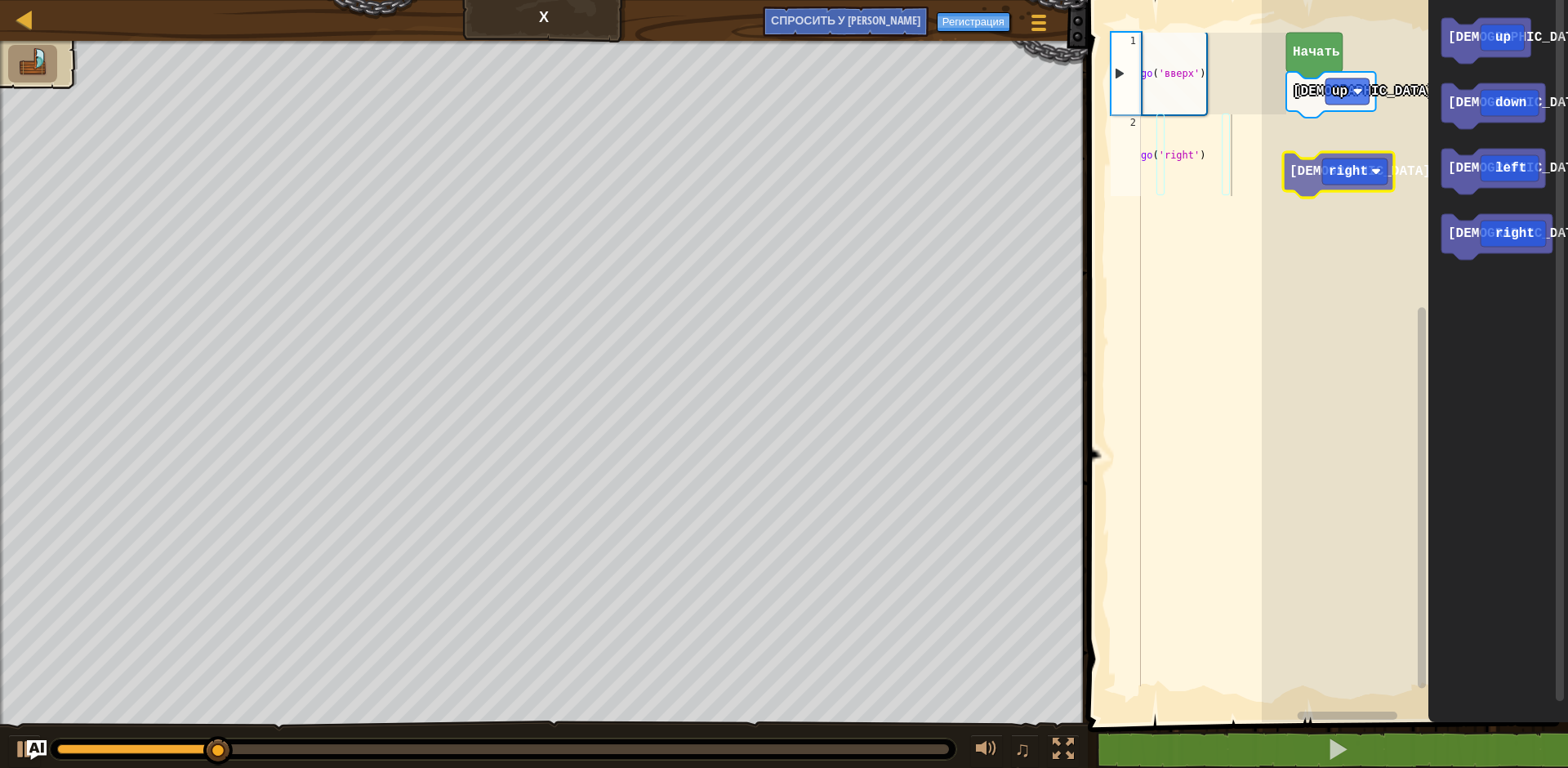
click at [1329, 167] on div "Начать иди up иди up иди down [PERSON_NAME] left иди right [DEMOGRAPHIC_DATA] r…" at bounding box center [1415, 357] width 306 height 731
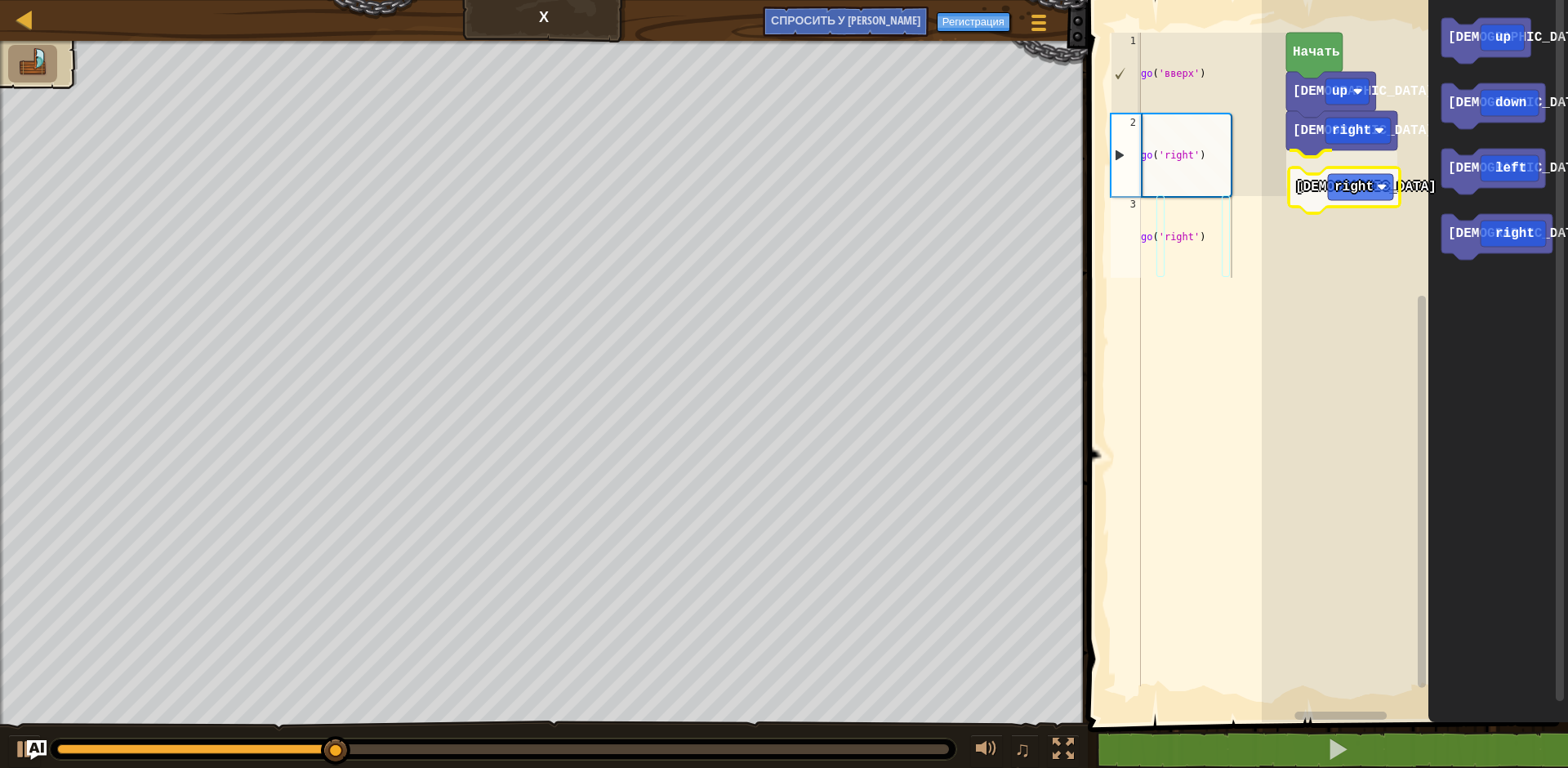
click at [1321, 191] on div "иди right [DEMOGRAPHIC_DATA] right иди up Начать иди up иди down иди left иди r…" at bounding box center [1415, 357] width 306 height 731
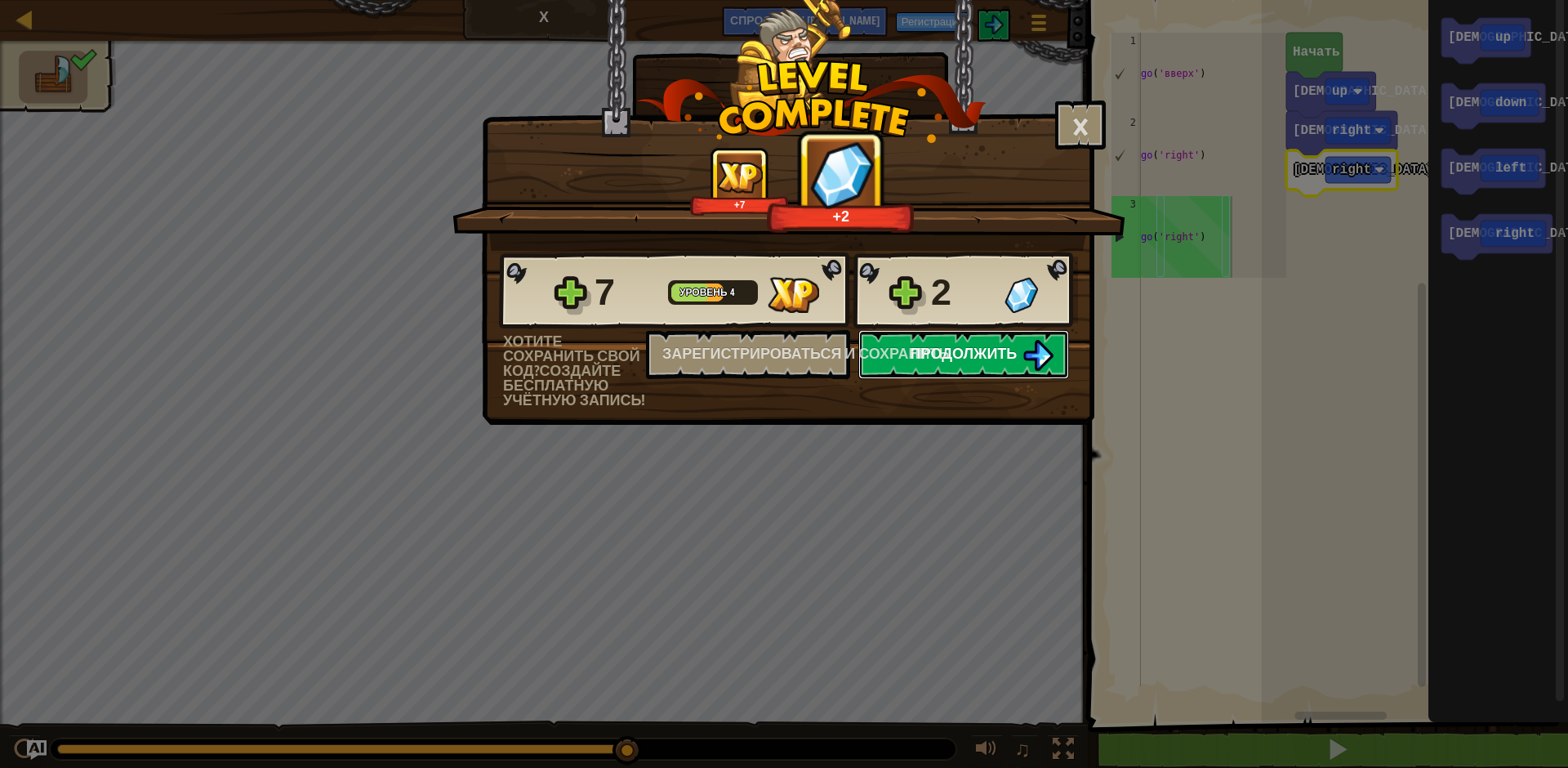
click at [991, 352] on span "Продолжить" at bounding box center [964, 353] width 107 height 21
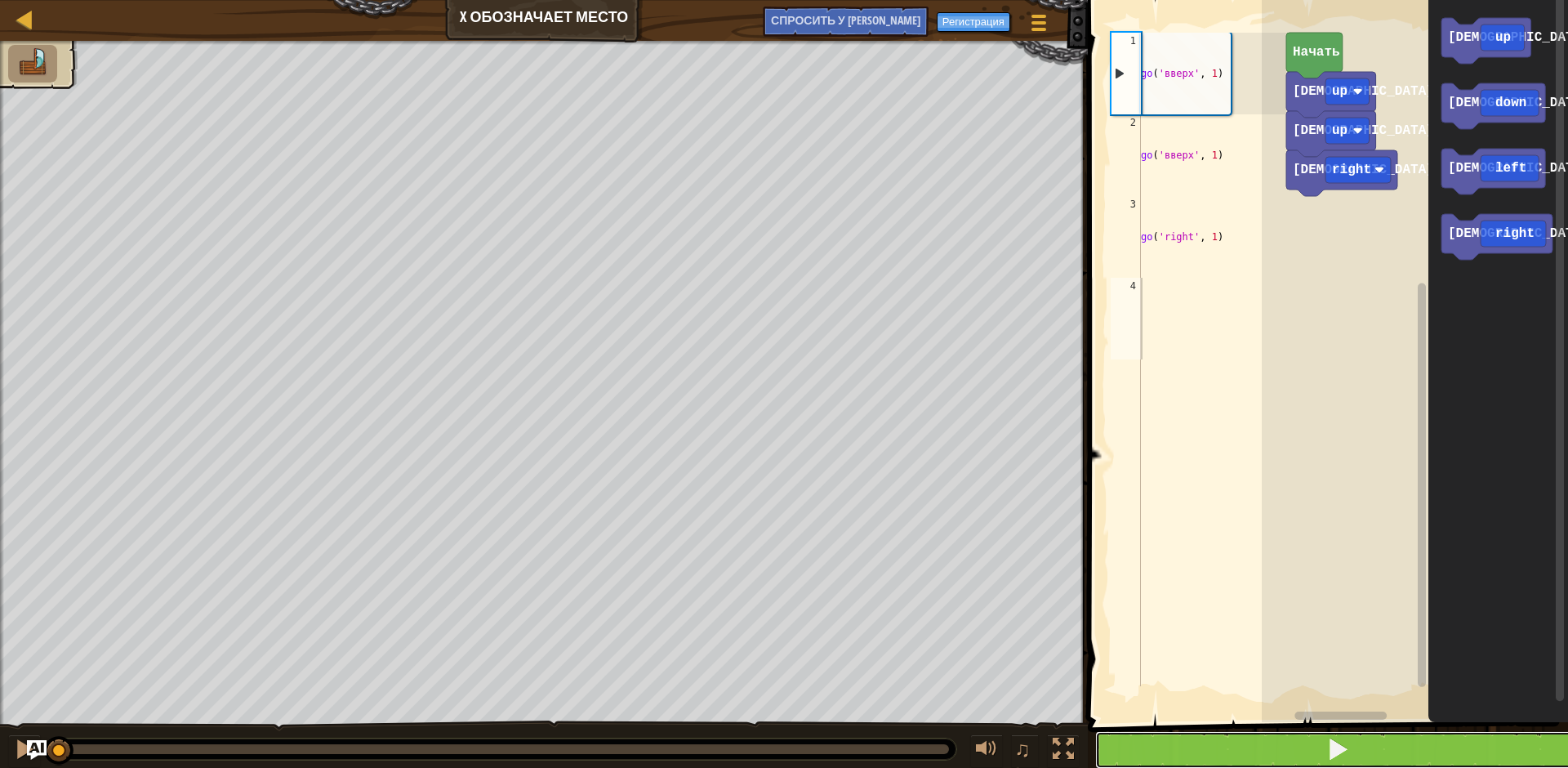
click at [1340, 741] on span at bounding box center [1338, 749] width 23 height 23
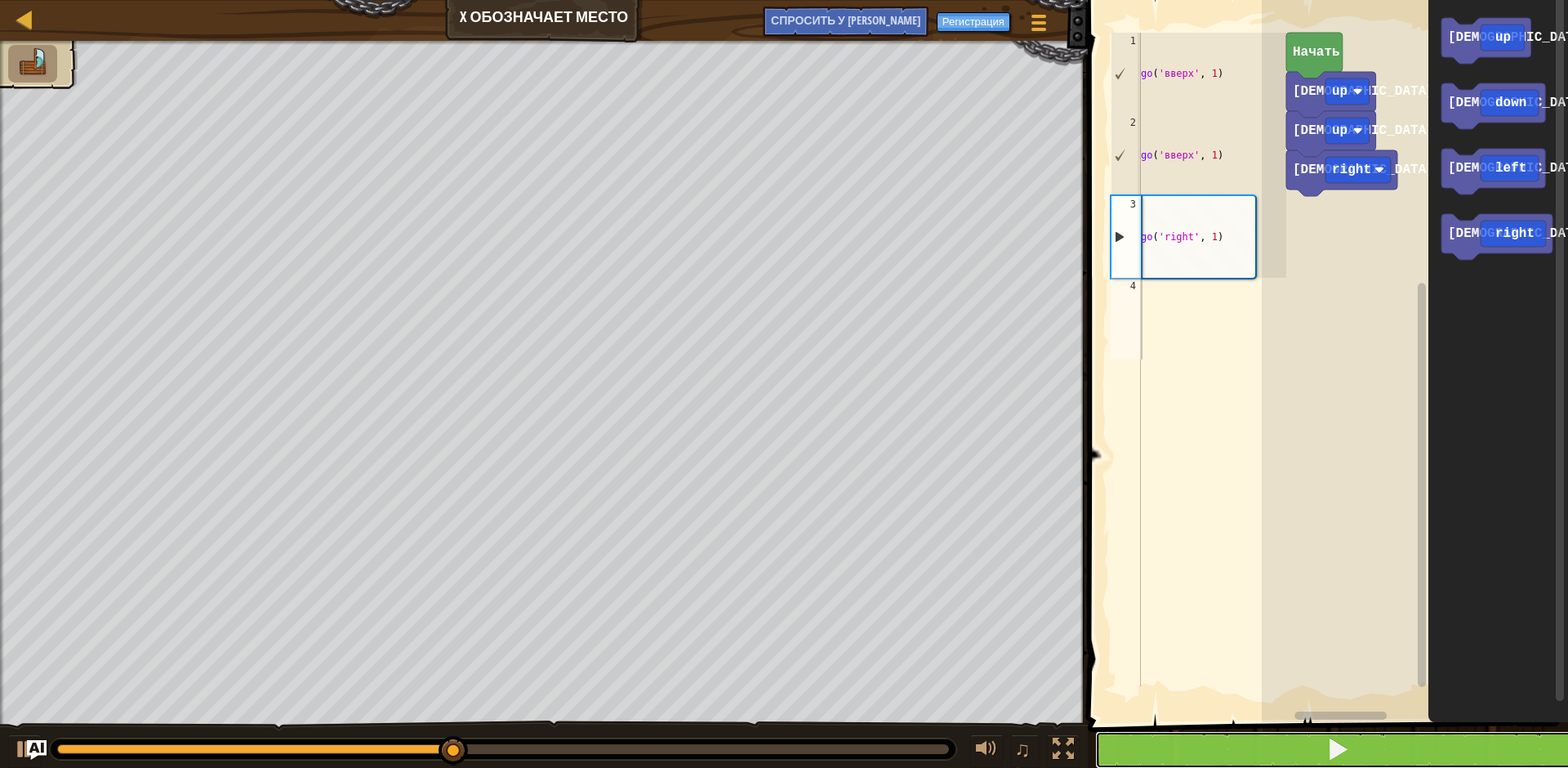
click at [1330, 741] on span at bounding box center [1338, 749] width 23 height 23
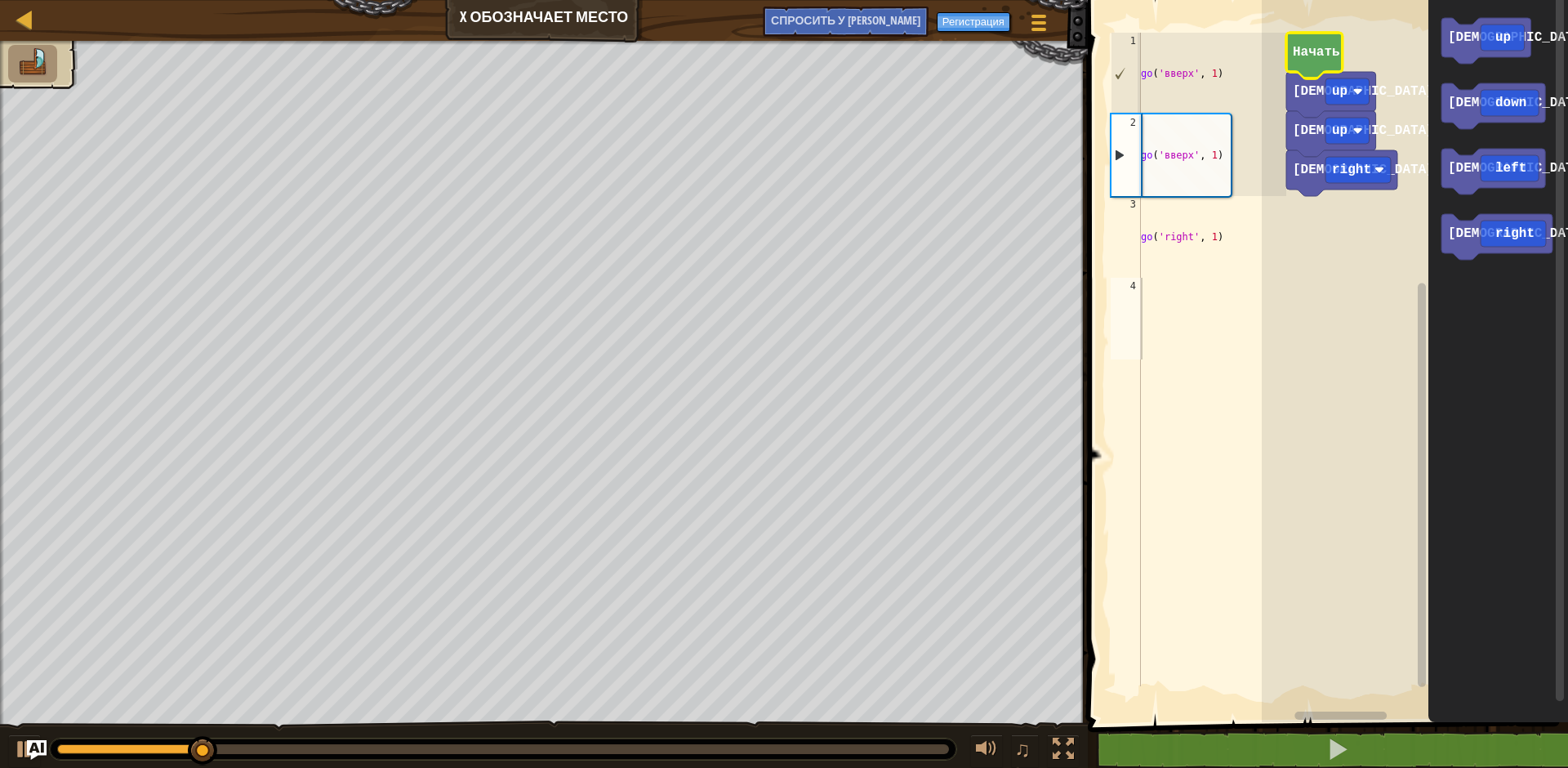
click at [1311, 62] on icon "Рабочая область Blockly" at bounding box center [1314, 55] width 56 height 45
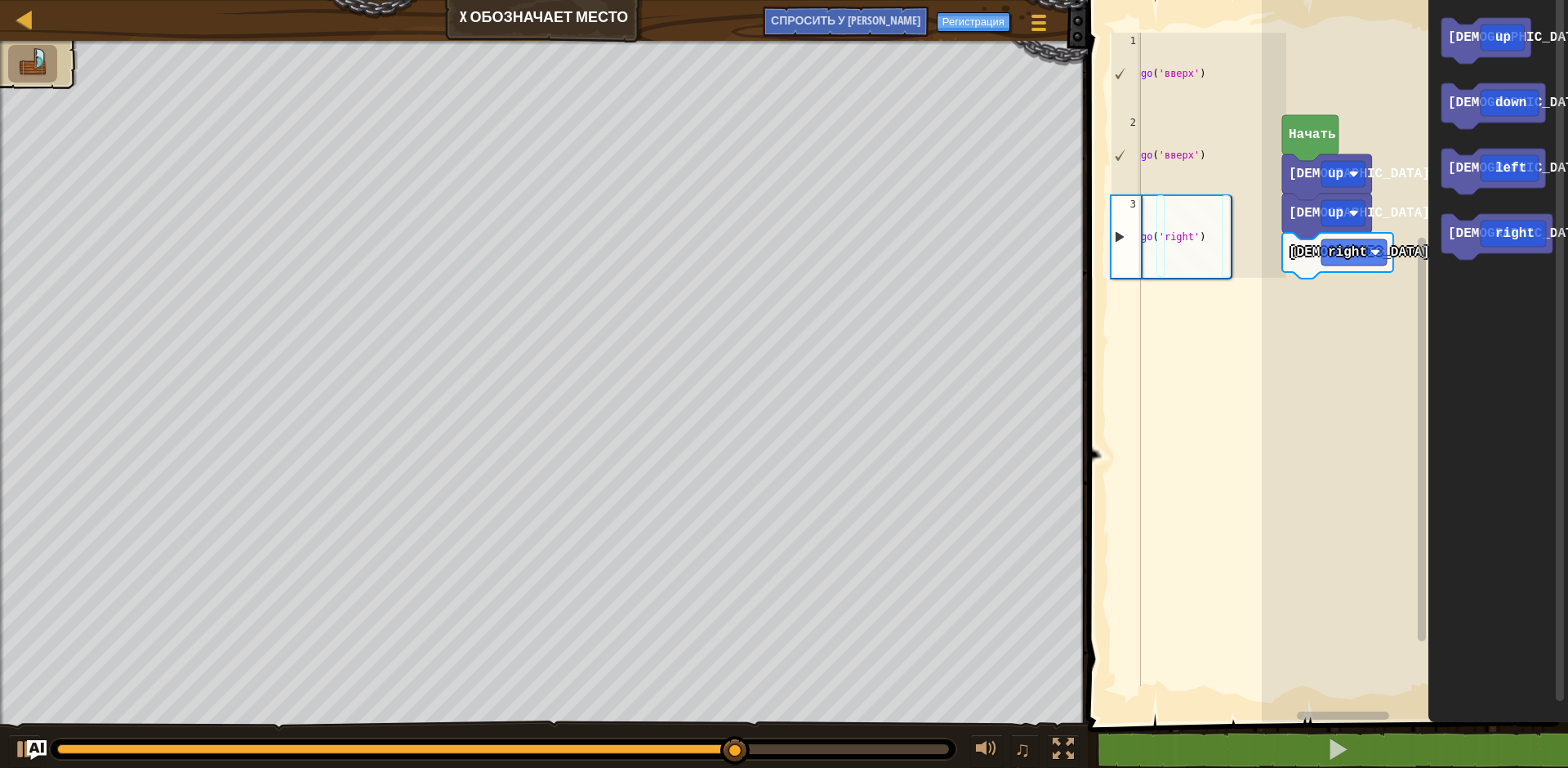
click at [1289, 335] on rect "Рабочая область Blockly" at bounding box center [1415, 357] width 306 height 731
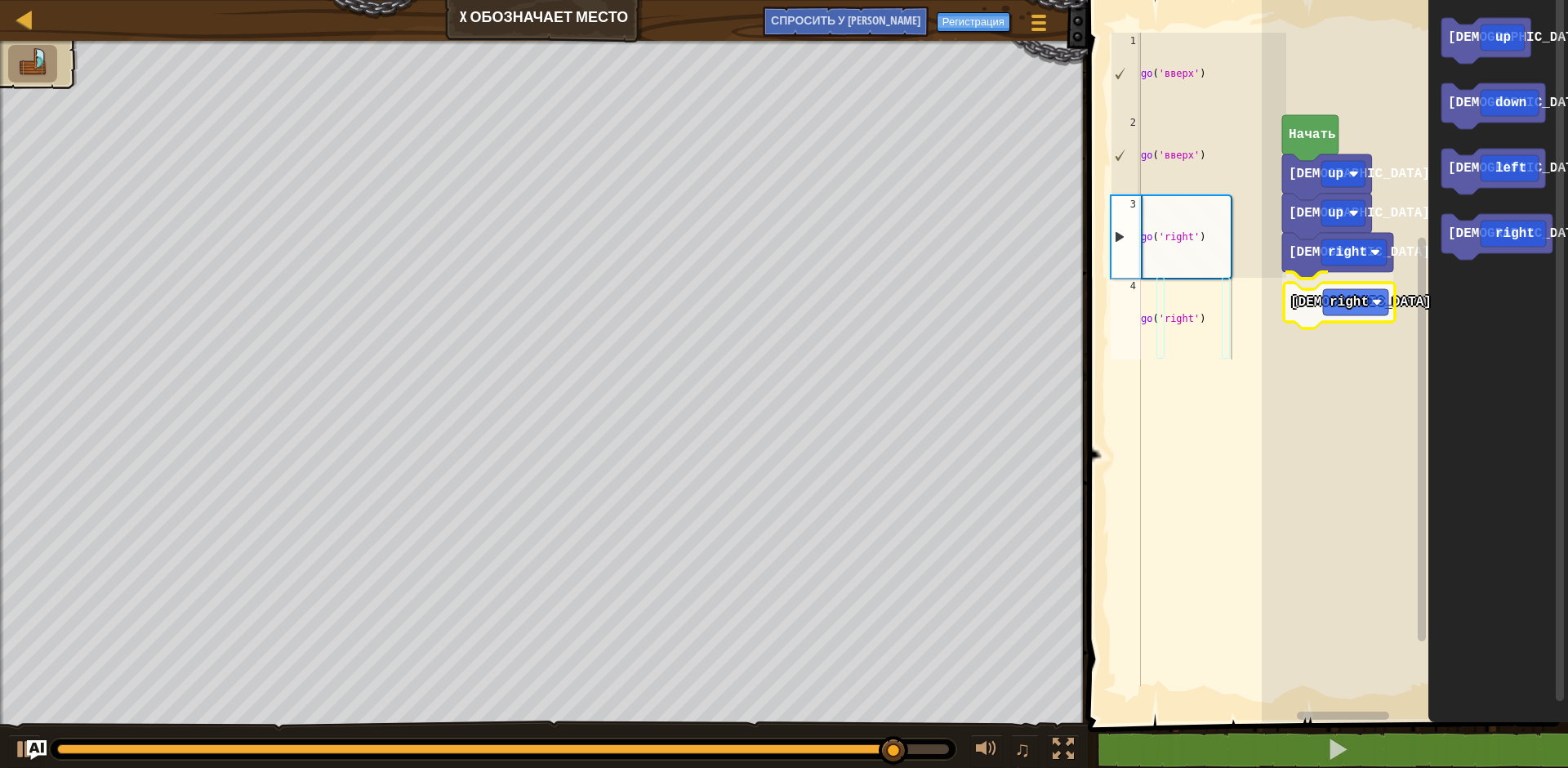
click at [1321, 316] on div "иди right [DEMOGRAPHIC_DATA] right иди up иди up Начать иди up иди down иди lef…" at bounding box center [1415, 357] width 306 height 731
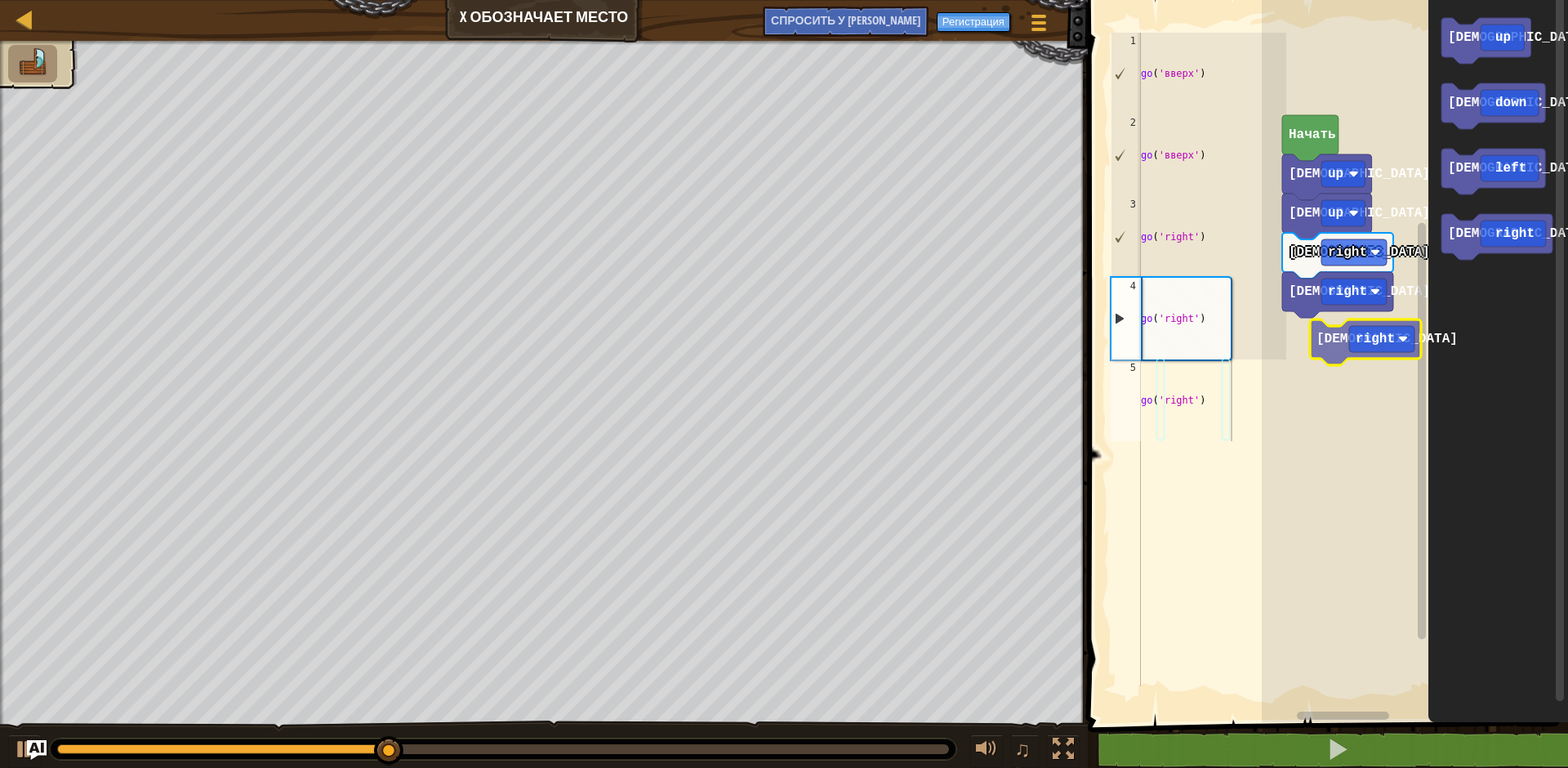
click at [1317, 353] on div "иди right [DEMOGRAPHIC_DATA] right иди up иди up Начать иди up иди down иди lef…" at bounding box center [1415, 357] width 306 height 731
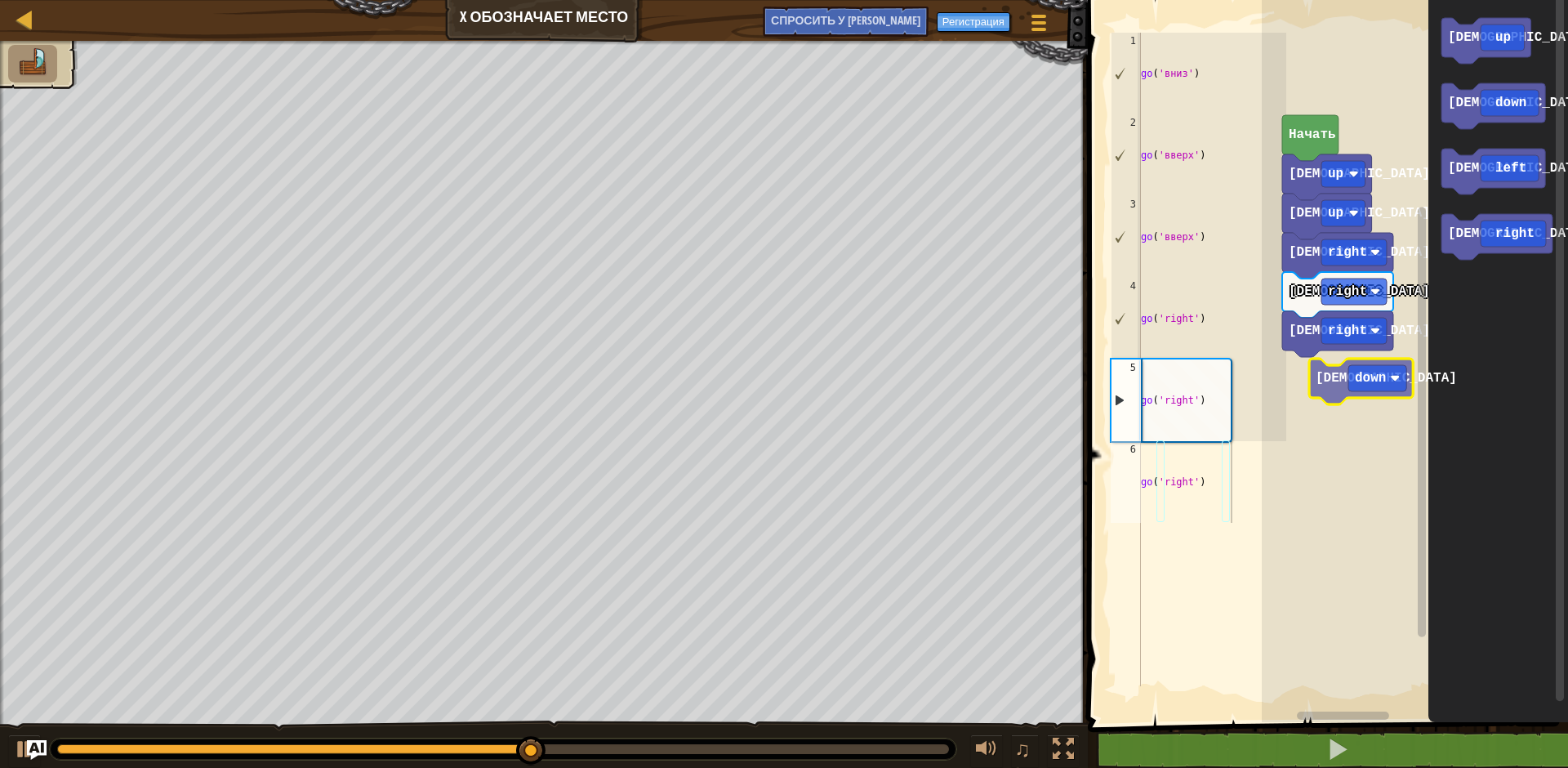
click at [1332, 384] on div "иди right [DEMOGRAPHIC_DATA] right [DEMOGRAPHIC_DATA] right [DEMOGRAPHIC_DATA] …" at bounding box center [1415, 357] width 306 height 731
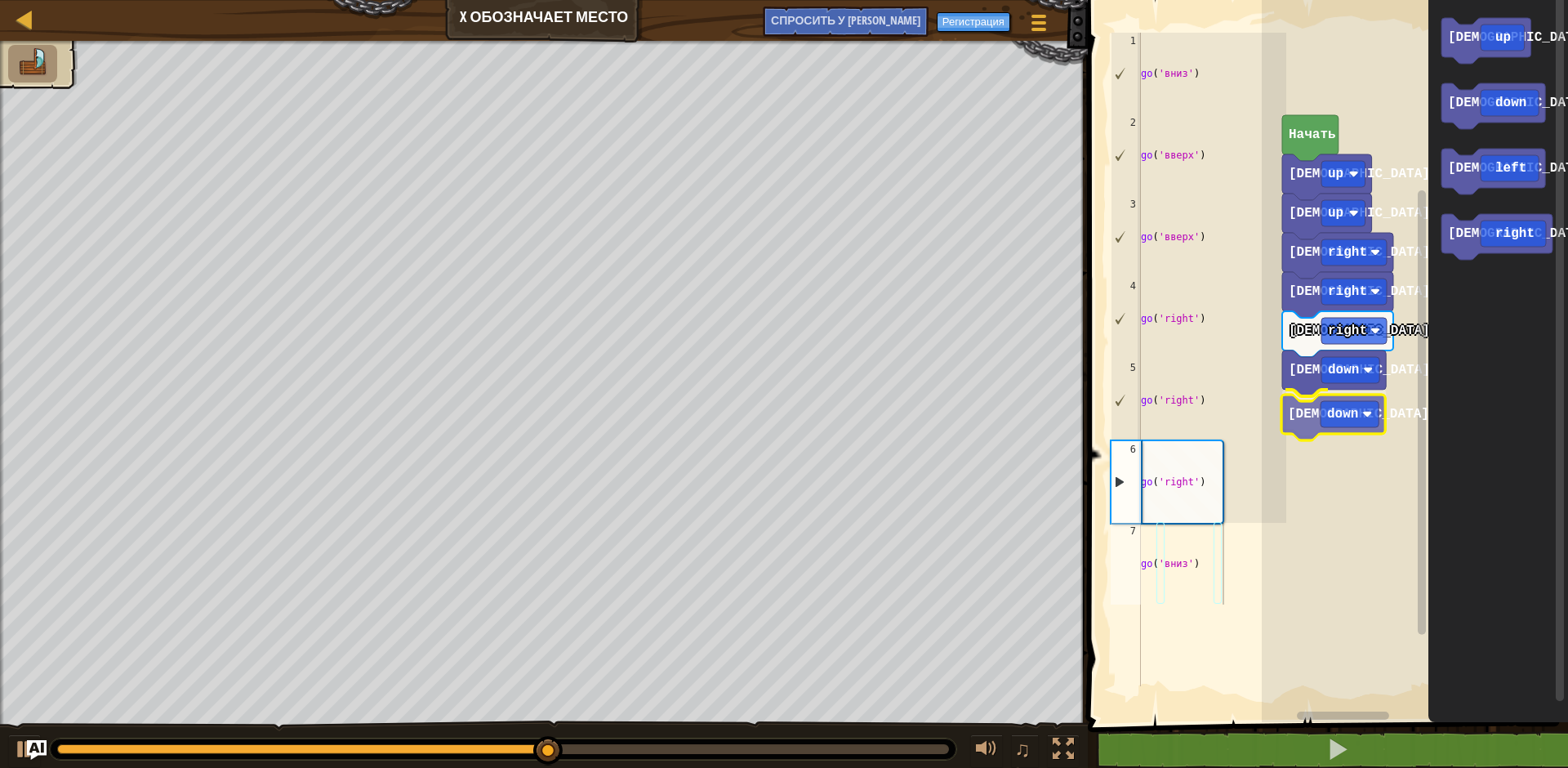
click at [1321, 419] on div "иди right [DEMOGRAPHIC_DATA] right [DEMOGRAPHIC_DATA] right иди down иди down и…" at bounding box center [1415, 357] width 306 height 731
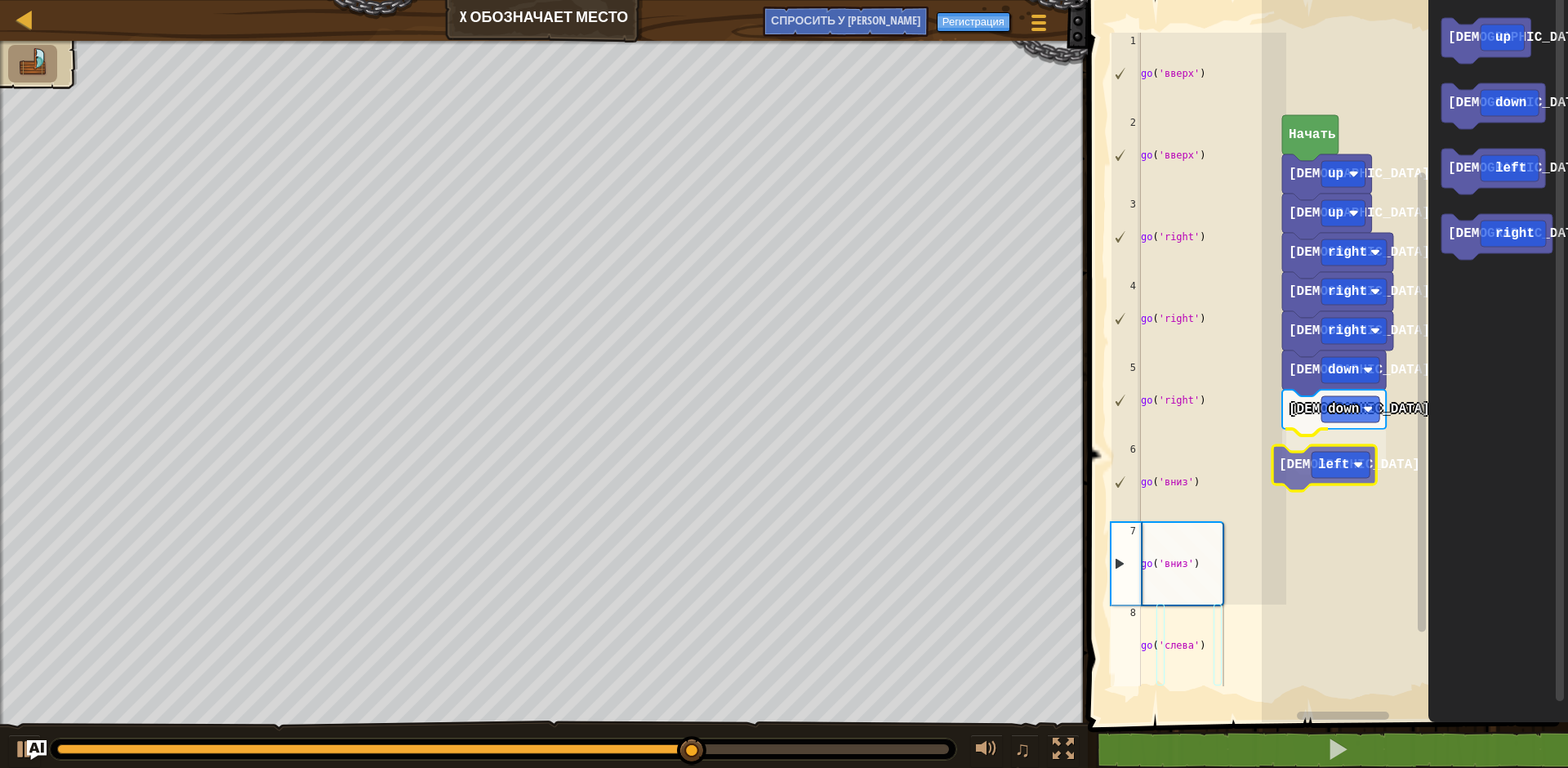
click at [1329, 472] on div "иди right [DEMOGRAPHIC_DATA] right [DEMOGRAPHIC_DATA] right [DEMOGRAPHIC_DATA] …" at bounding box center [1415, 357] width 306 height 731
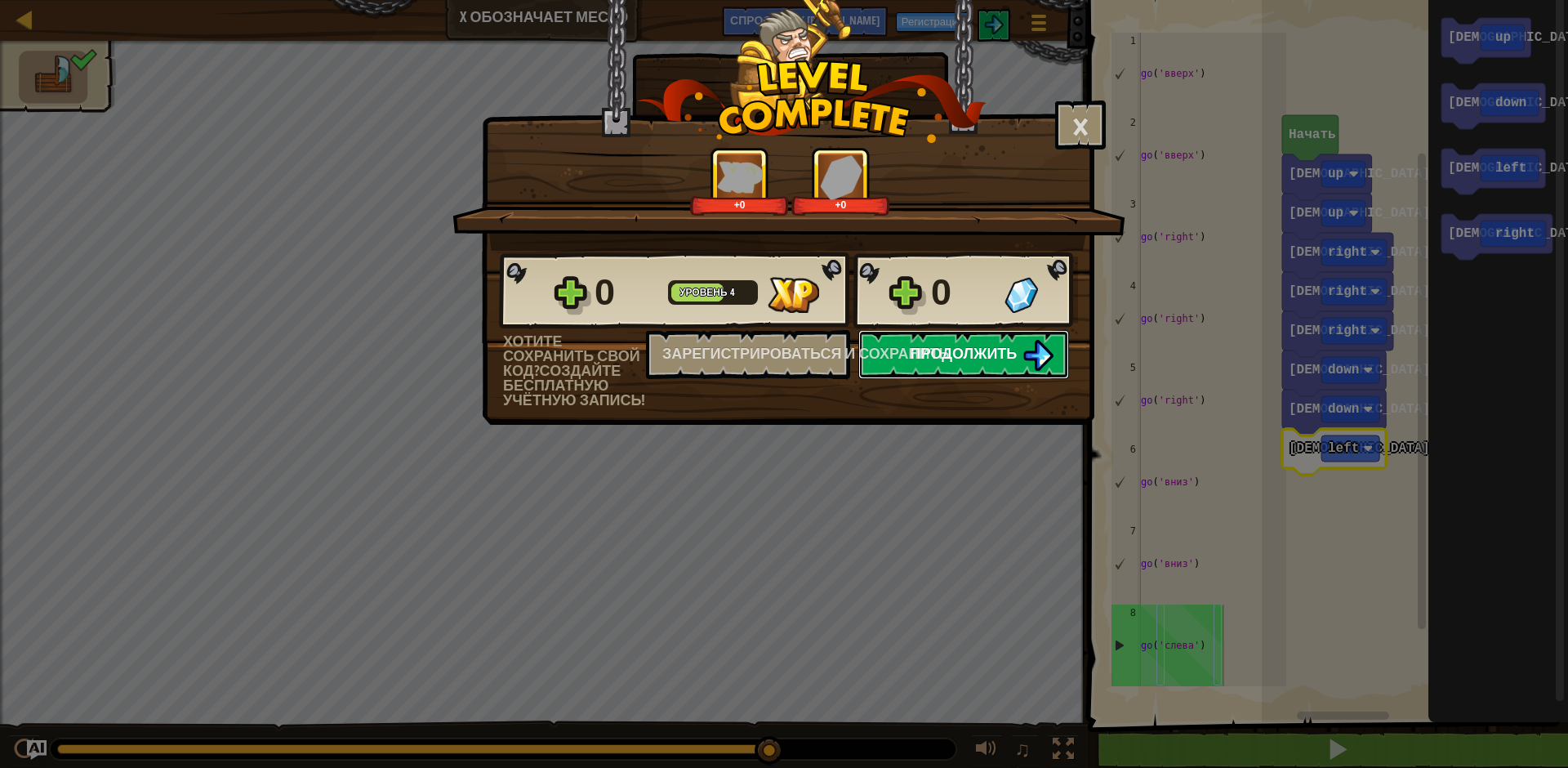
click at [996, 365] on button "Продолжить" at bounding box center [963, 355] width 211 height 49
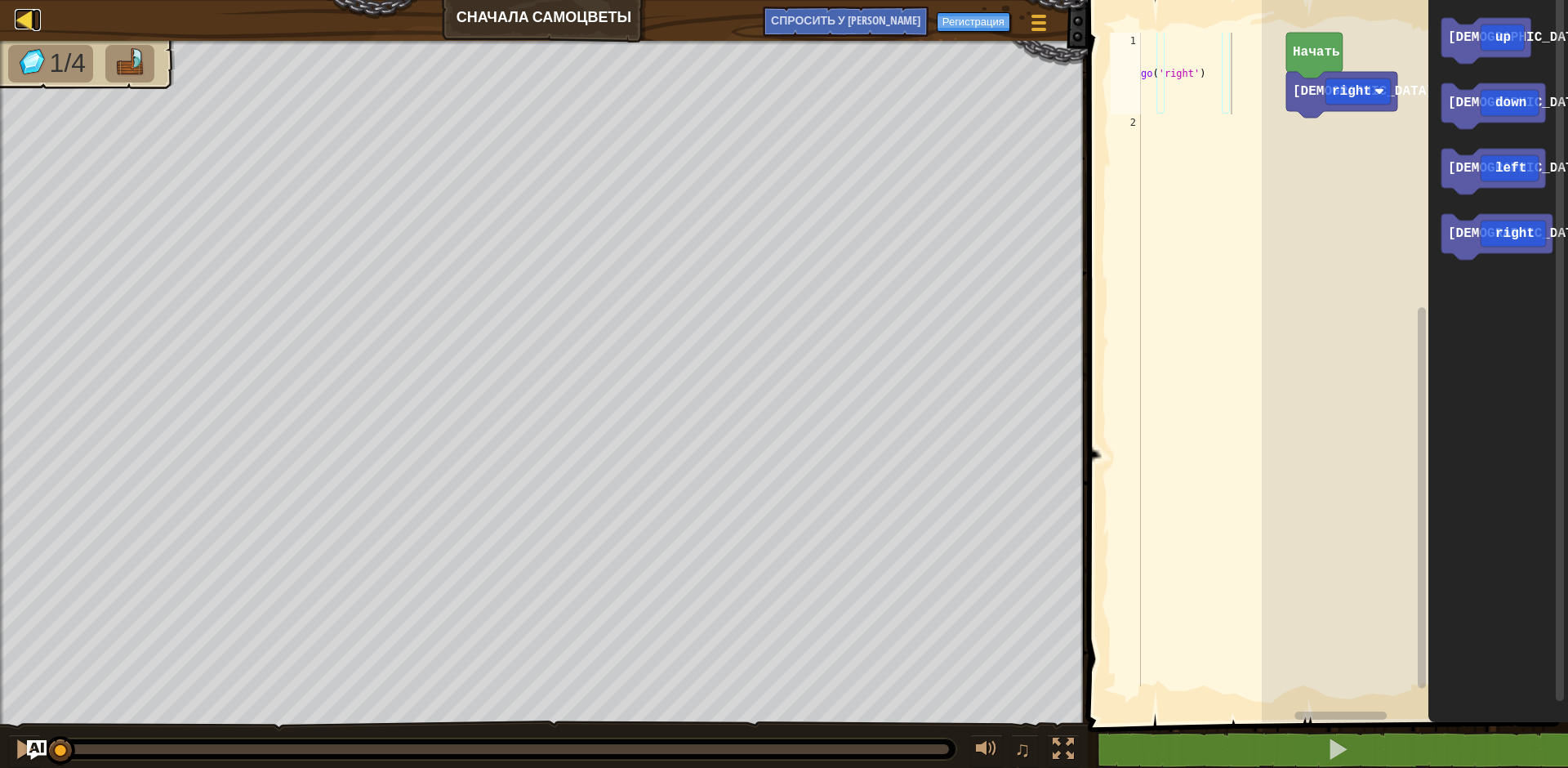
click at [21, 19] on div at bounding box center [24, 19] width 21 height 21
select select "ru"
